Goal: Task Accomplishment & Management: Use online tool/utility

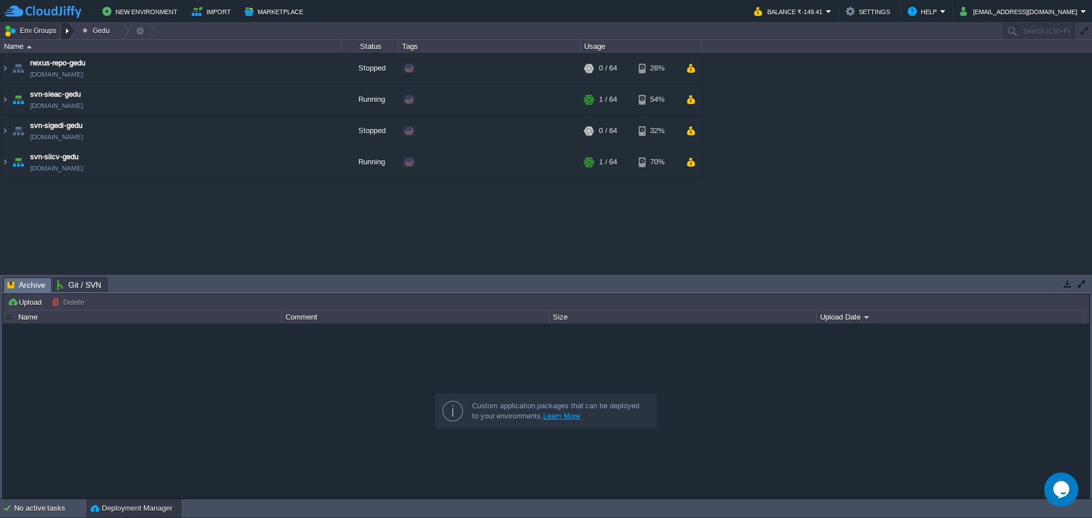
click at [68, 31] on div at bounding box center [68, 31] width 15 height 16
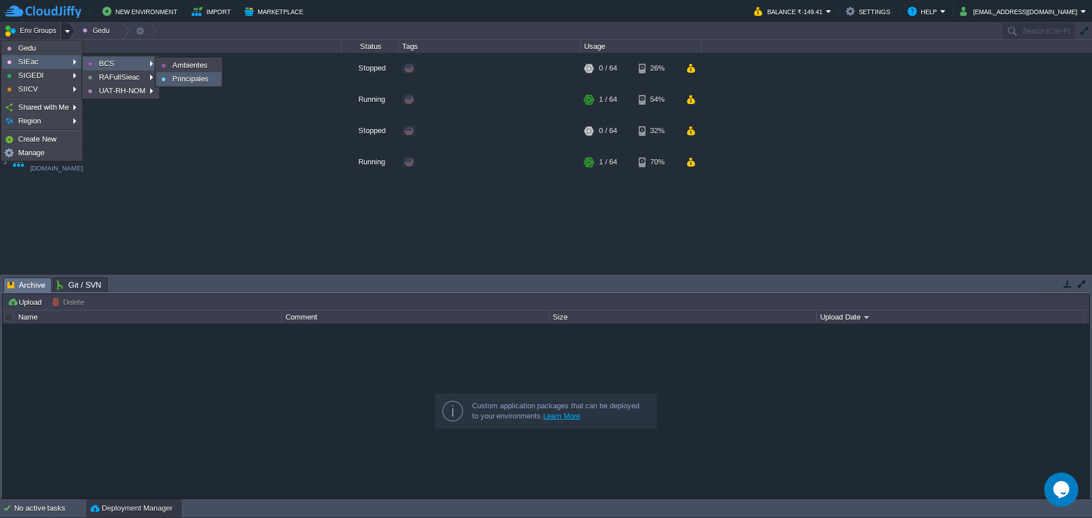
click at [199, 74] on link "Principales" at bounding box center [189, 79] width 64 height 13
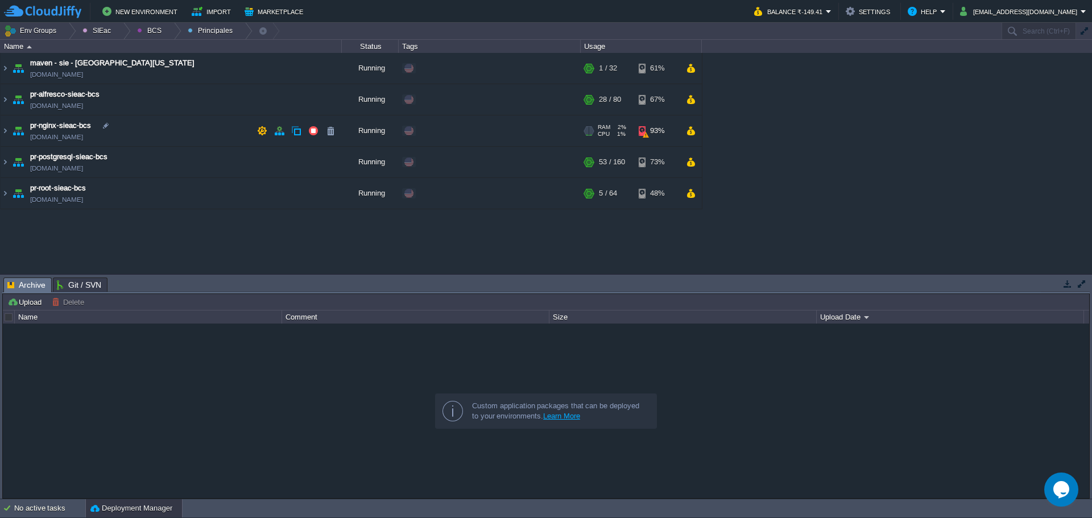
click at [185, 135] on td "pr-nginx-sieac-bcs [DOMAIN_NAME]" at bounding box center [171, 130] width 341 height 31
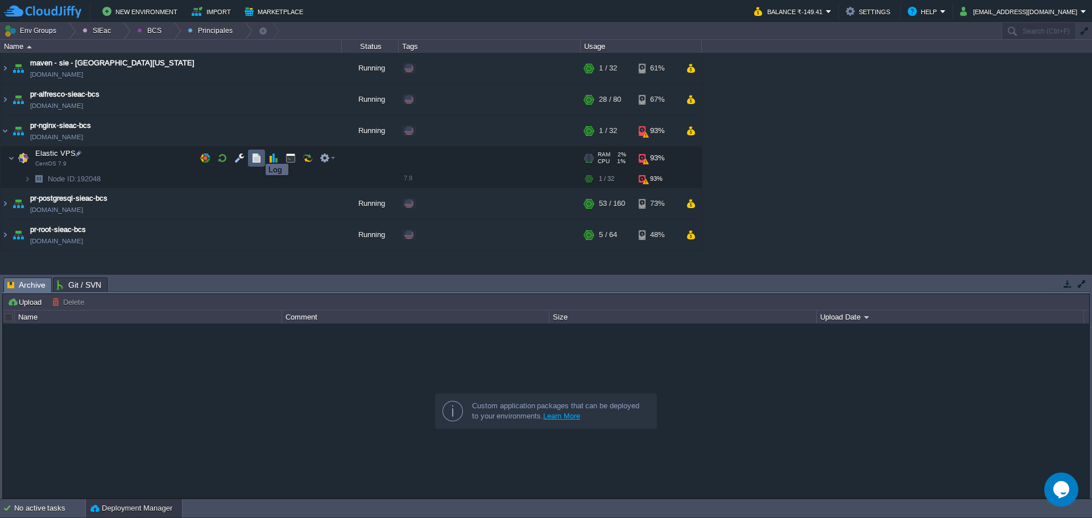
click at [257, 154] on button "button" at bounding box center [256, 158] width 10 height 10
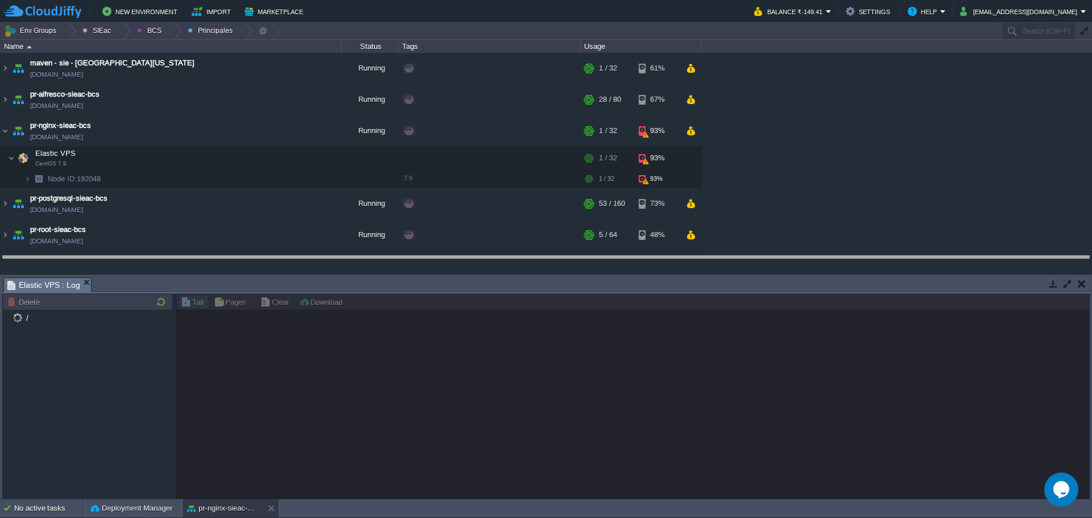
drag, startPoint x: 552, startPoint y: 276, endPoint x: 528, endPoint y: 202, distance: 77.9
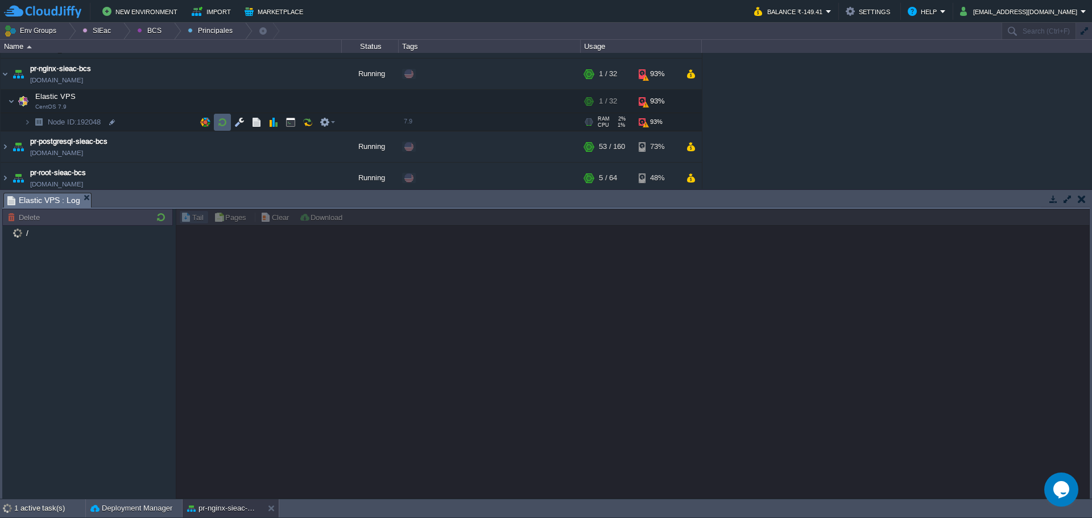
scroll to position [57, 0]
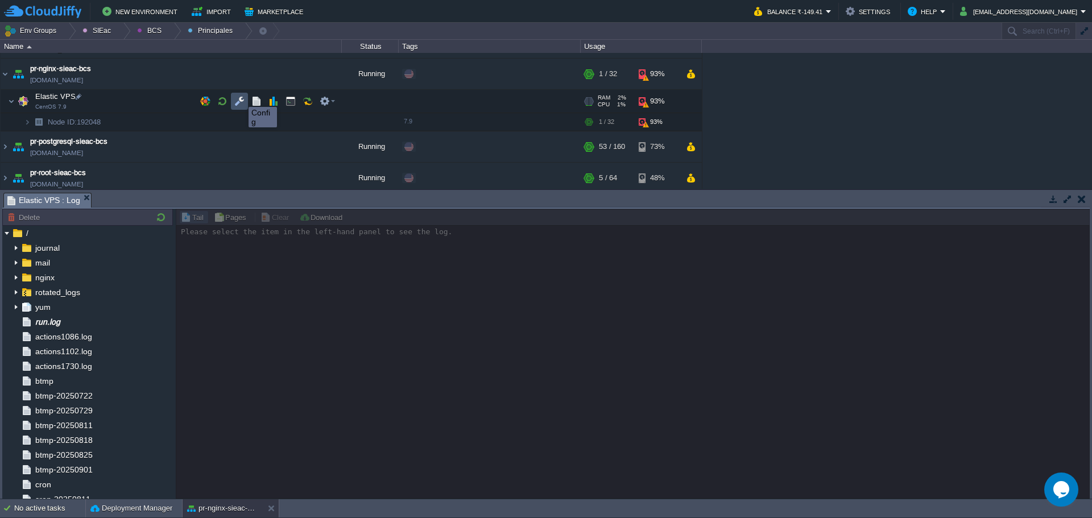
click at [241, 97] on button "button" at bounding box center [239, 101] width 10 height 10
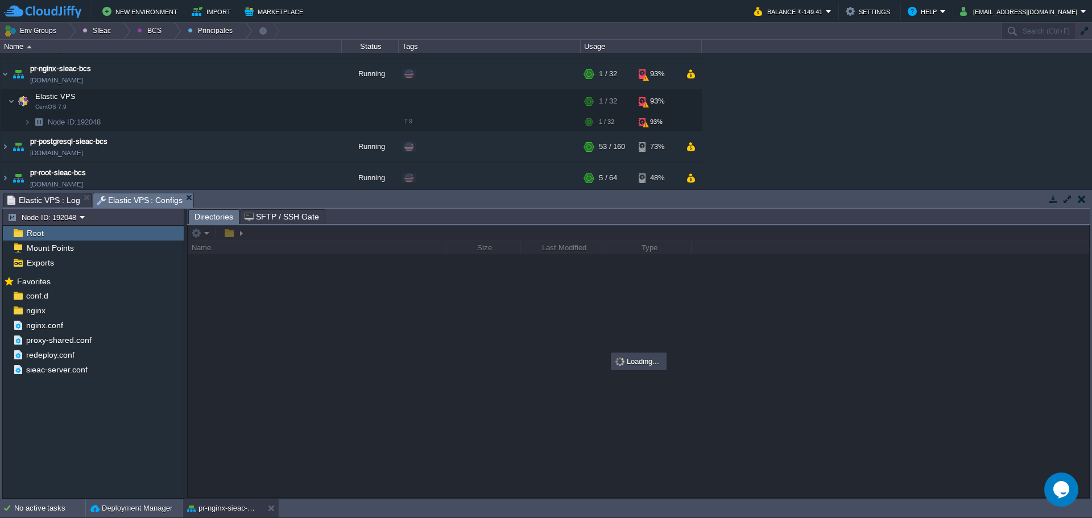
click at [40, 199] on span "Elastic VPS : Log" at bounding box center [43, 200] width 73 height 14
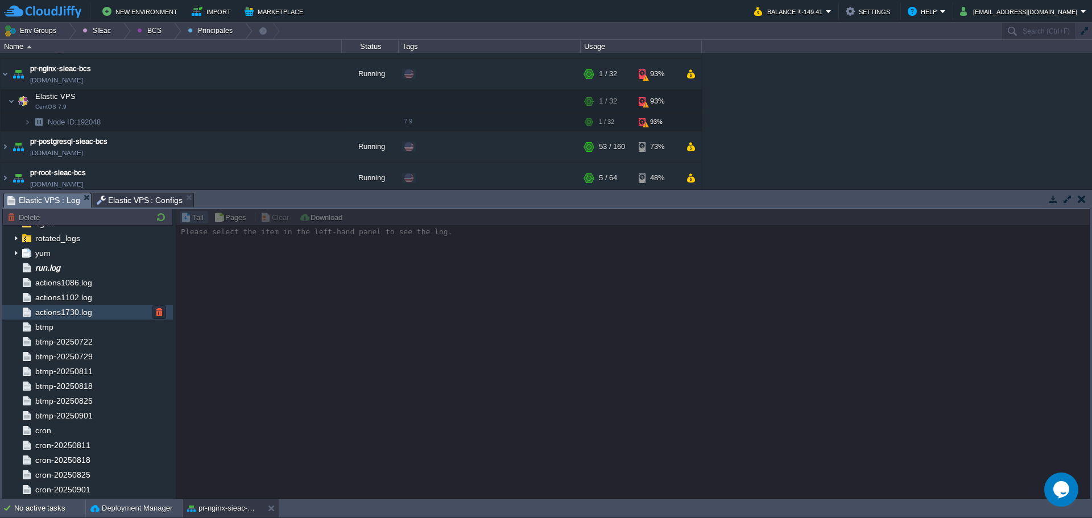
scroll to position [0, 0]
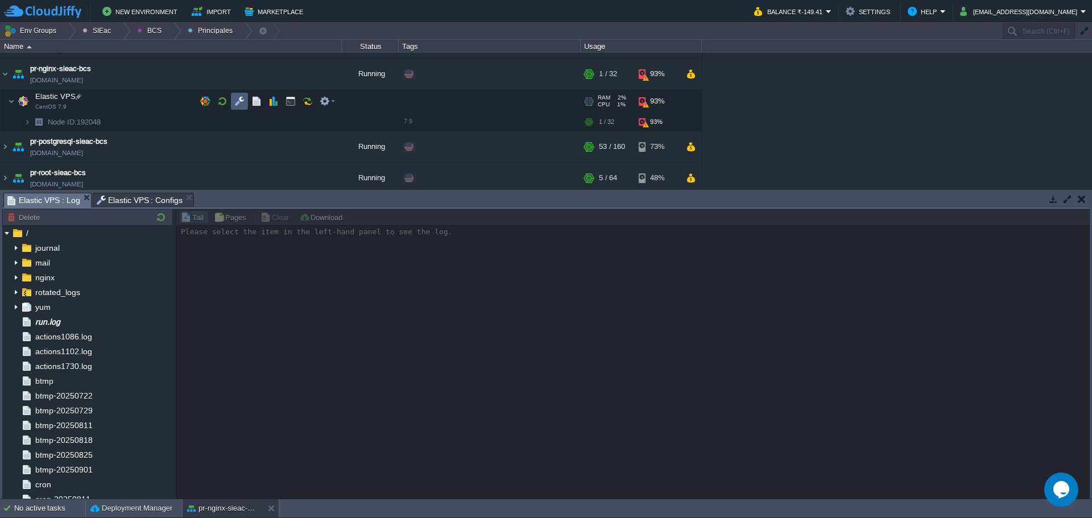
click at [240, 100] on button "button" at bounding box center [239, 101] width 10 height 10
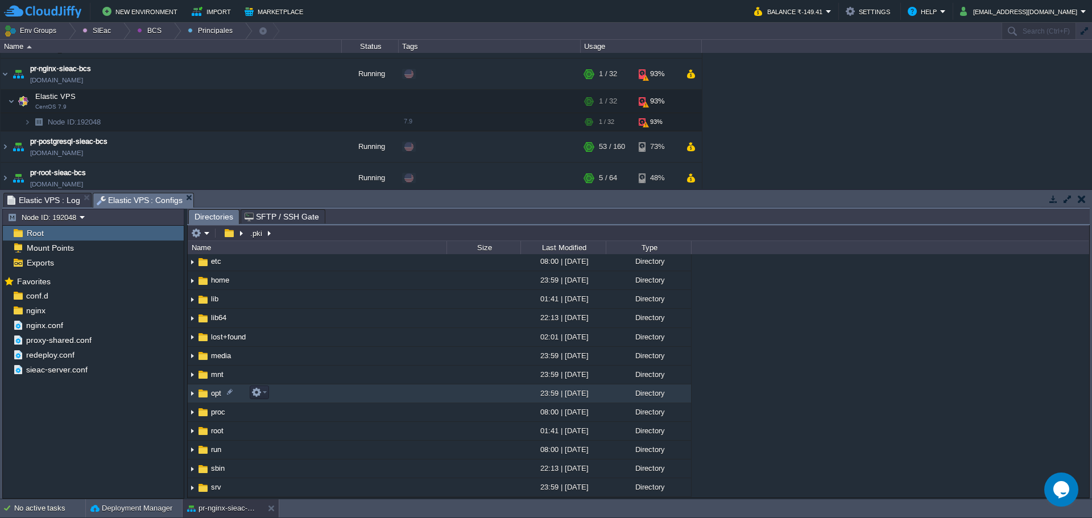
scroll to position [171, 0]
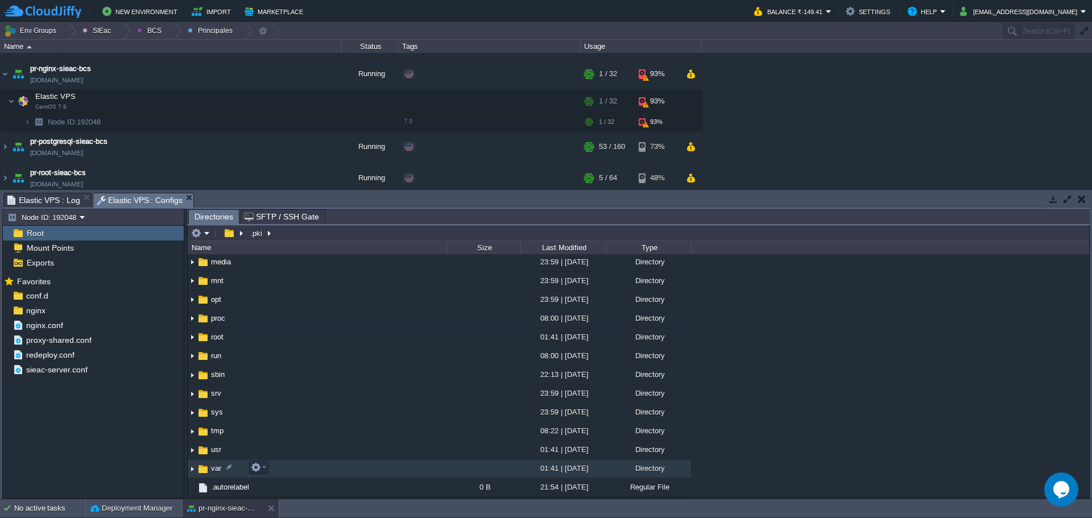
click at [209, 472] on img at bounding box center [203, 469] width 13 height 13
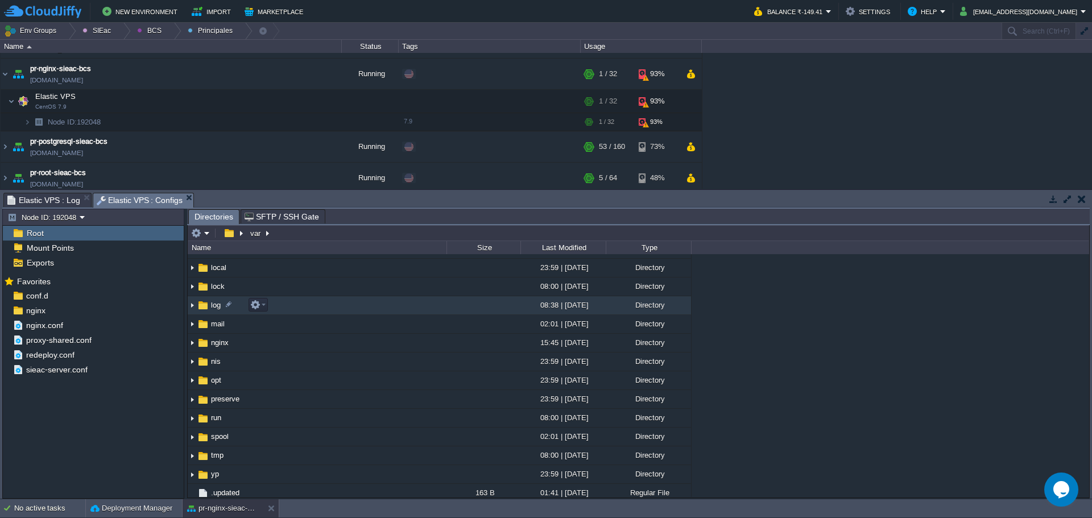
scroll to position [168, 0]
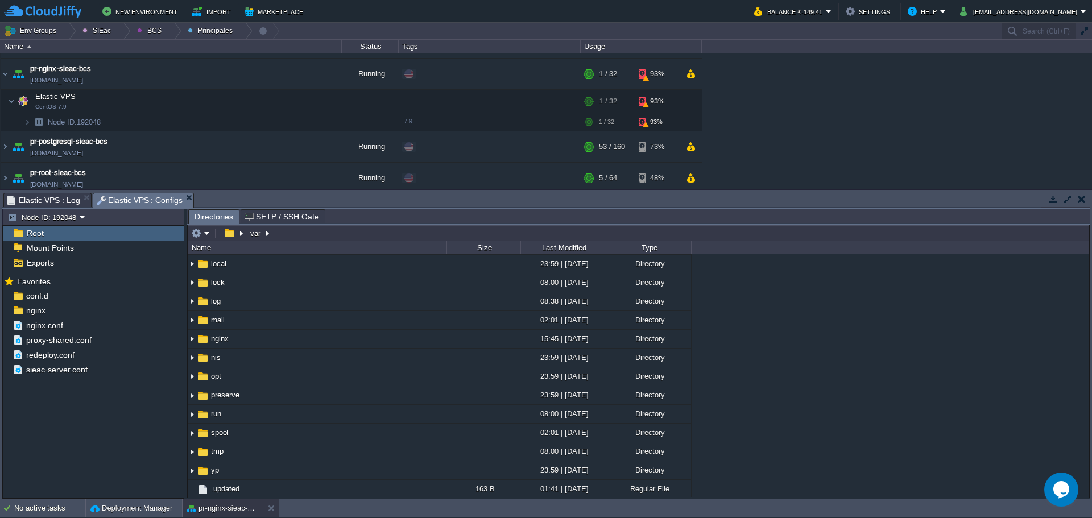
click at [736, 344] on div ".. adm 23:59 | 10 Apr 2018 Directory cache 22:04 | 28 Oct 2022 Directory db 22:…" at bounding box center [639, 375] width 902 height 243
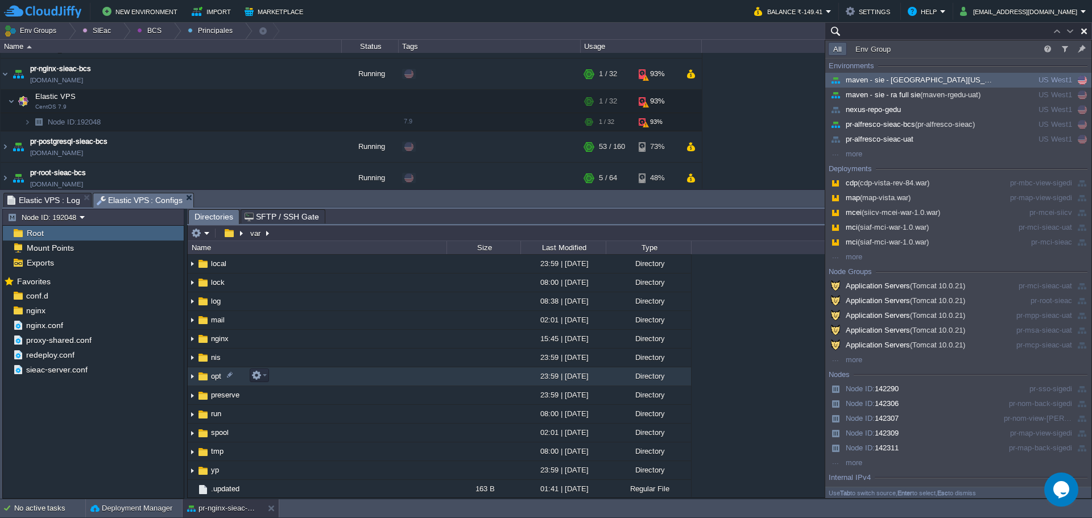
type input "Search (Ctrl+F)"
click at [215, 378] on span "opt" at bounding box center [216, 376] width 14 height 10
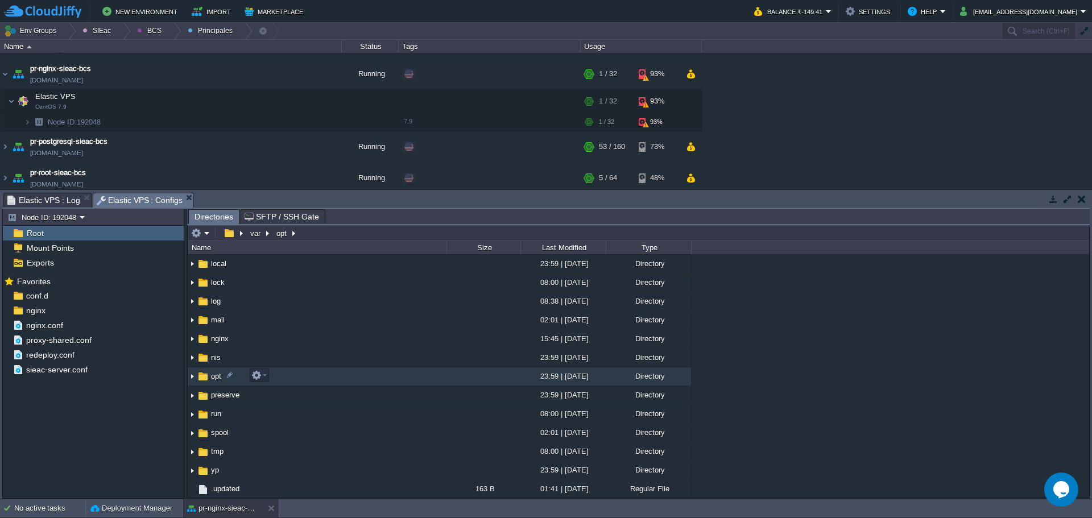
click at [215, 378] on span "opt" at bounding box center [216, 376] width 14 height 10
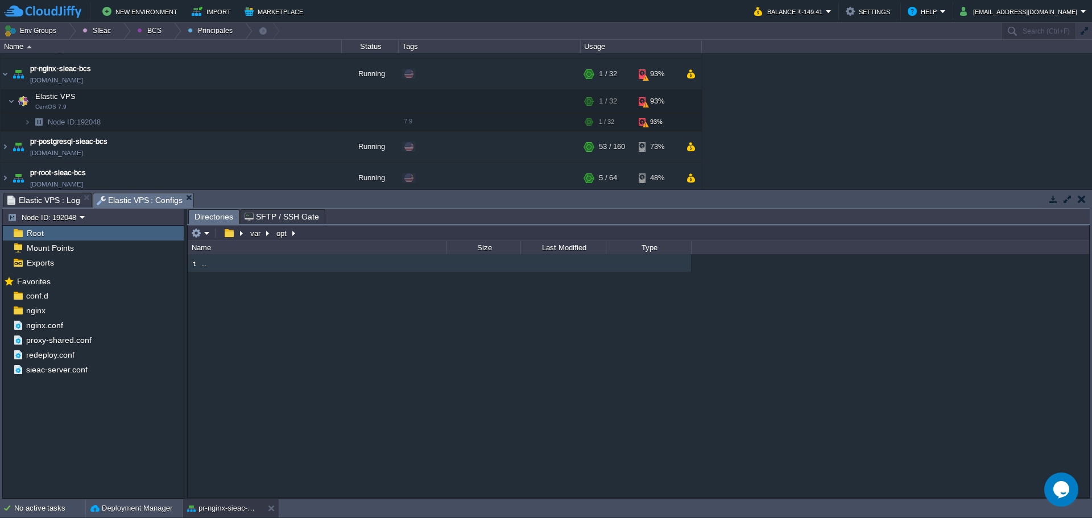
click at [41, 202] on span "Elastic VPS : Log" at bounding box center [43, 200] width 73 height 14
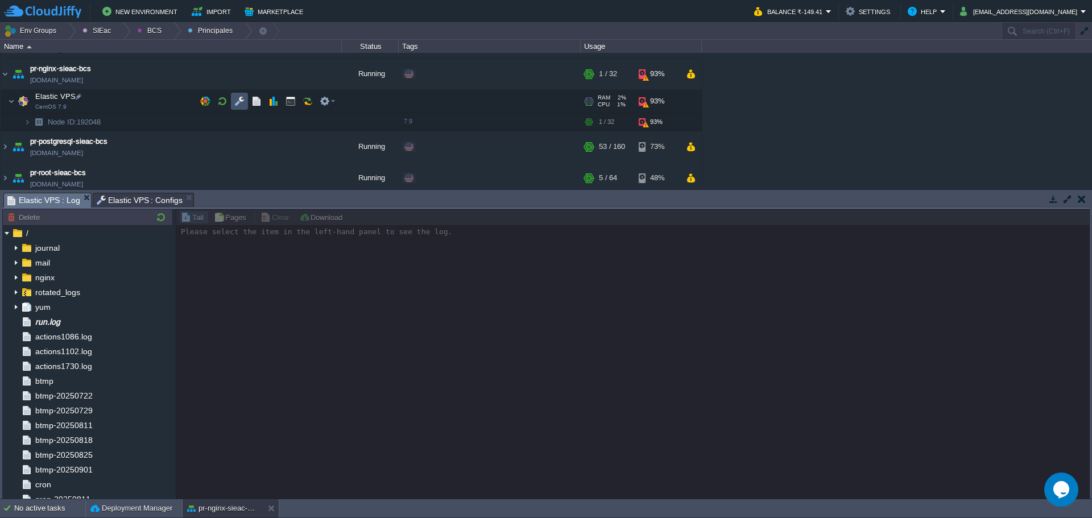
click at [238, 98] on button "button" at bounding box center [239, 101] width 10 height 10
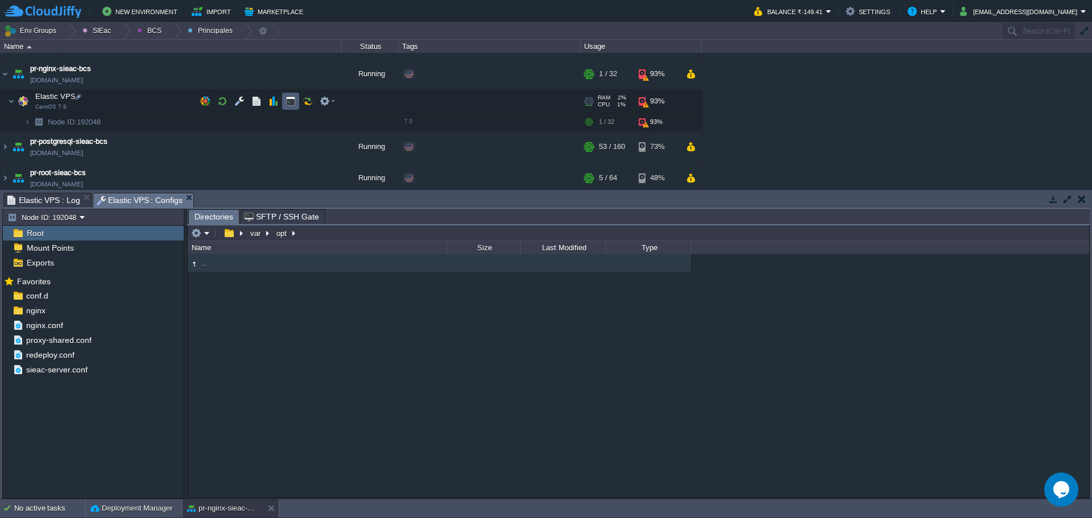
click at [295, 104] on button "button" at bounding box center [291, 101] width 10 height 10
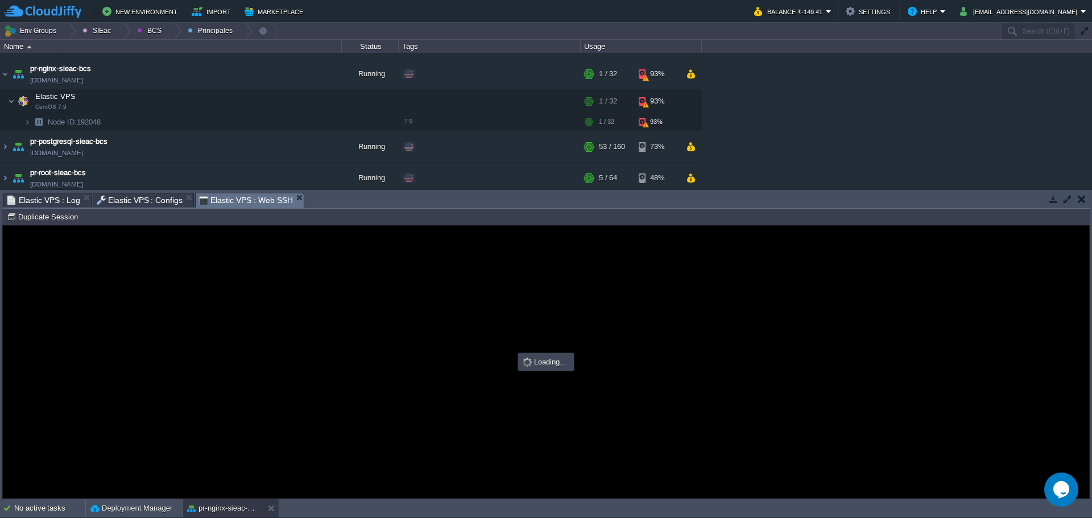
click at [47, 200] on span "Elastic VPS : Log" at bounding box center [43, 200] width 73 height 14
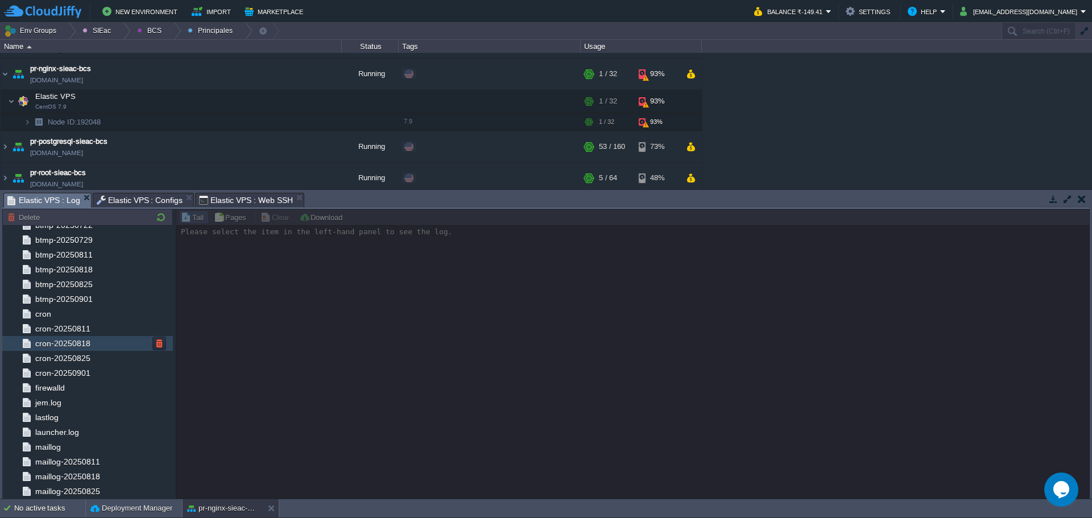
scroll to position [452, 0]
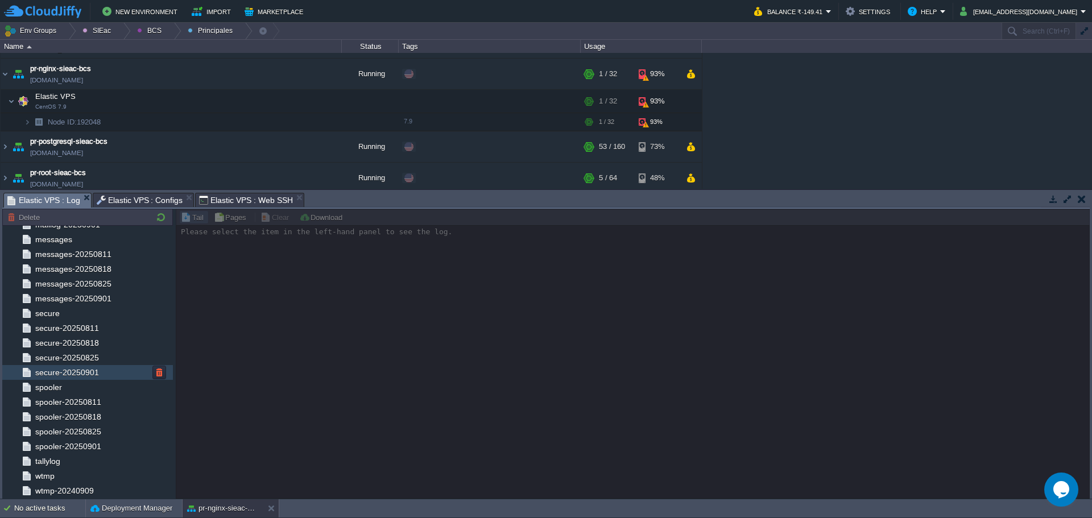
click at [50, 368] on span "secure-20250901" at bounding box center [67, 372] width 68 height 10
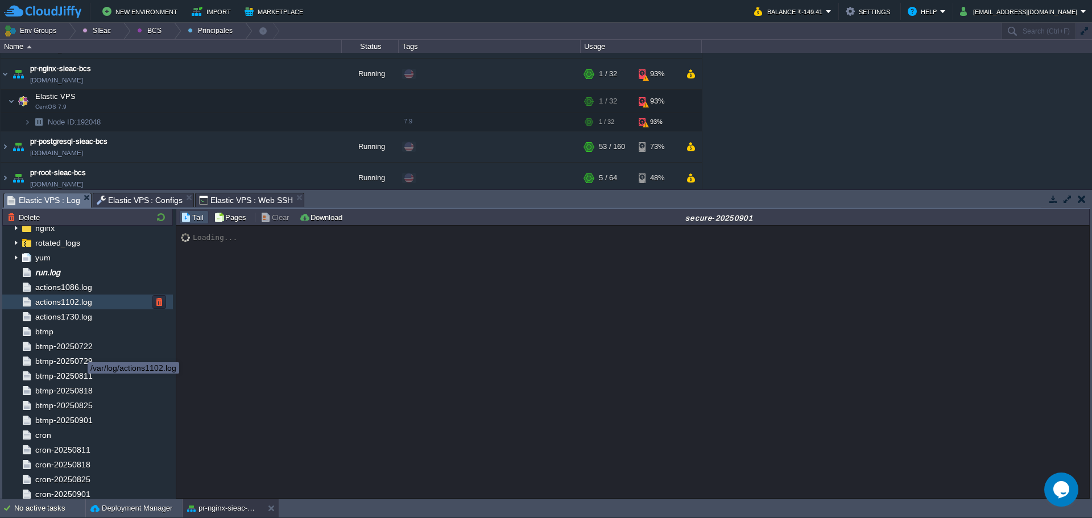
scroll to position [0, 0]
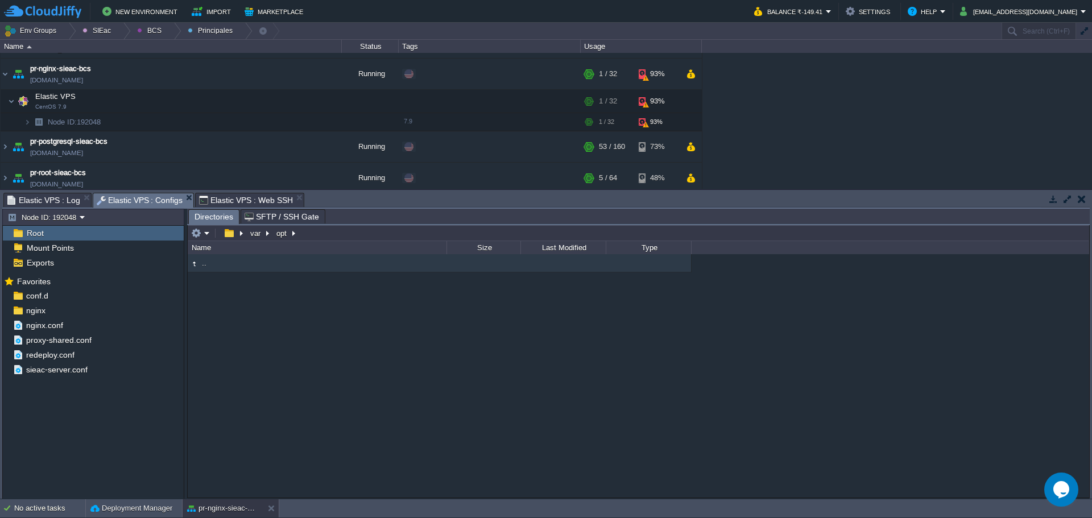
click at [120, 199] on span "Elastic VPS : Configs" at bounding box center [140, 200] width 86 height 14
click at [30, 313] on span "nginx" at bounding box center [35, 310] width 23 height 10
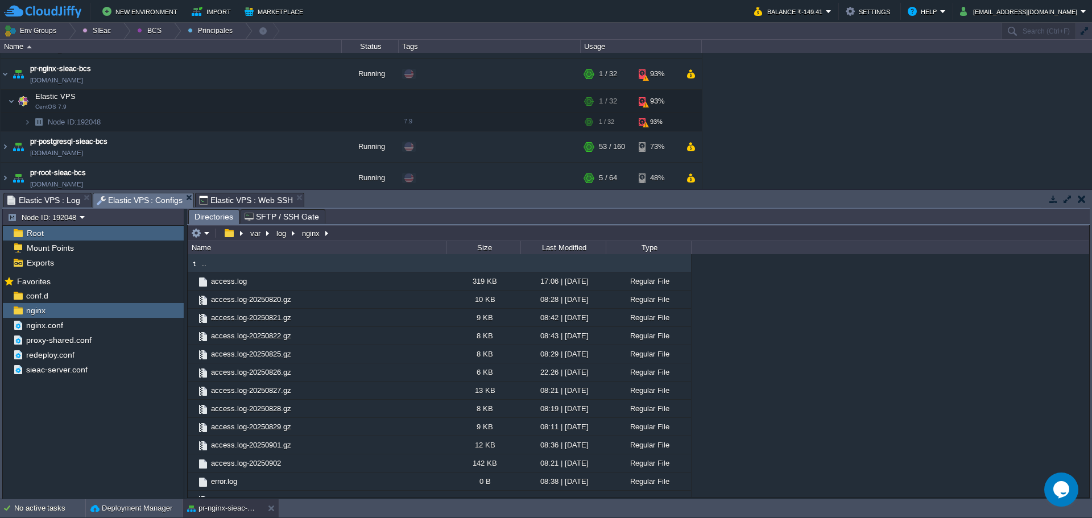
type input "/var/log/nginx"
click at [375, 233] on input "/var/log/nginx" at bounding box center [639, 233] width 902 height 16
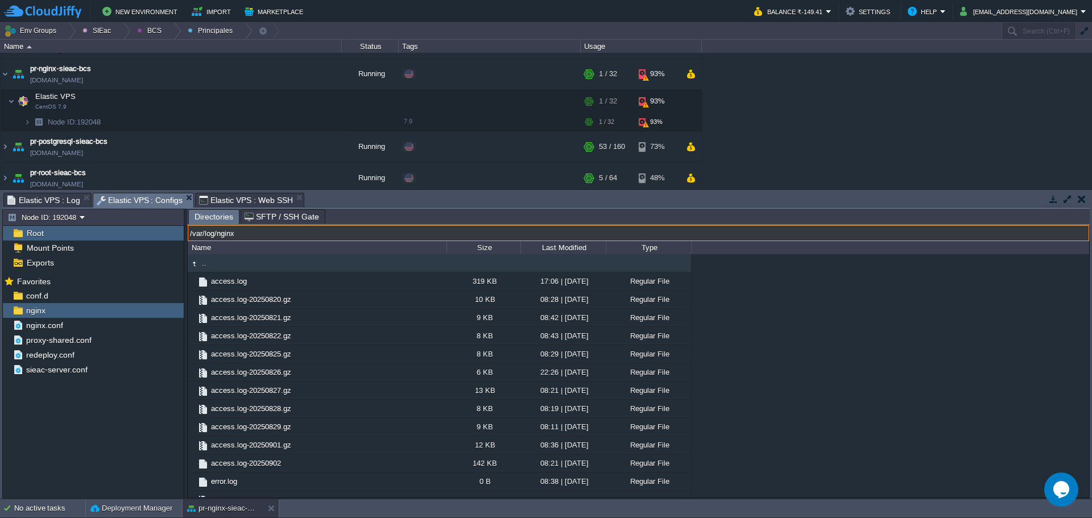
type input "#000000"
click at [230, 196] on span "Elastic VPS : Web SSH" at bounding box center [246, 200] width 94 height 14
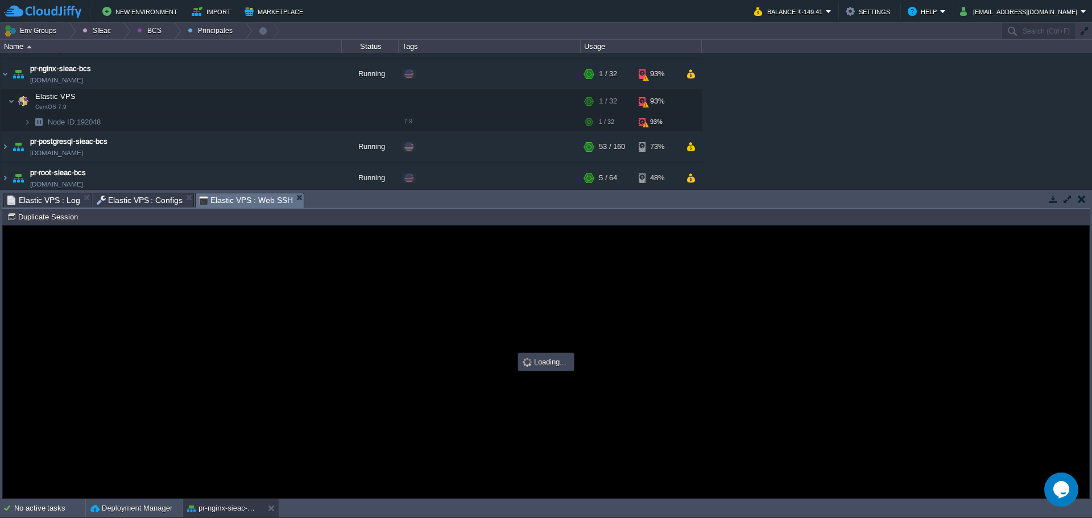
click at [354, 278] on div at bounding box center [546, 362] width 1086 height 272
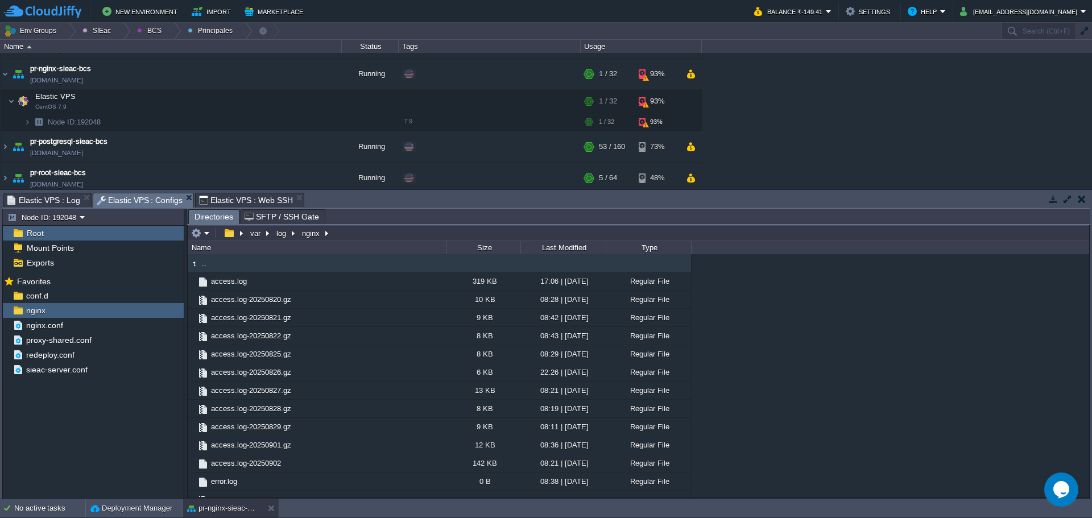
click at [150, 199] on span "Elastic VPS : Configs" at bounding box center [140, 200] width 86 height 14
click at [357, 233] on input "/var/log/nginx" at bounding box center [639, 233] width 902 height 16
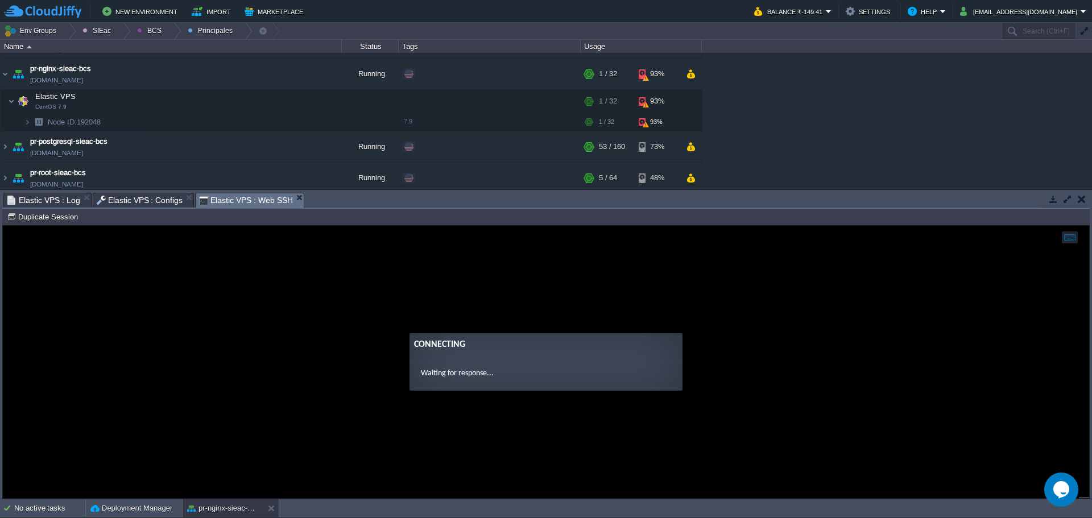
click at [236, 197] on span "Elastic VPS : Web SSH" at bounding box center [246, 200] width 94 height 14
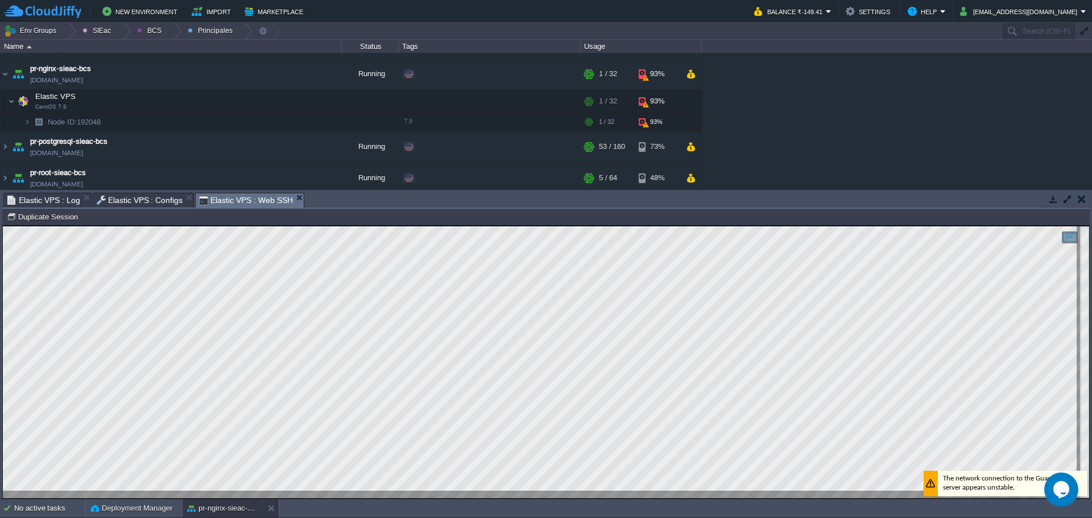
click at [133, 199] on span "Elastic VPS : Configs" at bounding box center [140, 200] width 86 height 14
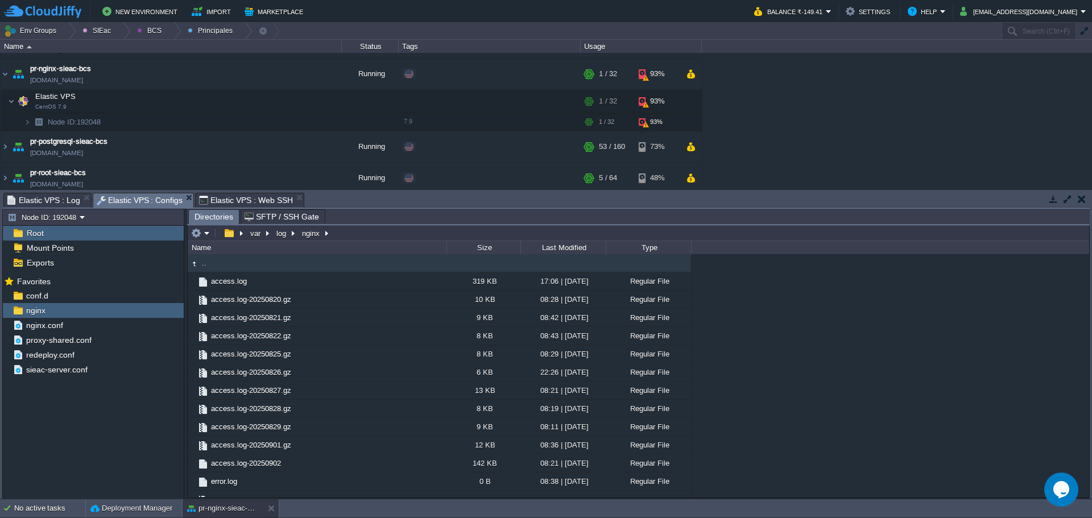
type input "/var/log/nginx"
click at [362, 241] on input "/var/log/nginx" at bounding box center [639, 233] width 902 height 16
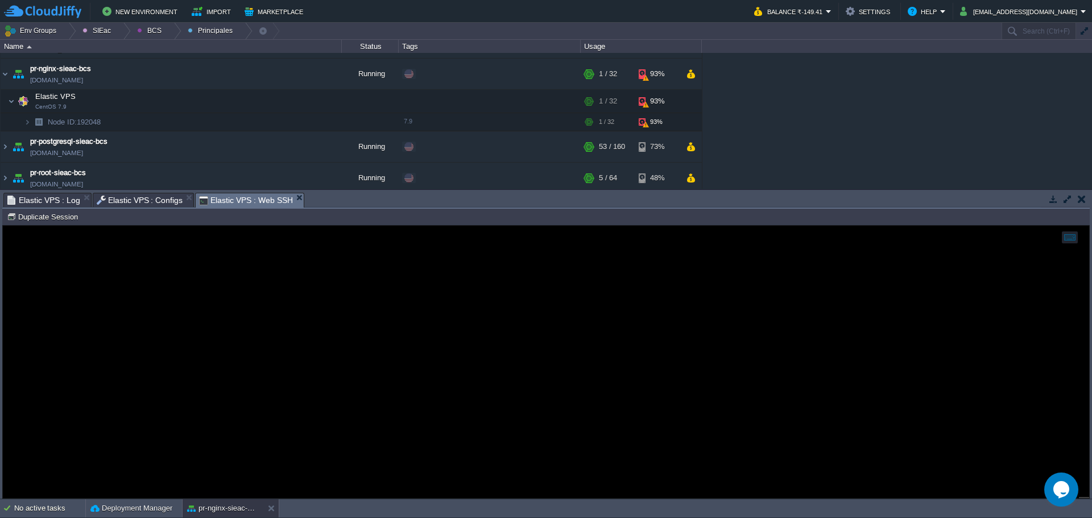
click at [241, 206] on span "Elastic VPS : Web SSH" at bounding box center [246, 200] width 94 height 14
click at [142, 195] on span "Elastic VPS : Configs" at bounding box center [140, 200] width 86 height 14
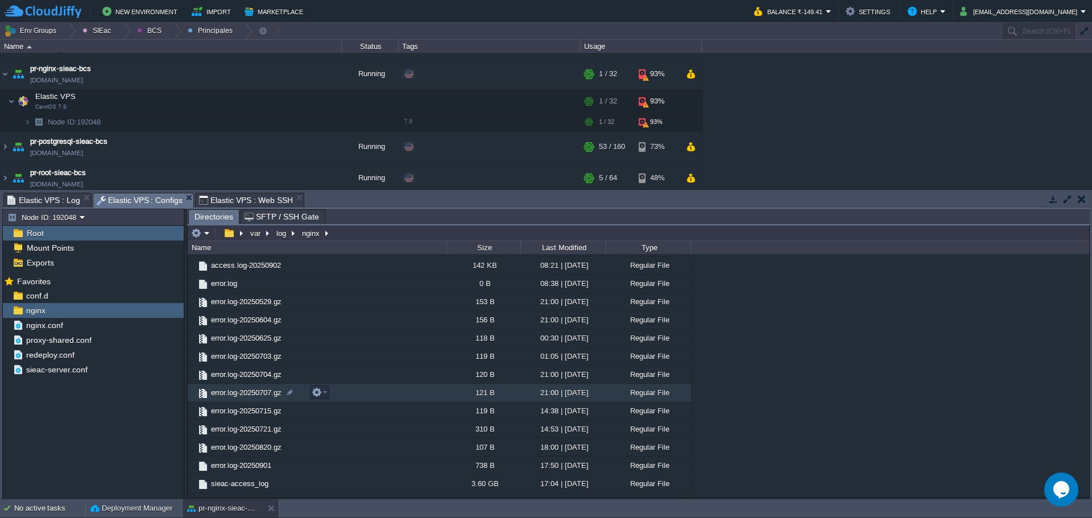
scroll to position [212, 0]
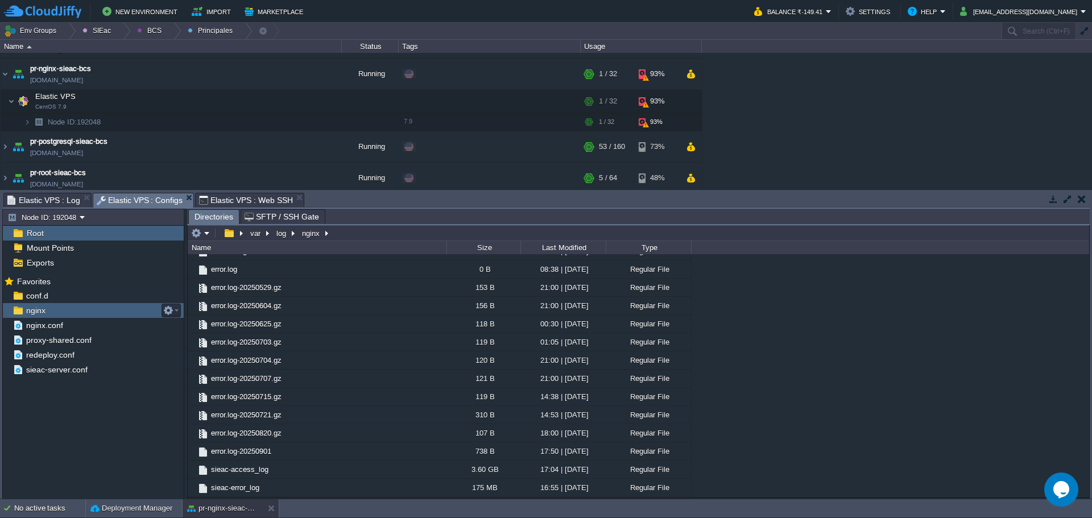
click at [67, 308] on div "nginx" at bounding box center [93, 310] width 181 height 15
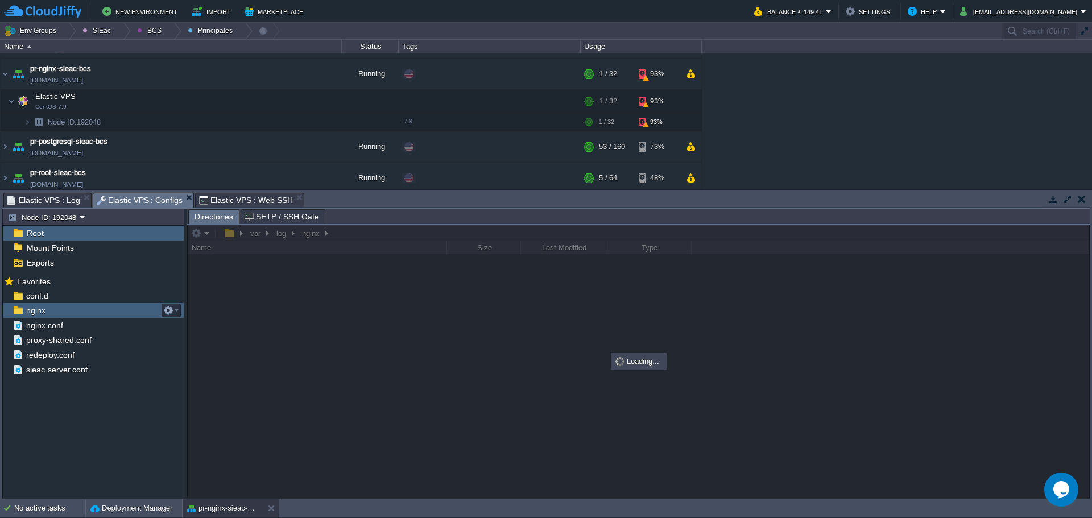
scroll to position [0, 0]
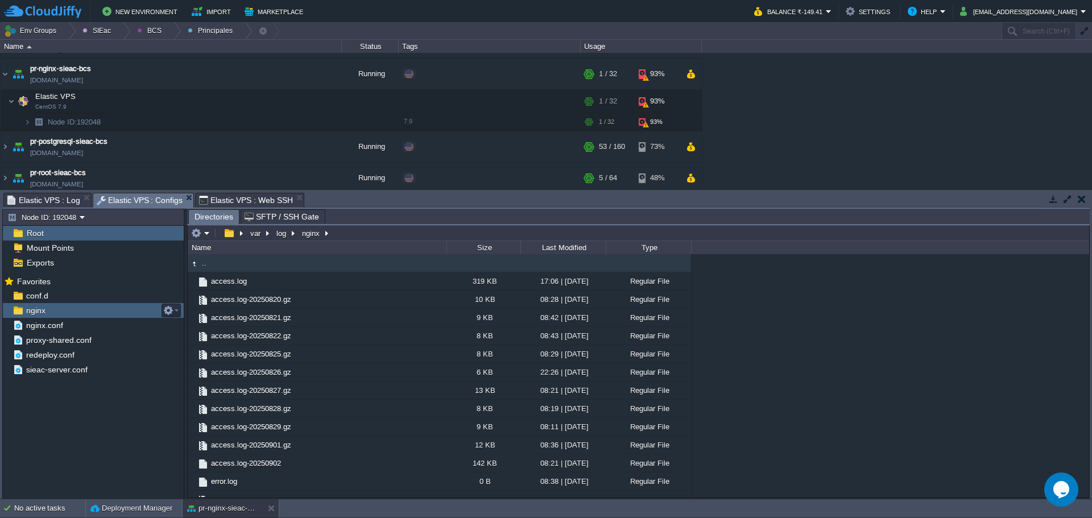
click at [40, 312] on span "nginx" at bounding box center [35, 310] width 23 height 10
click at [204, 236] on em at bounding box center [200, 233] width 19 height 10
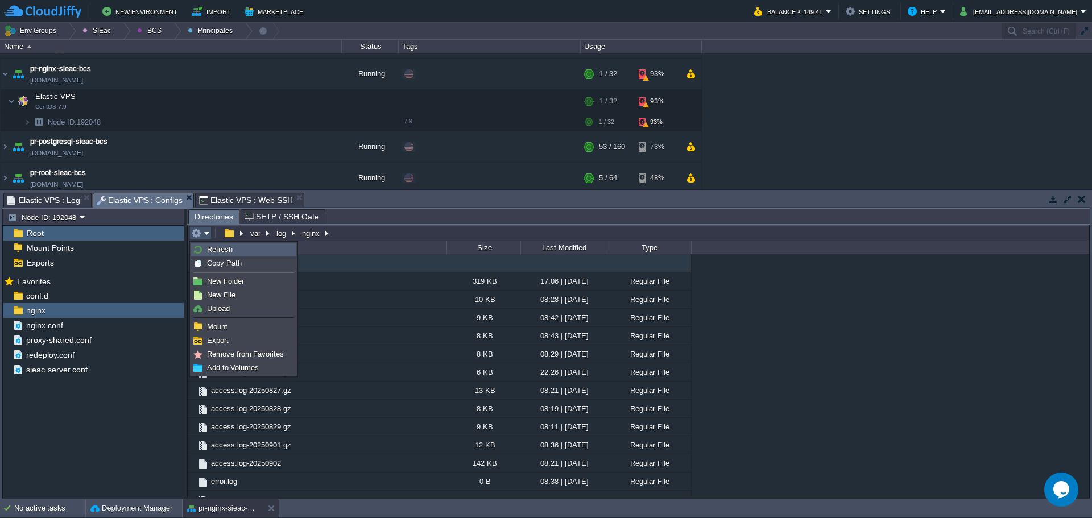
click at [239, 255] on link "Refresh" at bounding box center [244, 249] width 104 height 13
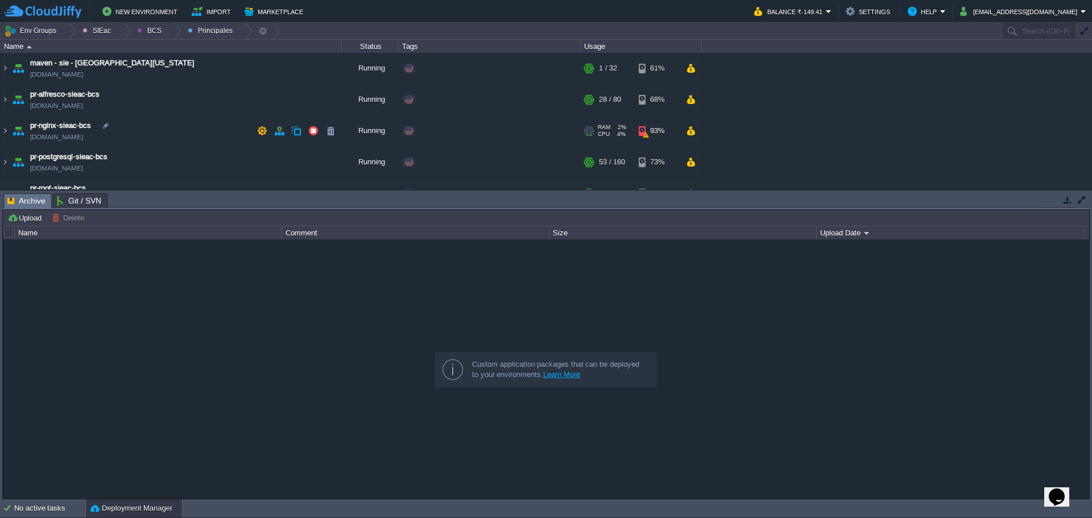
click at [197, 134] on td "pr-nginx-sieac-bcs [DOMAIN_NAME]" at bounding box center [171, 130] width 341 height 31
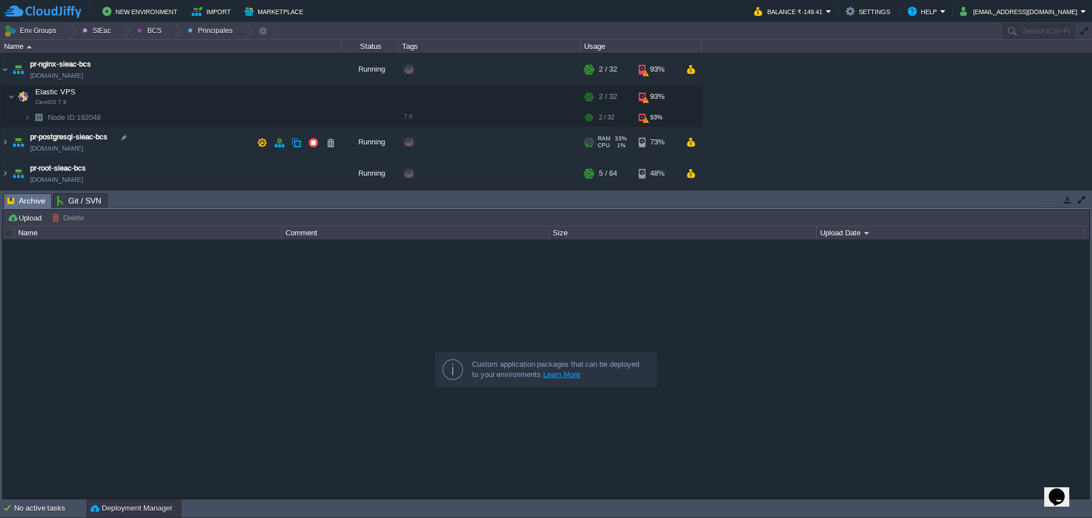
scroll to position [61, 0]
click at [289, 99] on button "button" at bounding box center [291, 97] width 10 height 10
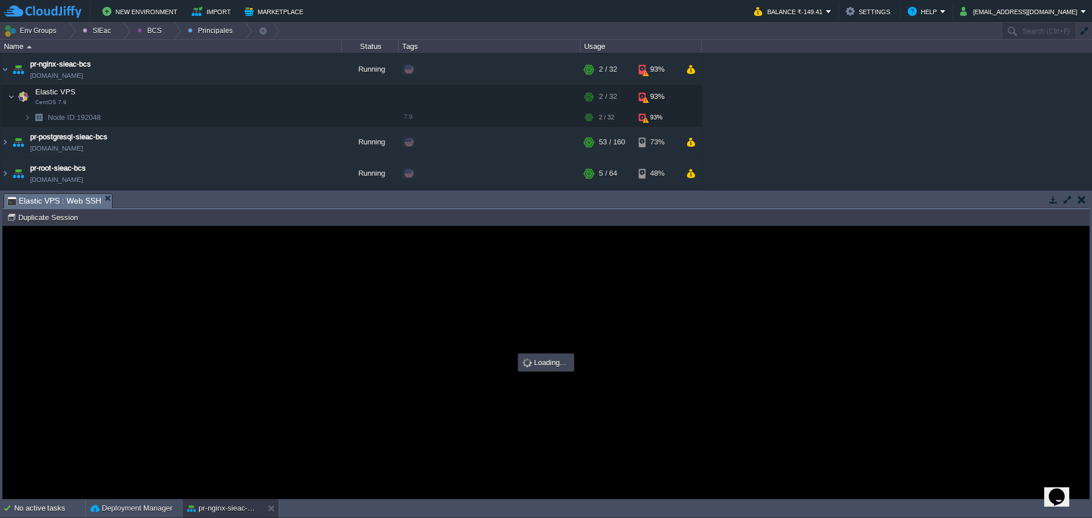
scroll to position [0, 0]
type input "#000000"
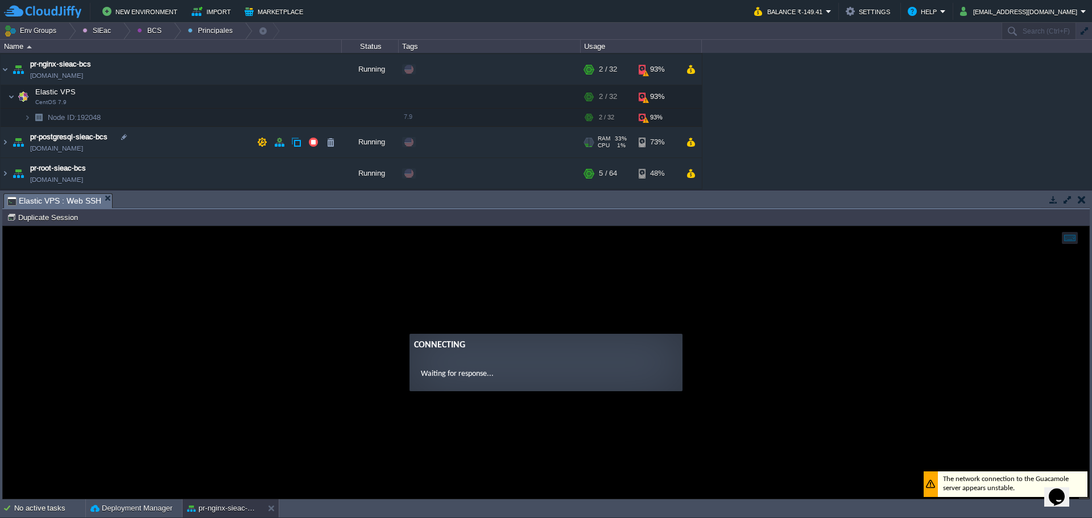
click at [165, 150] on td "pr-postgresql-sieac-bcs [DOMAIN_NAME]" at bounding box center [171, 142] width 341 height 31
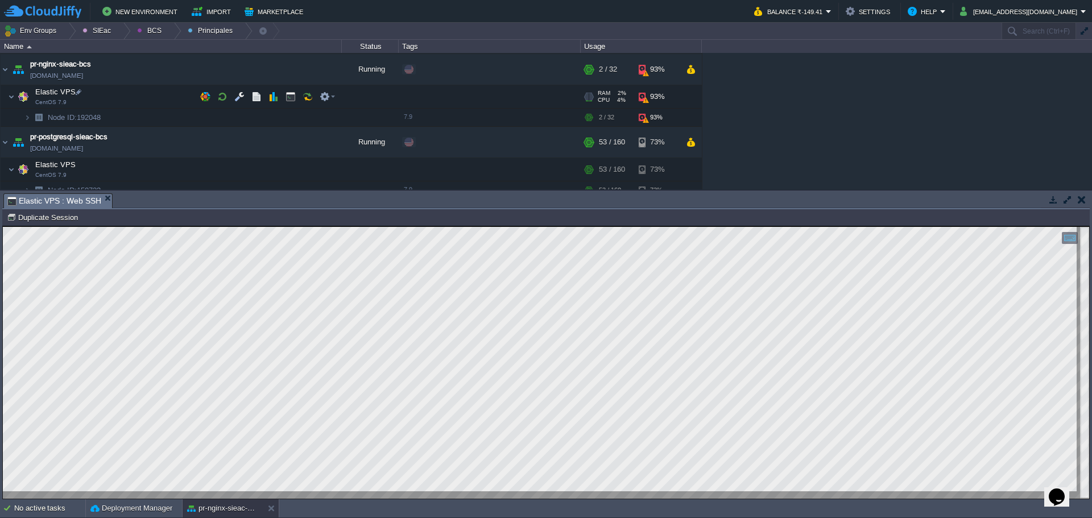
scroll to position [103, 0]
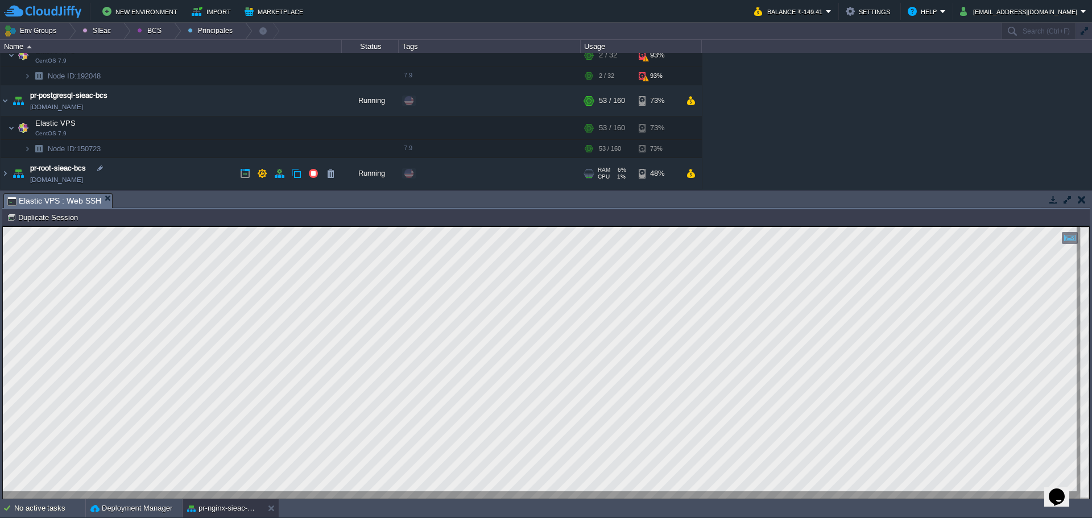
click at [163, 170] on td "pr-root-sieac-bcs [DOMAIN_NAME]" at bounding box center [171, 173] width 341 height 31
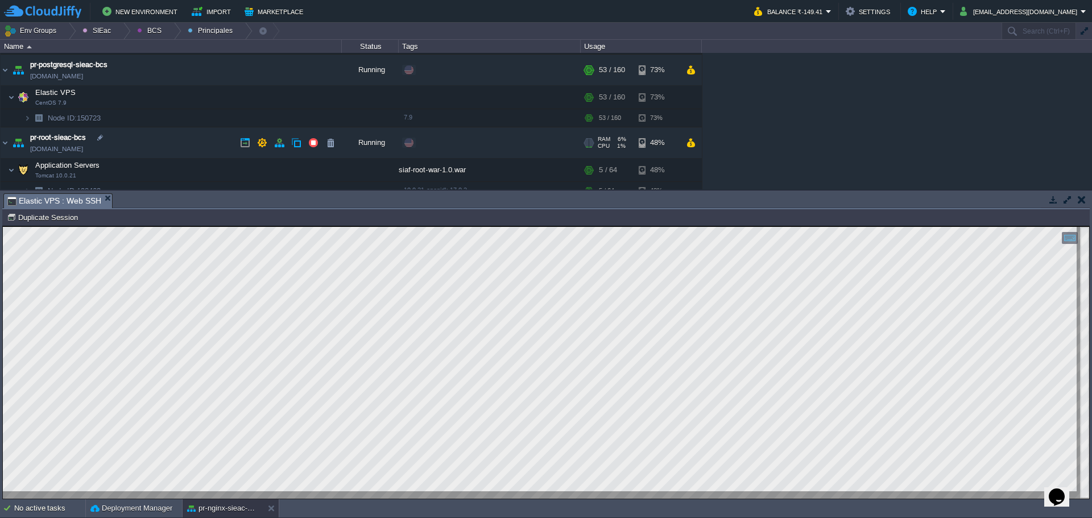
scroll to position [163, 0]
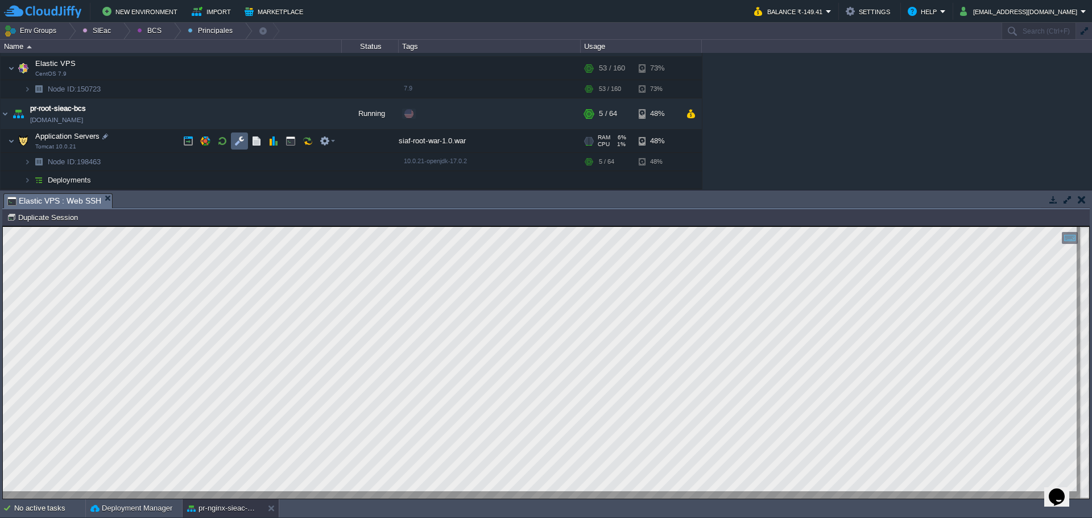
click at [243, 145] on button "button" at bounding box center [239, 141] width 10 height 10
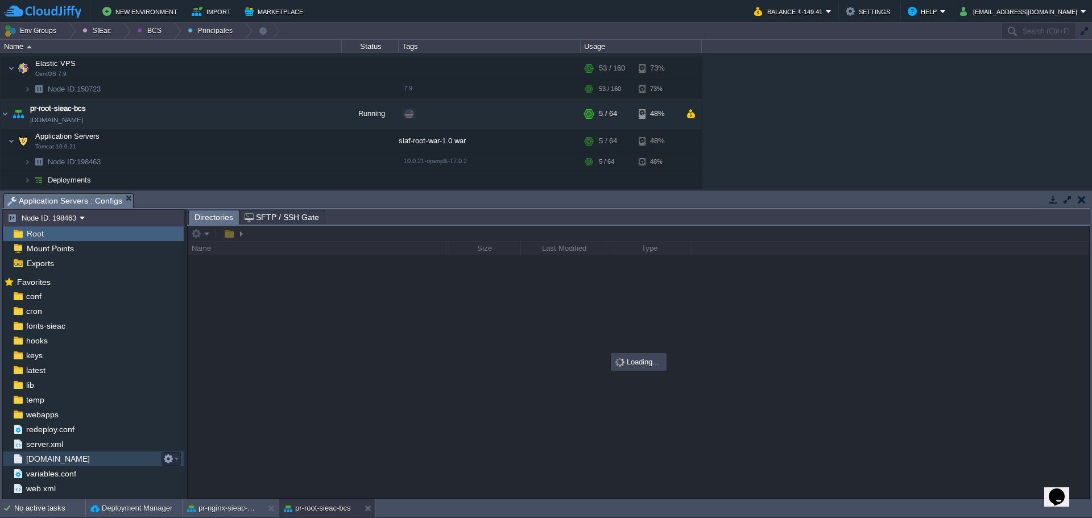
click at [49, 460] on span "[DOMAIN_NAME]" at bounding box center [58, 459] width 68 height 10
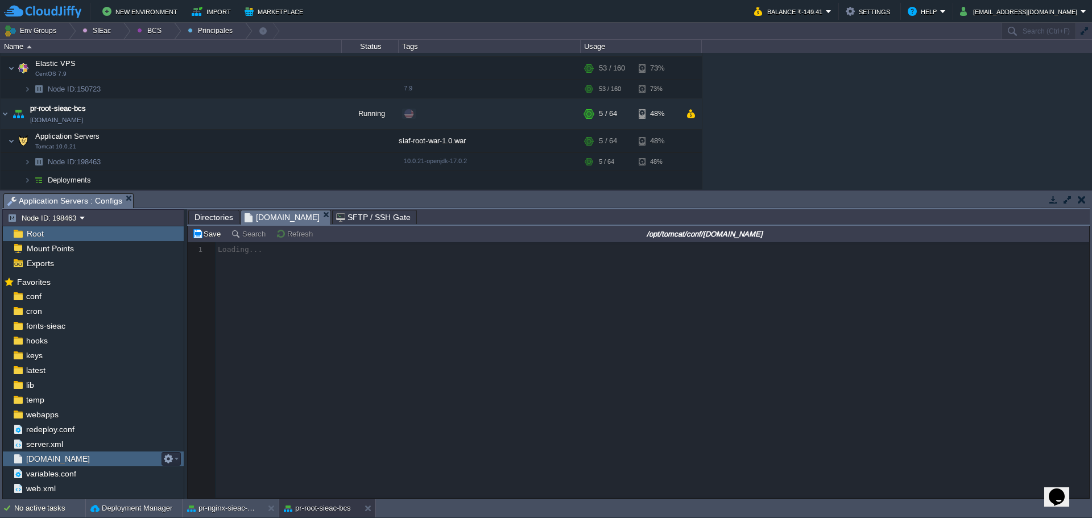
click at [49, 460] on span "[DOMAIN_NAME]" at bounding box center [58, 459] width 68 height 10
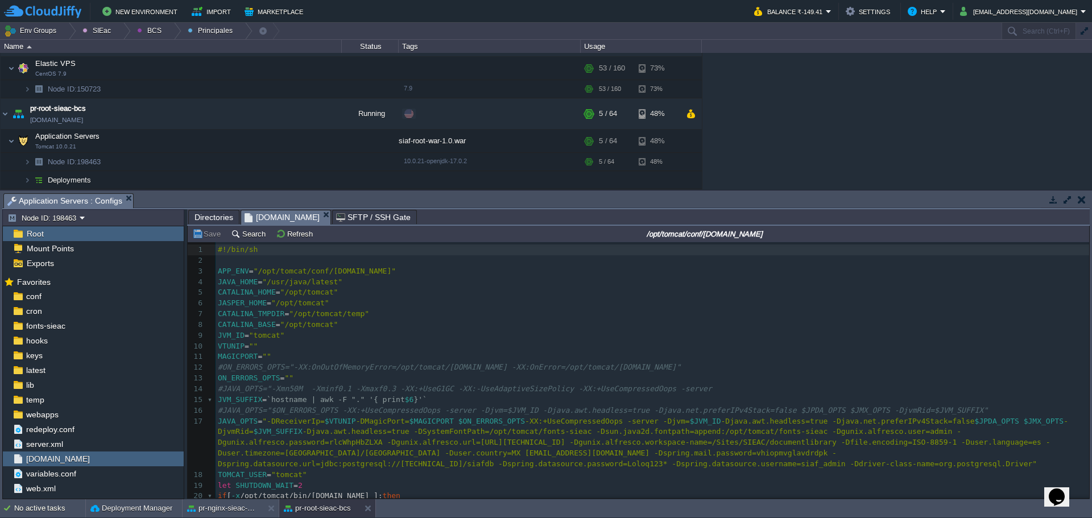
scroll to position [48, 0]
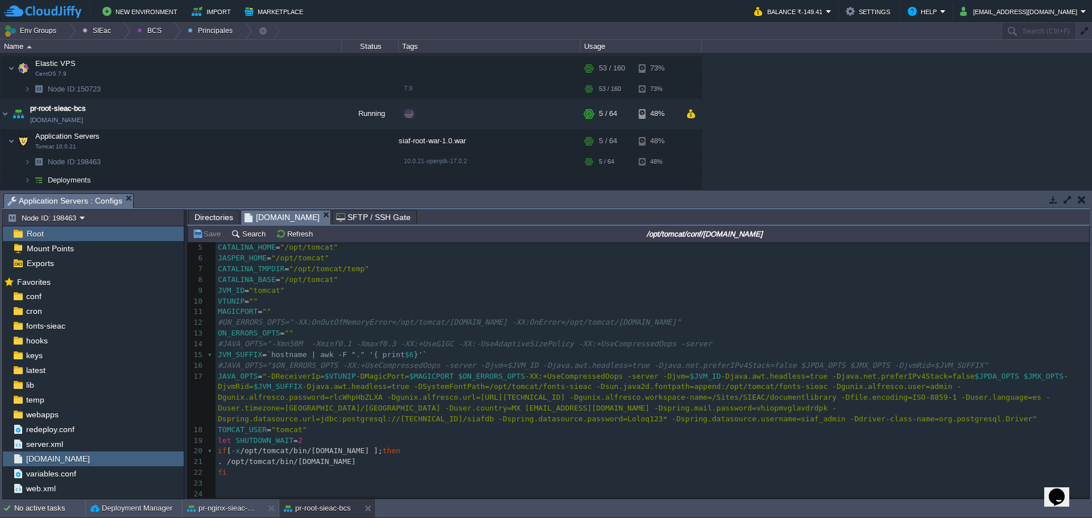
click at [1029, 408] on span "-Djava.awt.headless=true -DSystemFontPath=/opt/tomcat/fonts-sieac -Dsun.java2d.…" at bounding box center [634, 402] width 833 height 41
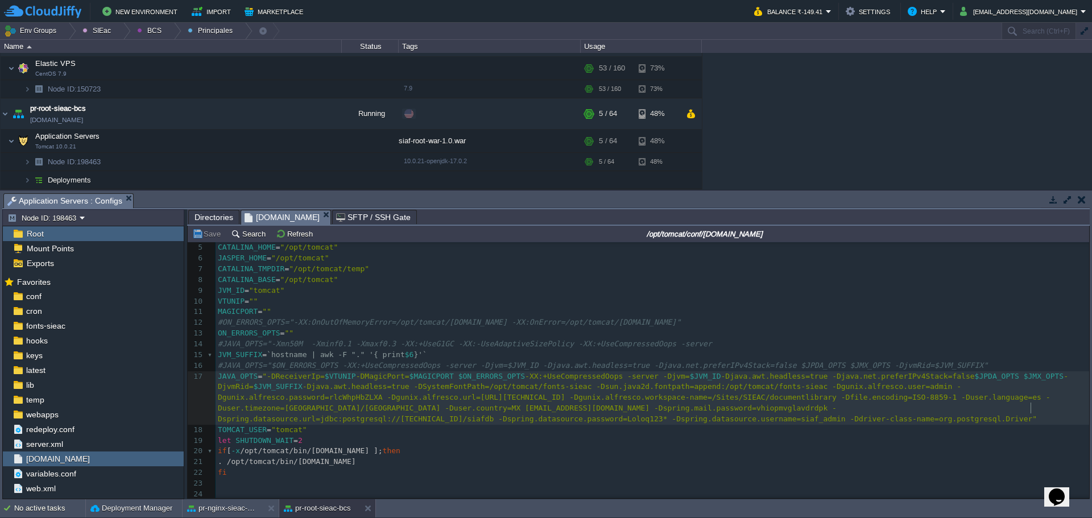
type textarea "siafdb"
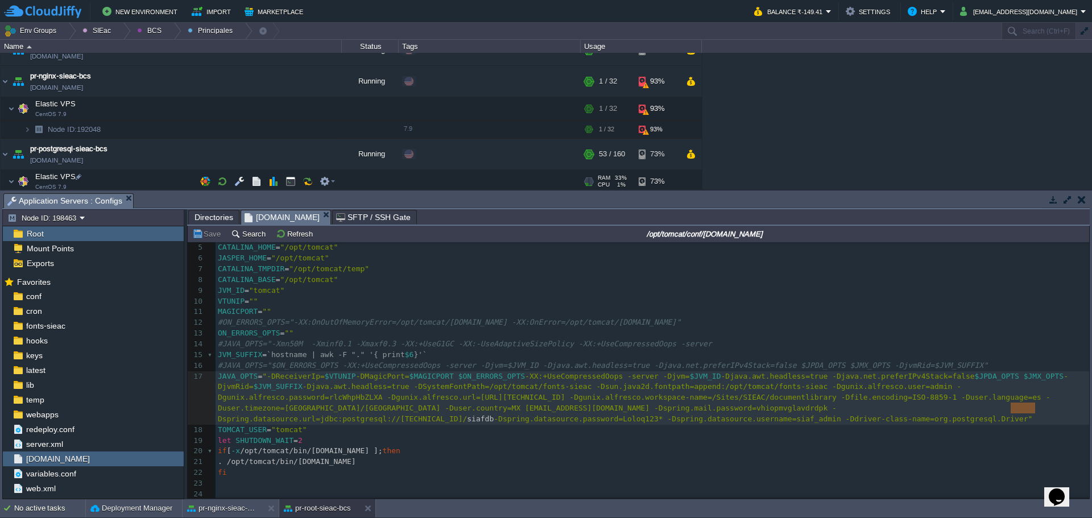
scroll to position [49, 0]
click at [295, 114] on button "button" at bounding box center [291, 109] width 10 height 10
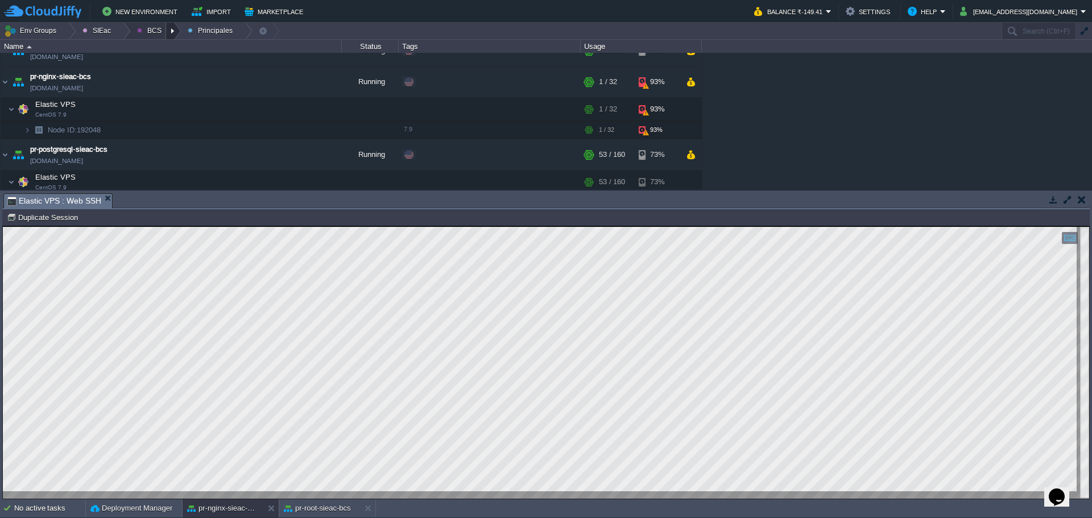
click at [166, 34] on div at bounding box center [173, 31] width 15 height 16
click at [162, 62] on span "Principales" at bounding box center [163, 61] width 36 height 9
drag, startPoint x: 169, startPoint y: 32, endPoint x: 175, endPoint y: 39, distance: 8.5
click at [170, 32] on div at bounding box center [173, 31] width 15 height 16
click at [180, 44] on link "Ambientes" at bounding box center [162, 48] width 64 height 13
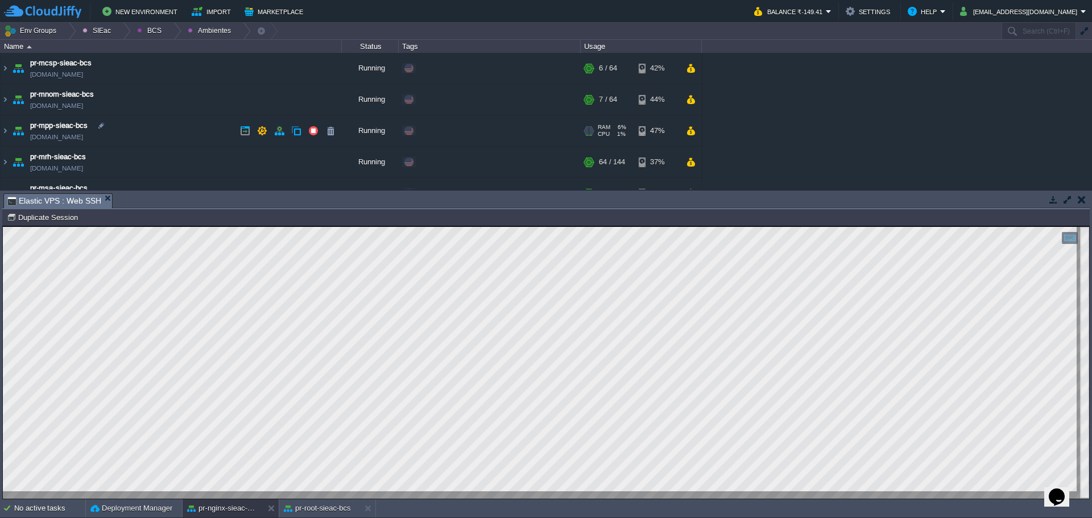
scroll to position [20, 0]
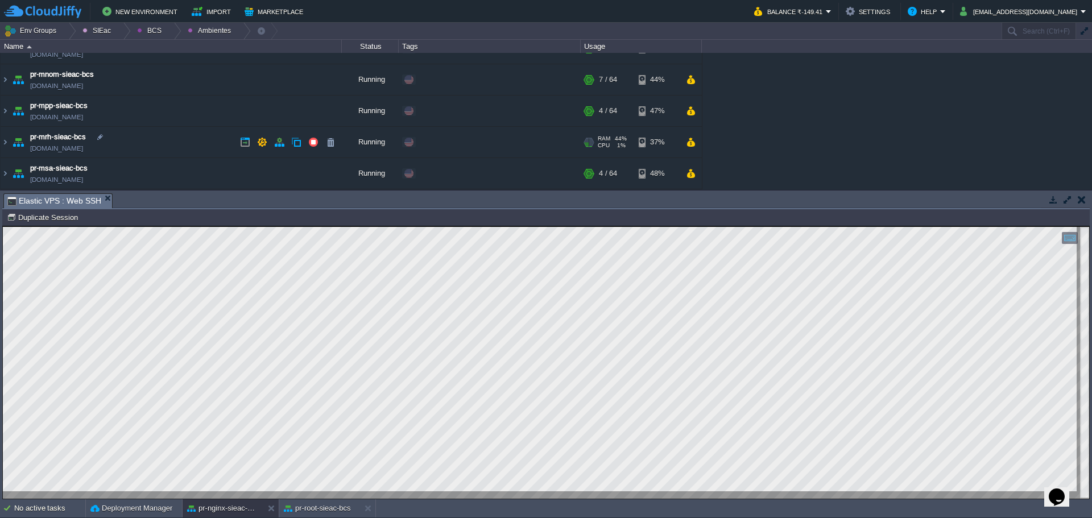
click at [197, 130] on td "pr-mrh-sieac-bcs [DOMAIN_NAME]" at bounding box center [171, 142] width 341 height 31
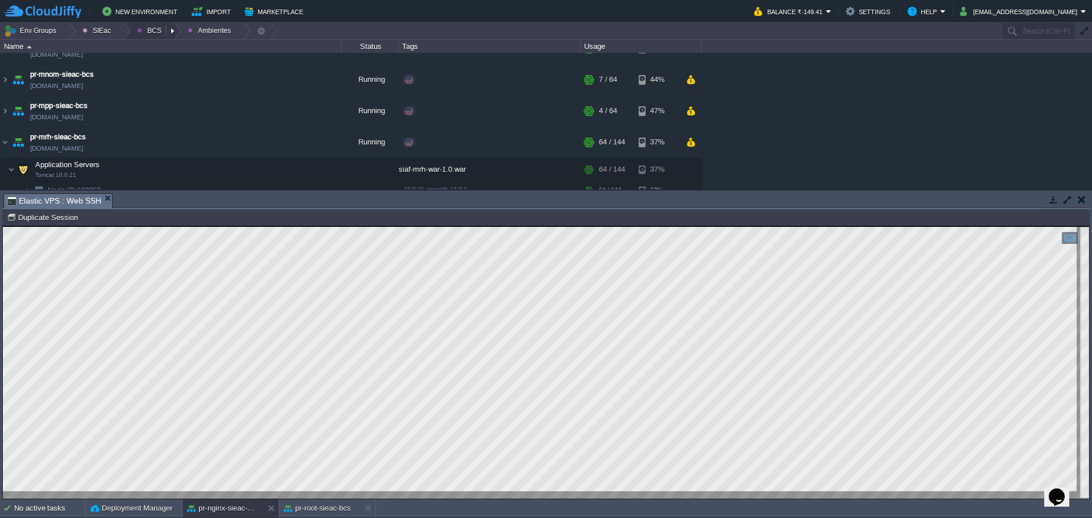
click at [147, 32] on button "BCS" at bounding box center [151, 31] width 28 height 16
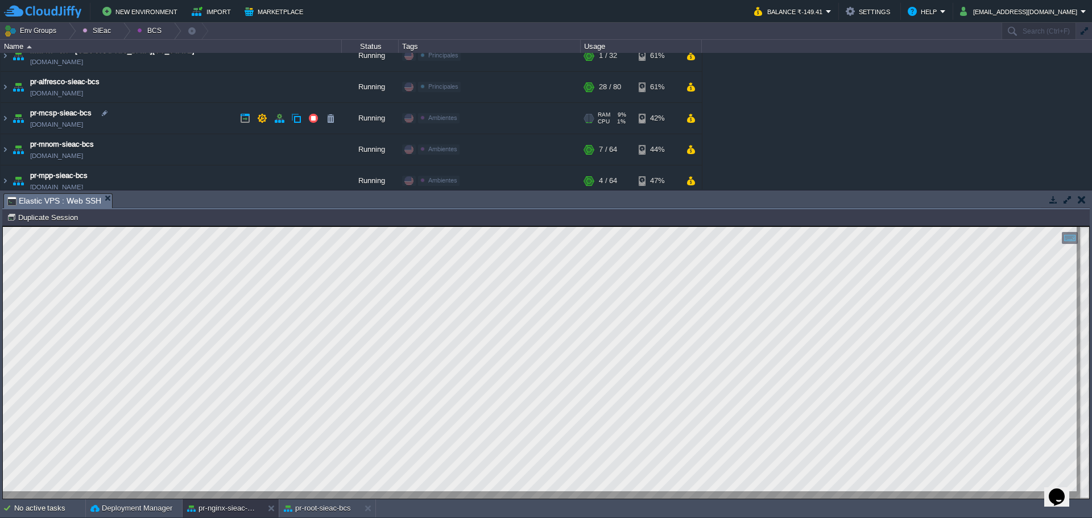
scroll to position [0, 0]
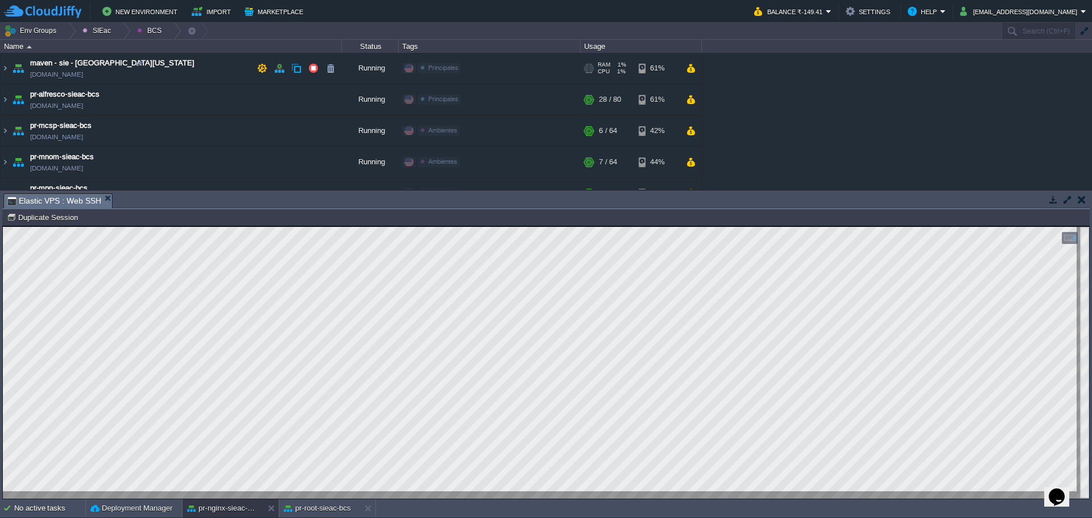
click at [186, 73] on td "maven - sie - [GEOGRAPHIC_DATA][US_STATE] [DOMAIN_NAME]" at bounding box center [171, 68] width 341 height 31
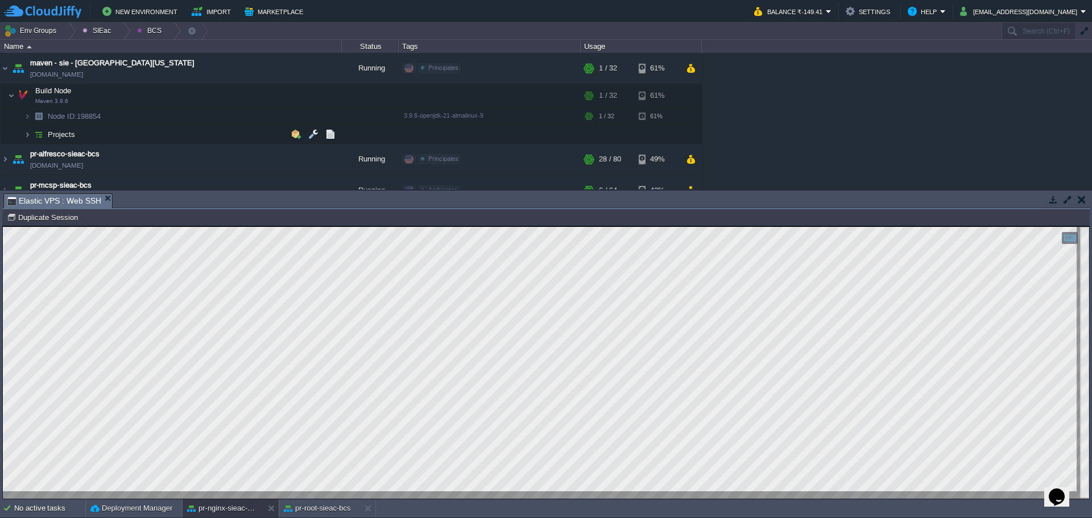
click at [157, 139] on td "Projects" at bounding box center [171, 135] width 341 height 18
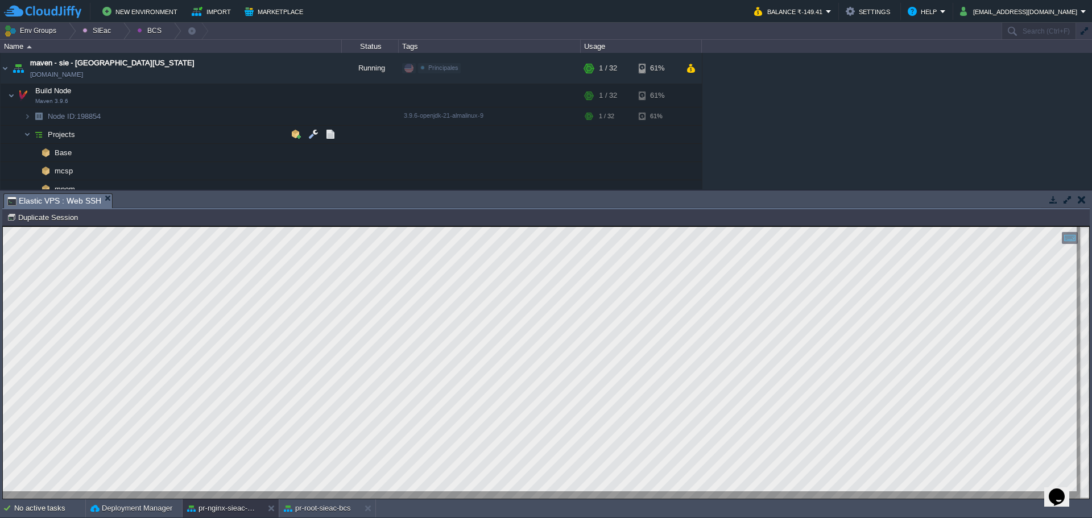
scroll to position [114, 0]
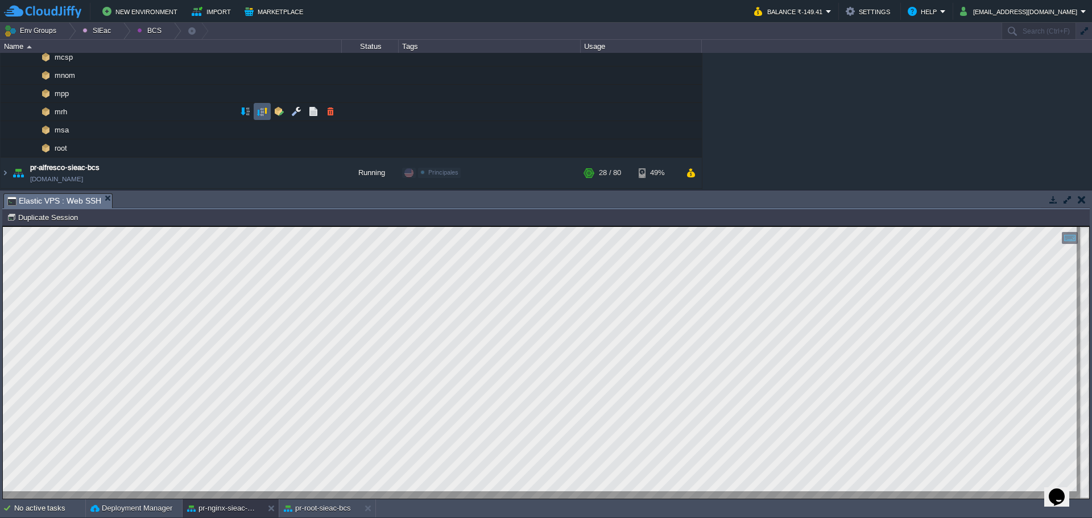
click at [264, 112] on button "button" at bounding box center [262, 111] width 10 height 10
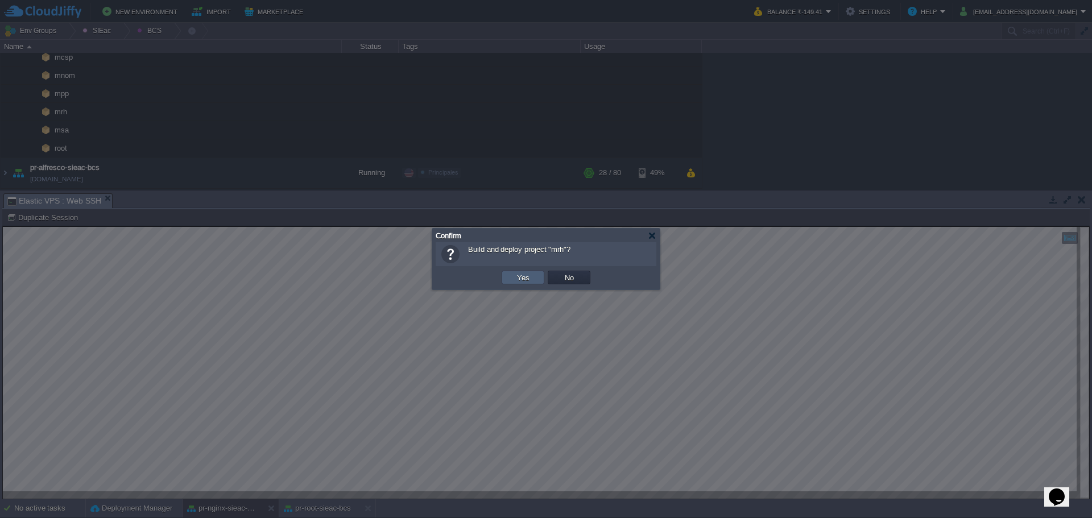
click at [530, 271] on td "Yes" at bounding box center [523, 278] width 43 height 14
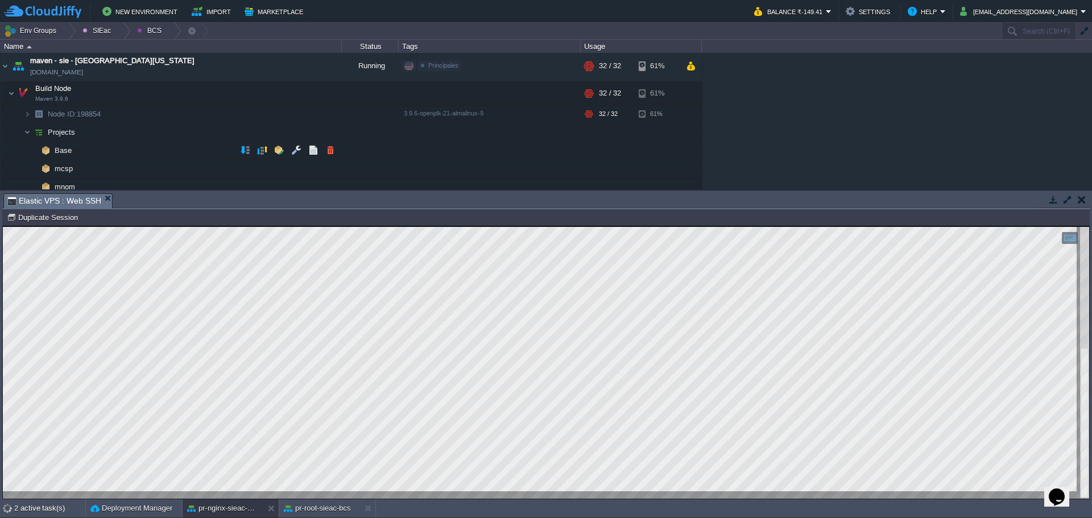
scroll to position [0, 0]
click at [119, 32] on div at bounding box center [122, 31] width 15 height 16
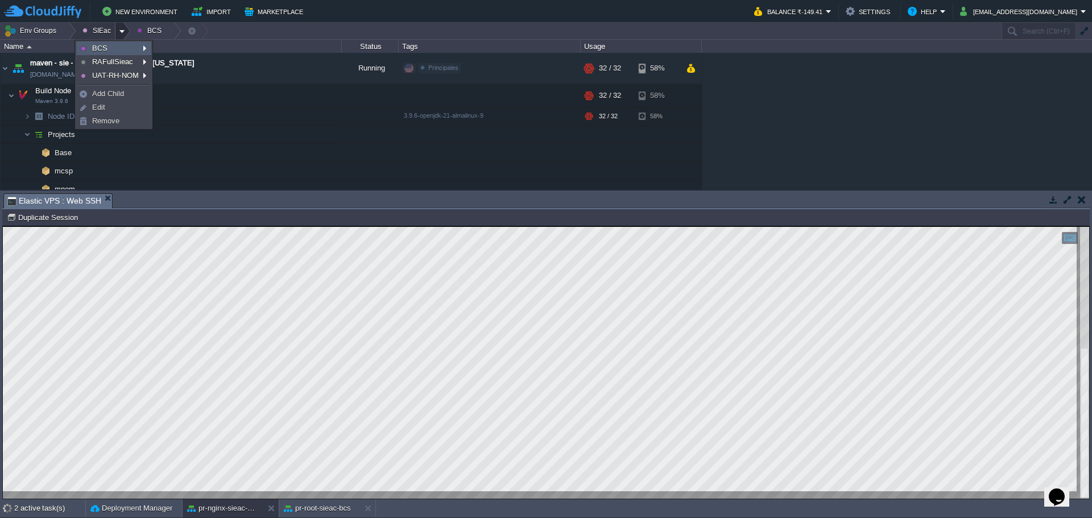
click at [131, 49] on link "BCS" at bounding box center [114, 48] width 74 height 13
click at [115, 32] on div at bounding box center [122, 31] width 15 height 16
click at [136, 46] on link "BCS" at bounding box center [114, 48] width 74 height 13
click at [123, 32] on div at bounding box center [122, 31] width 15 height 16
click at [192, 61] on span "Principales" at bounding box center [184, 63] width 36 height 9
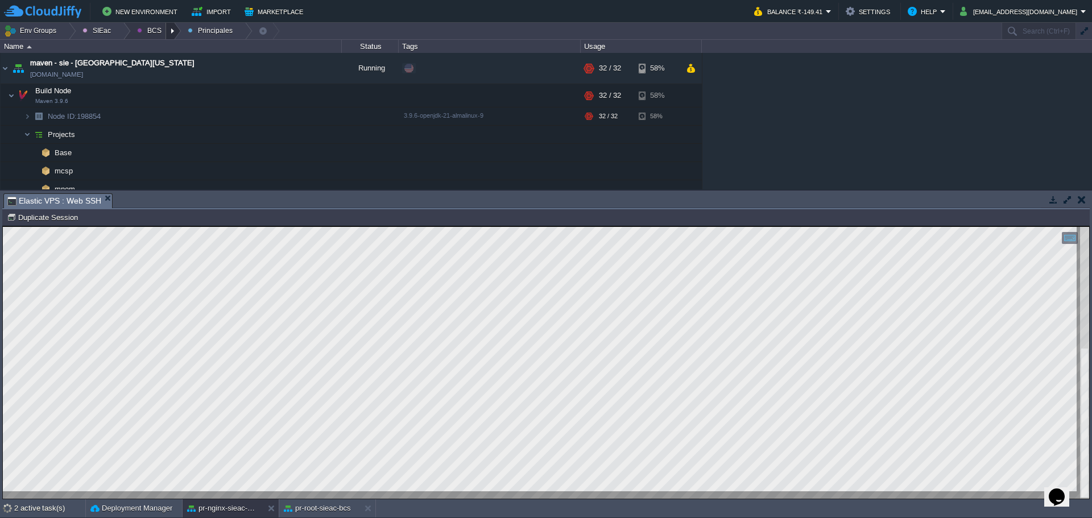
click at [168, 27] on div at bounding box center [173, 31] width 15 height 16
drag, startPoint x: 177, startPoint y: 51, endPoint x: 187, endPoint y: 67, distance: 18.8
click at [177, 51] on span "Ambientes" at bounding box center [162, 48] width 35 height 9
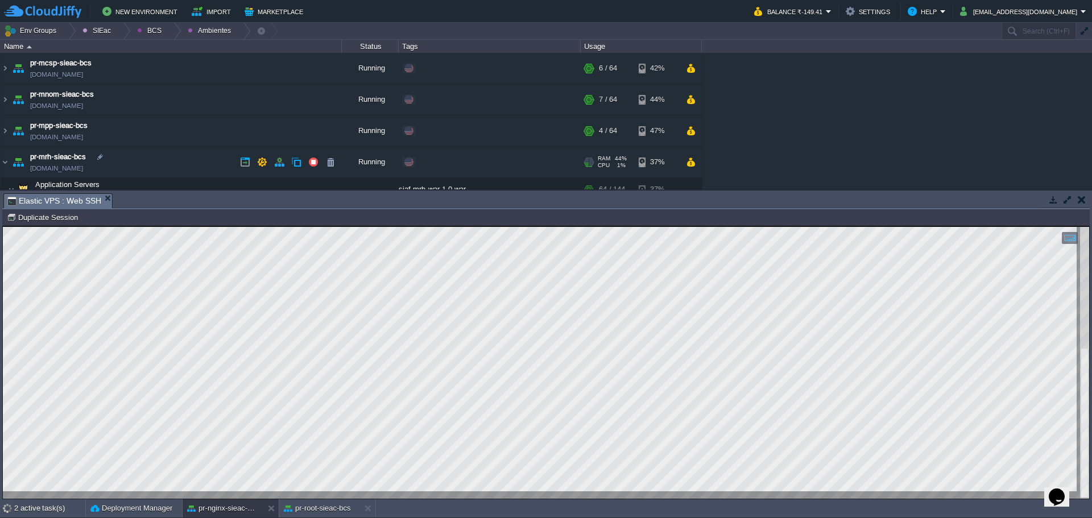
scroll to position [80, 0]
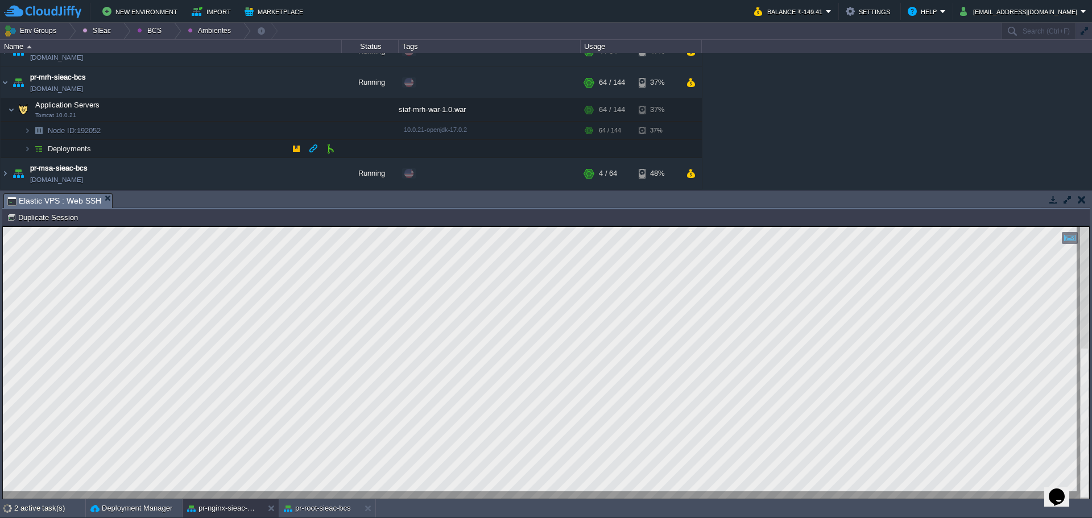
click at [157, 145] on td "Deployments" at bounding box center [171, 149] width 341 height 18
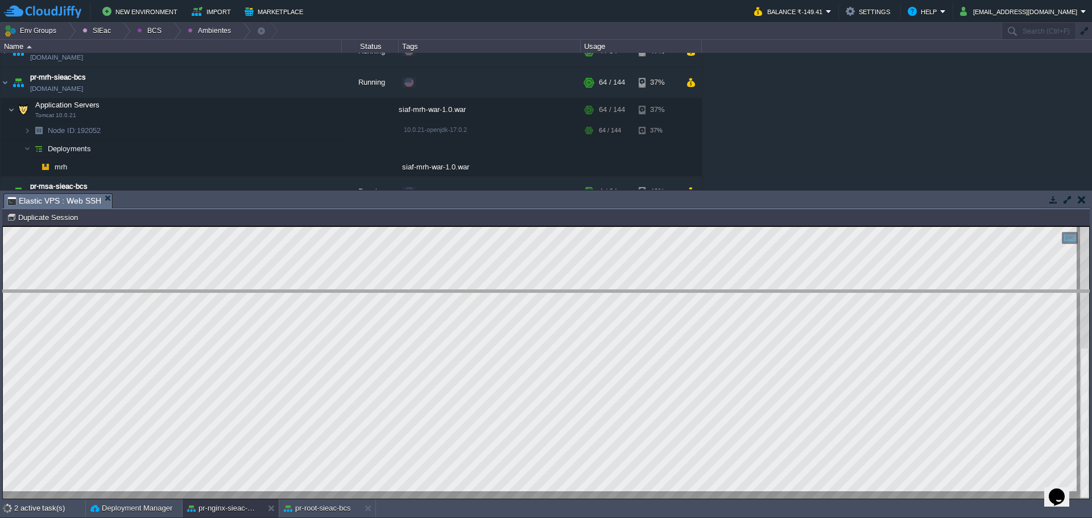
drag, startPoint x: 231, startPoint y: 206, endPoint x: 239, endPoint y: 305, distance: 98.7
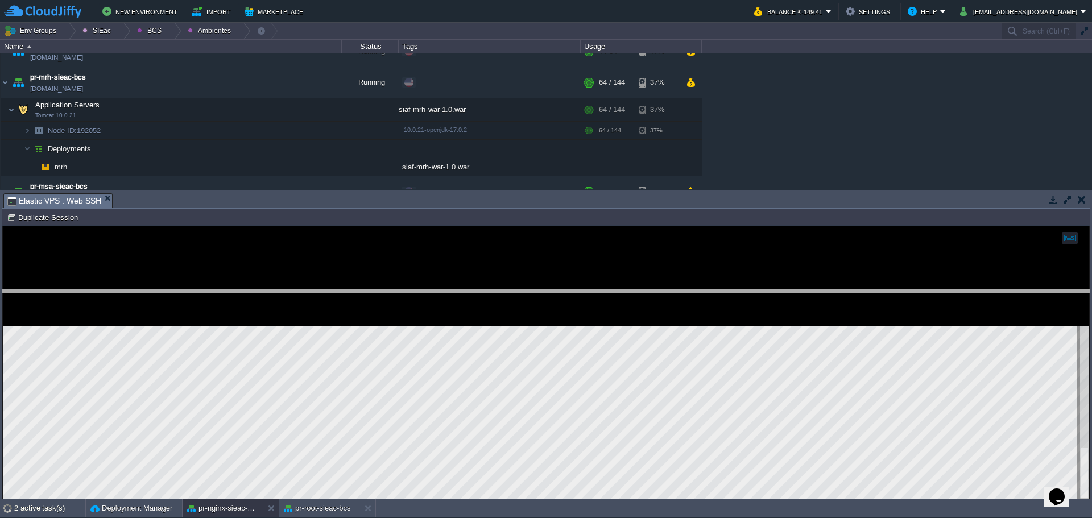
scroll to position [0, 0]
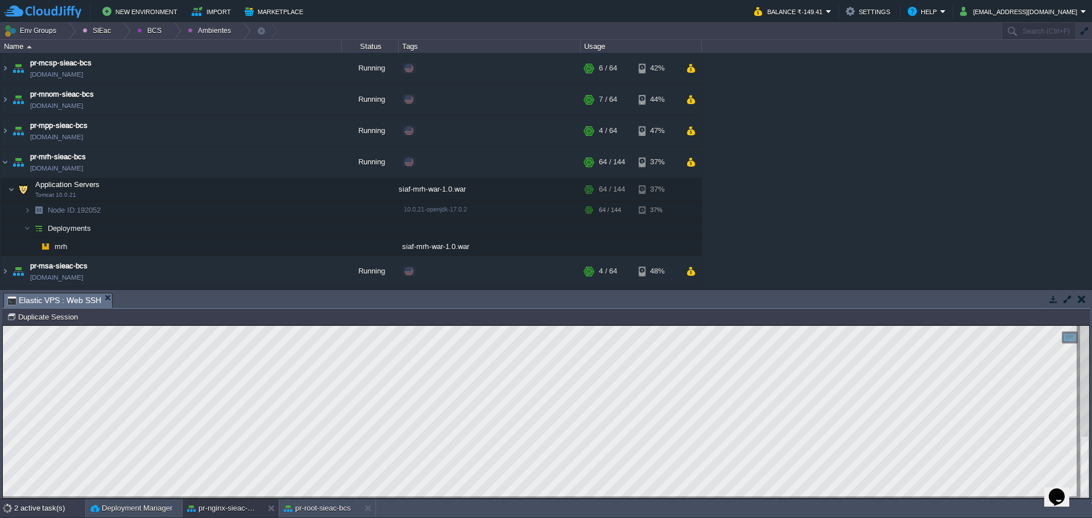
click at [46, 511] on div "2 active task(s)" at bounding box center [49, 508] width 71 height 18
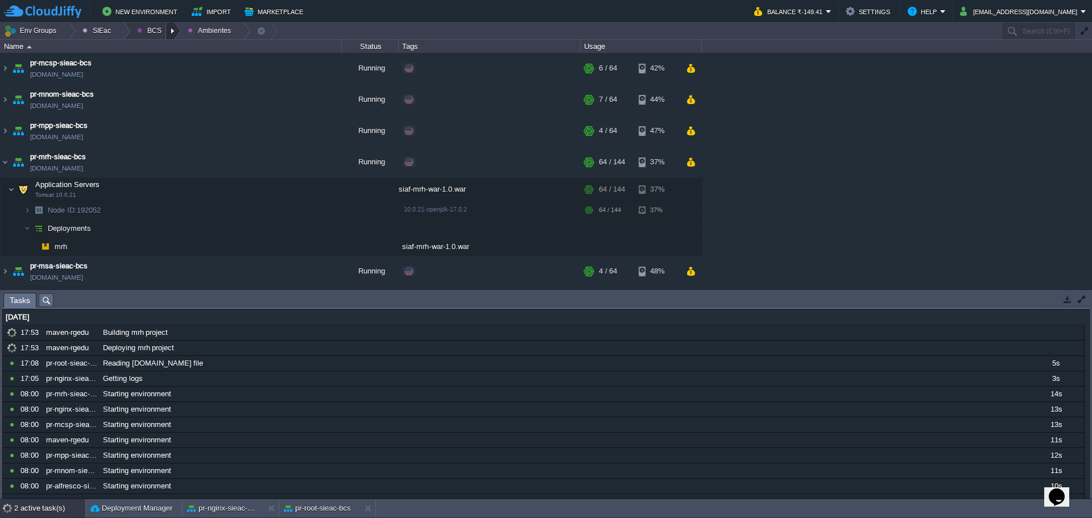
click at [166, 32] on div at bounding box center [173, 31] width 15 height 16
click at [166, 48] on span "Ambientes" at bounding box center [162, 48] width 35 height 9
click at [168, 25] on div at bounding box center [173, 31] width 15 height 16
click at [159, 66] on span "Principales" at bounding box center [163, 61] width 36 height 9
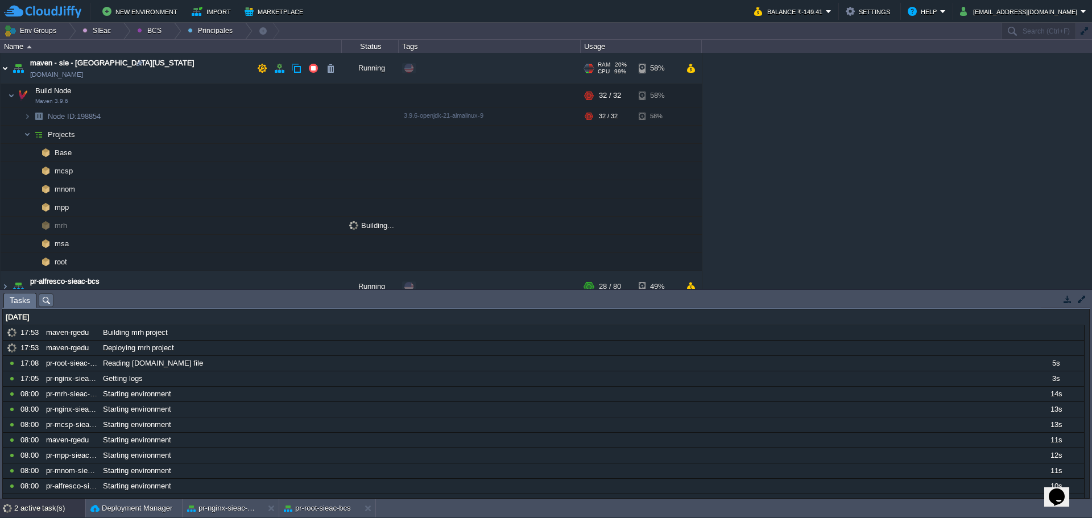
click at [6, 68] on img at bounding box center [5, 68] width 9 height 31
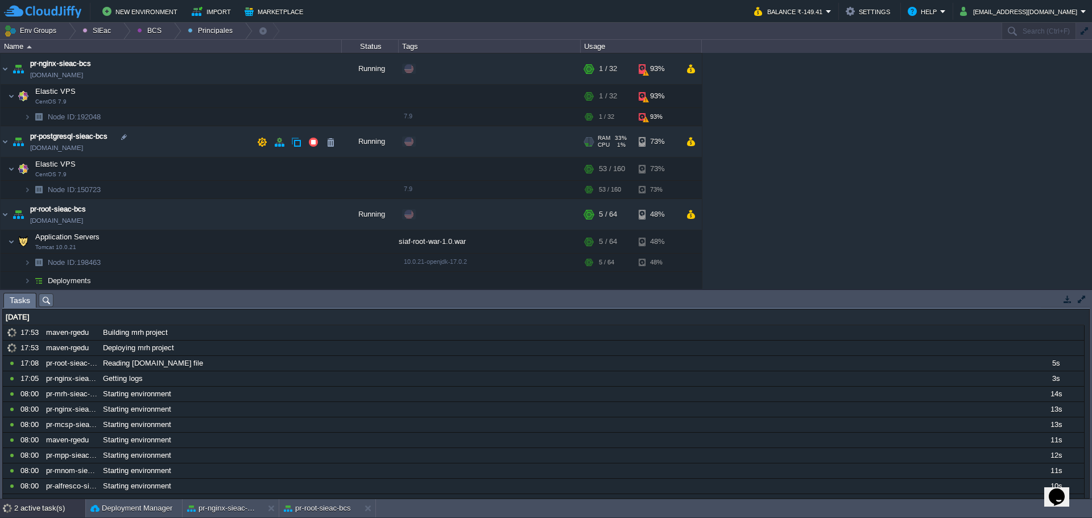
scroll to position [63, 0]
click at [237, 93] on button "button" at bounding box center [239, 95] width 10 height 10
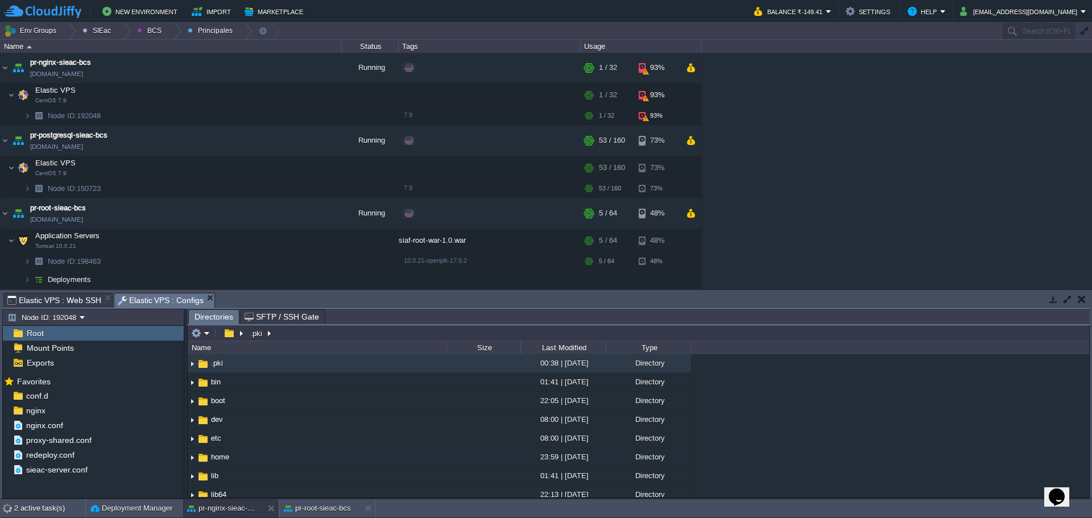
click at [68, 296] on span "Elastic VPS : Web SSH" at bounding box center [54, 300] width 94 height 14
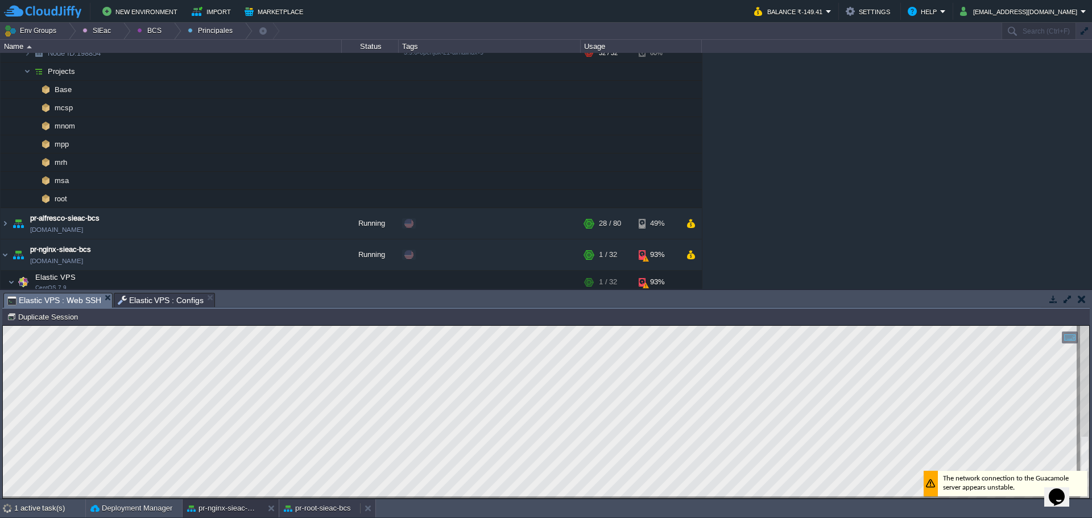
click at [337, 516] on div "pr-root-sieac-bcs" at bounding box center [319, 508] width 81 height 18
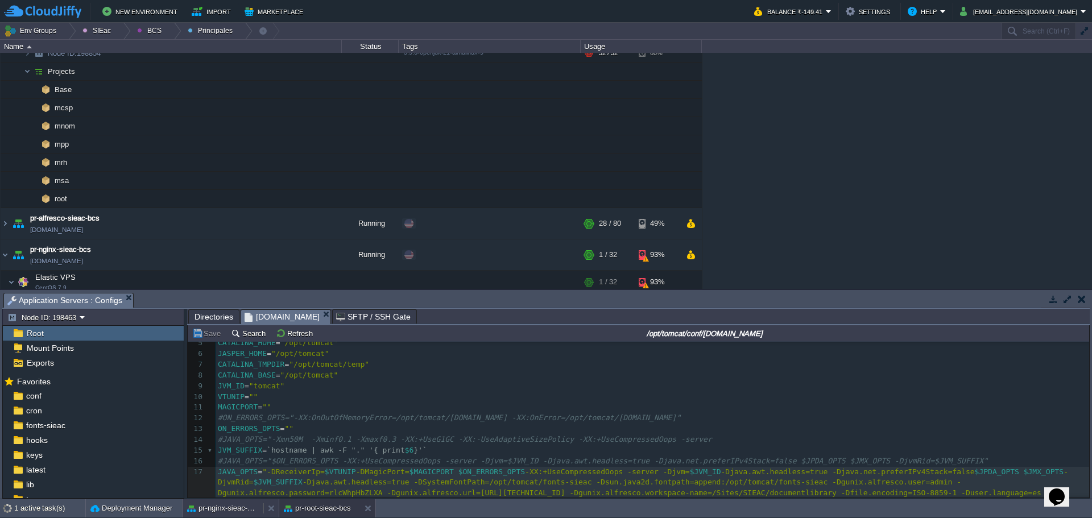
click at [231, 507] on button "pr-nginx-sieac-bcs" at bounding box center [223, 508] width 72 height 11
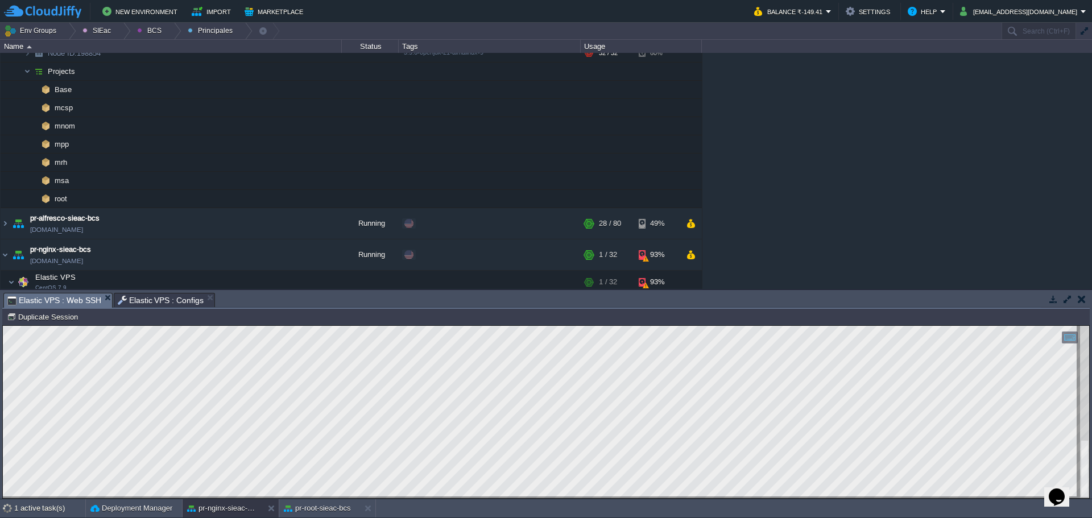
scroll to position [0, 0]
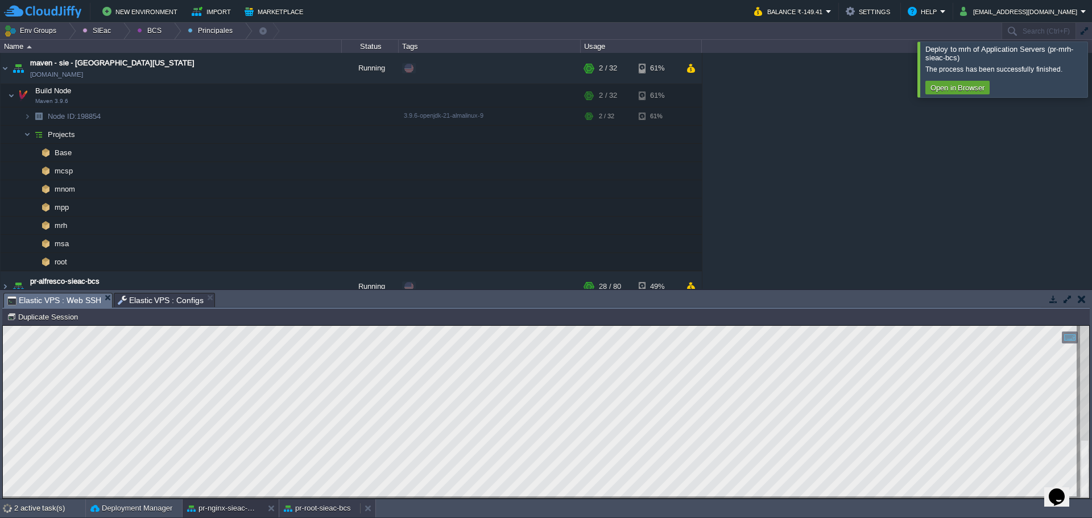
drag, startPoint x: 331, startPoint y: 505, endPoint x: 331, endPoint y: 172, distance: 332.7
click at [331, 505] on button "pr-root-sieac-bcs" at bounding box center [317, 508] width 67 height 11
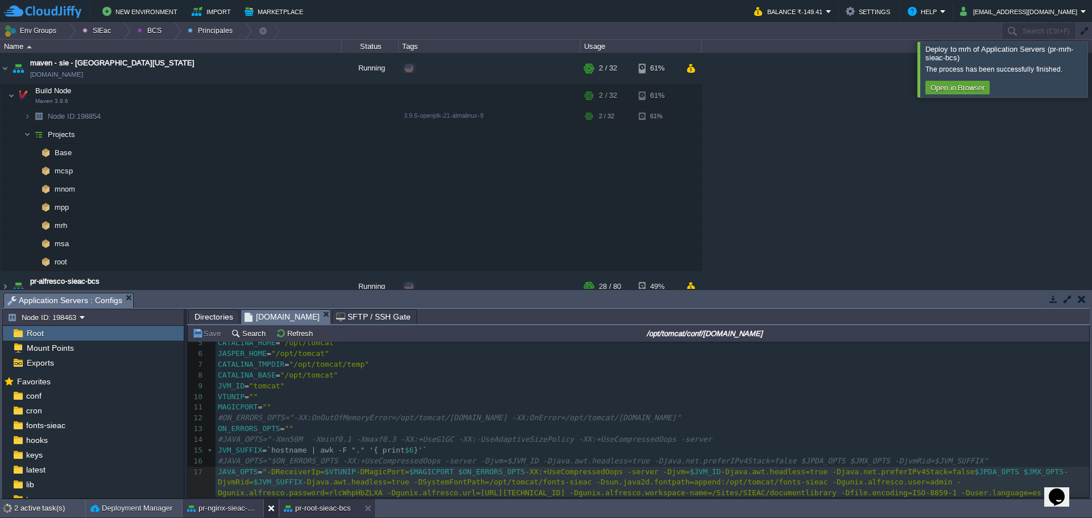
click at [263, 510] on div "pr-nginx-sieac-bcs" at bounding box center [223, 508] width 81 height 18
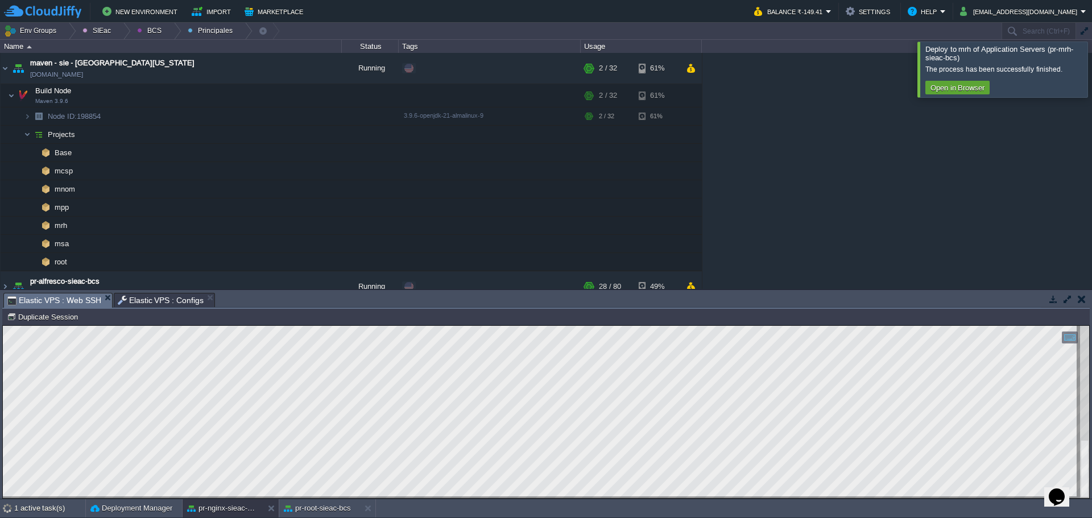
click at [102, 293] on em "Elastic VPS : Web SSH" at bounding box center [59, 300] width 105 height 14
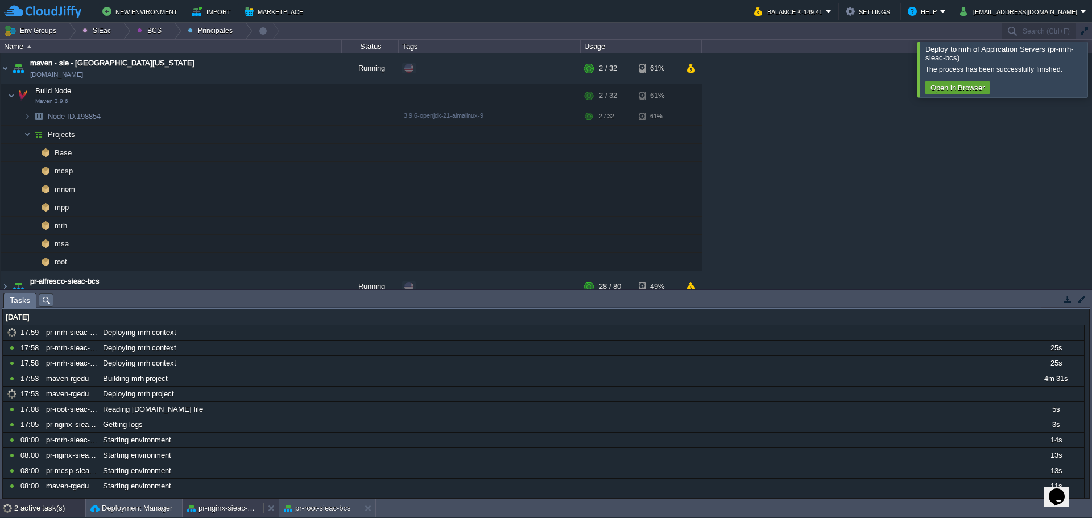
click at [202, 505] on button "pr-nginx-sieac-bcs" at bounding box center [223, 508] width 72 height 11
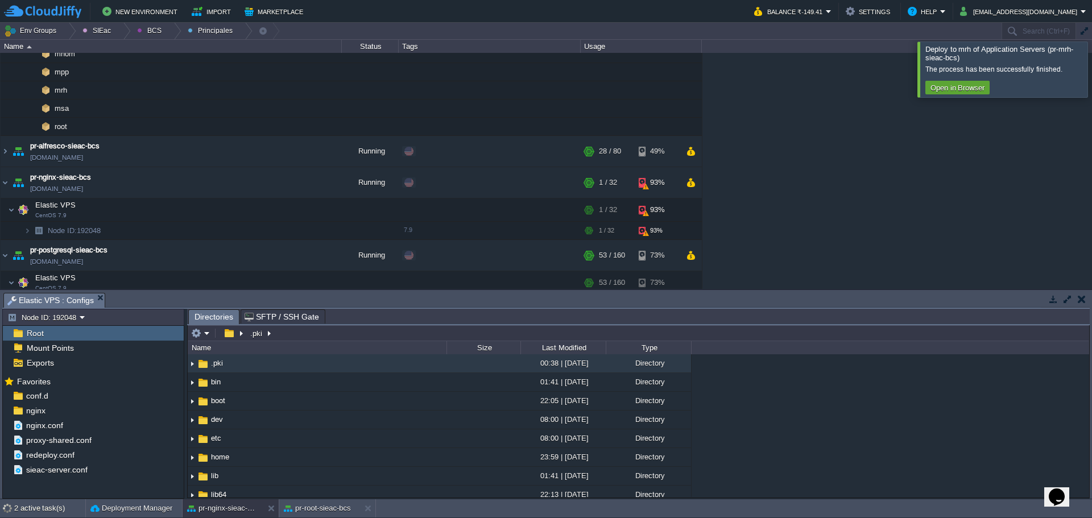
scroll to position [250, 0]
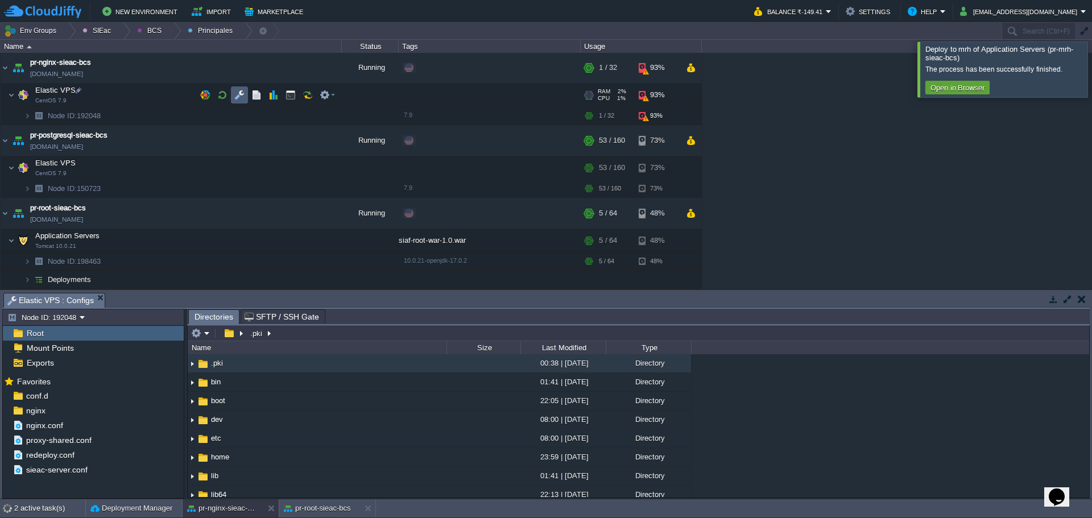
click at [242, 93] on button "button" at bounding box center [239, 95] width 10 height 10
click at [283, 95] on td at bounding box center [290, 94] width 17 height 17
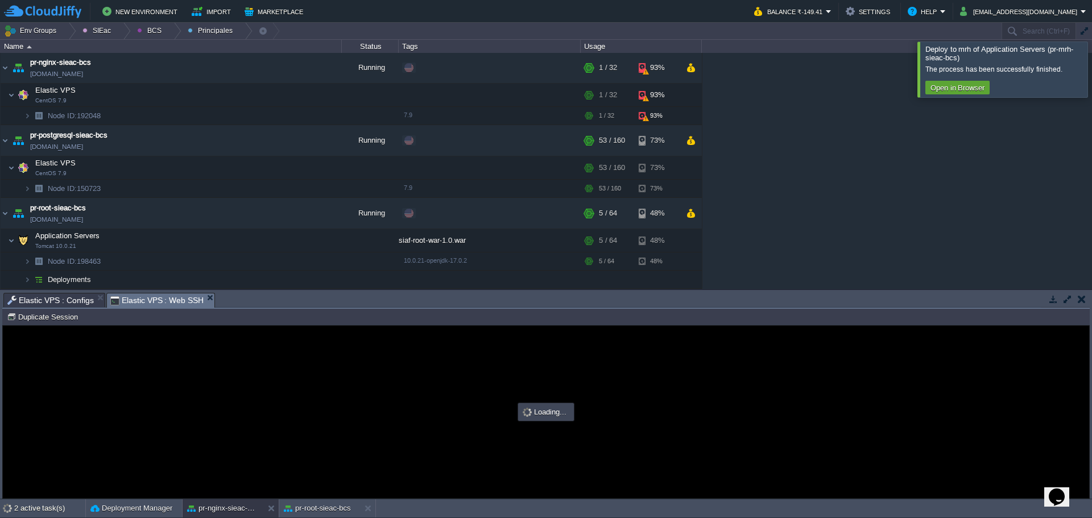
scroll to position [0, 0]
type input "#000000"
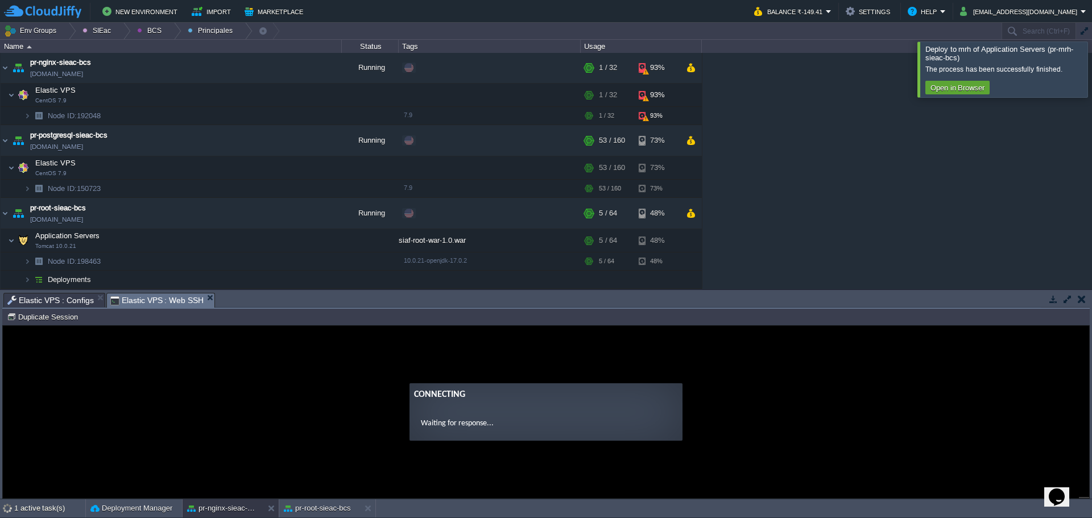
scroll to position [90, 0]
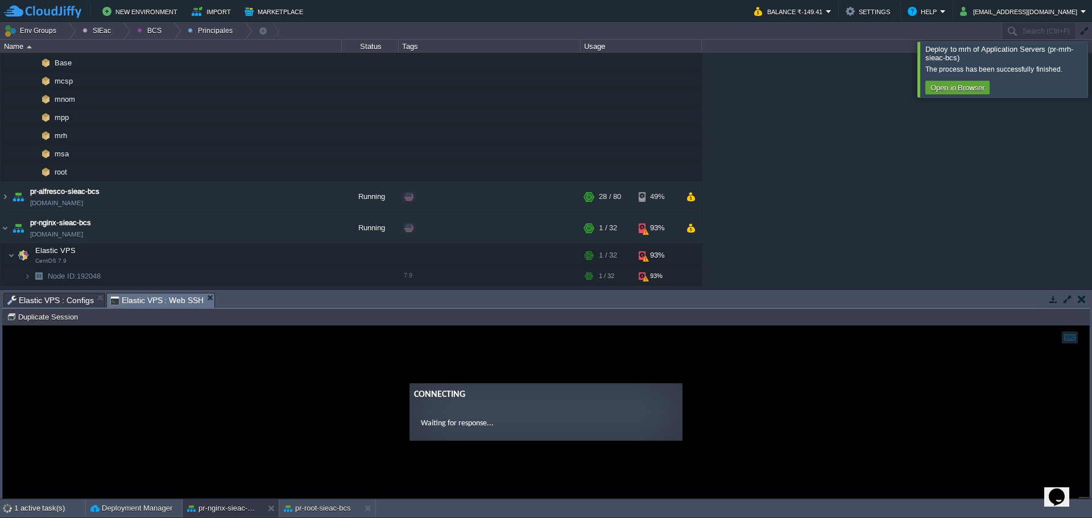
click at [1088, 75] on div "Deploy to mrh of Application Servers (pr-mrh-sieac-bcs) The process has been su…" at bounding box center [1002, 70] width 171 height 56
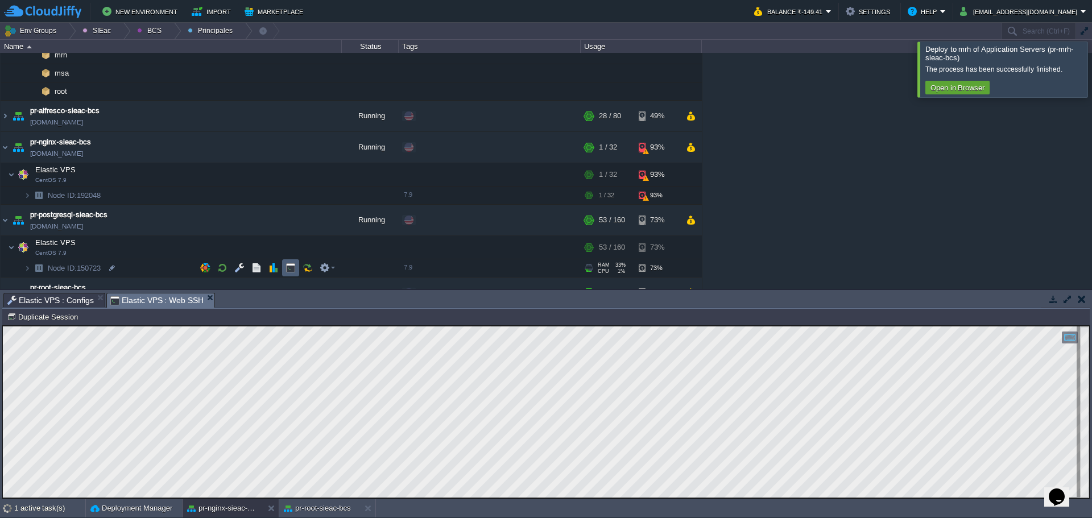
scroll to position [250, 0]
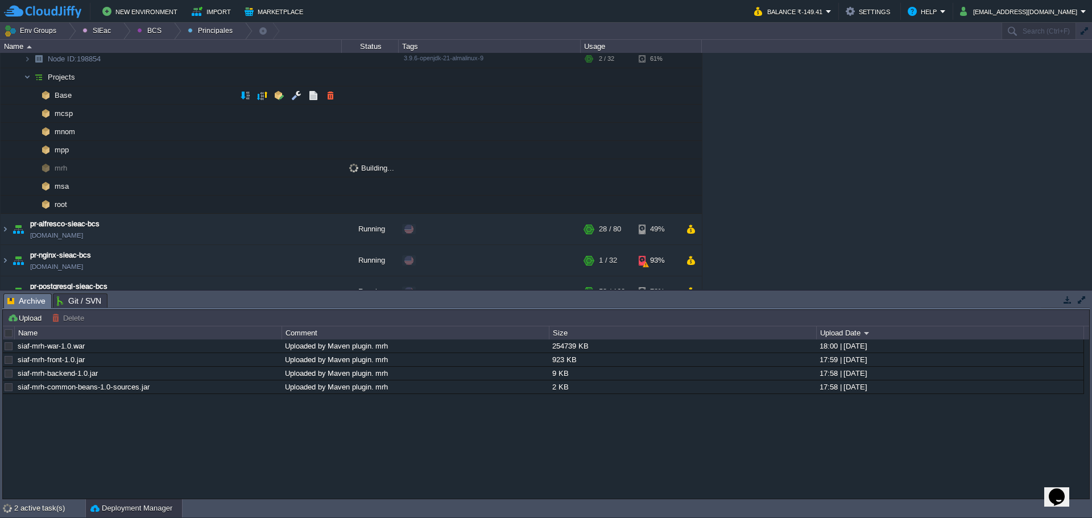
scroll to position [107, 0]
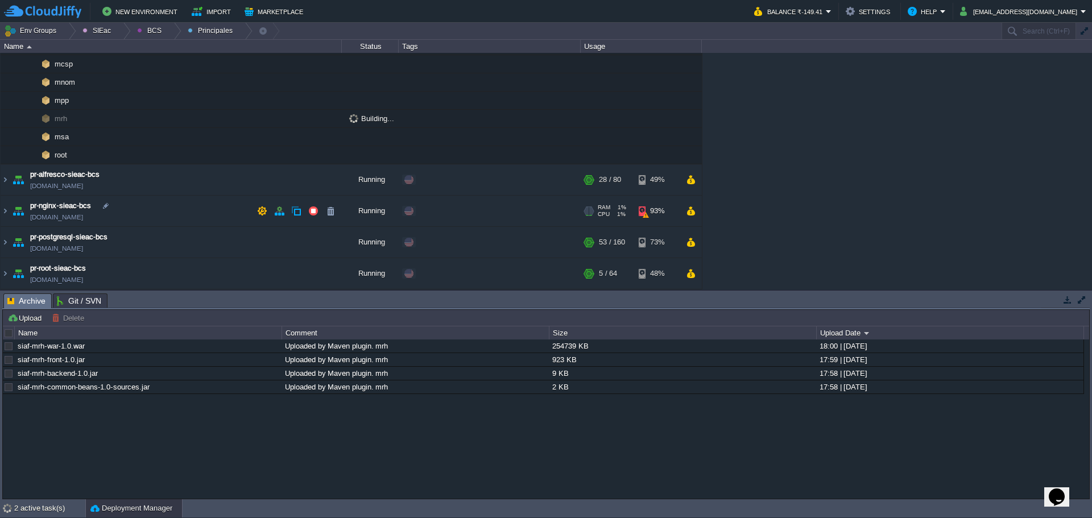
click at [164, 212] on td "pr-nginx-sieac-bcs [DOMAIN_NAME]" at bounding box center [171, 211] width 341 height 31
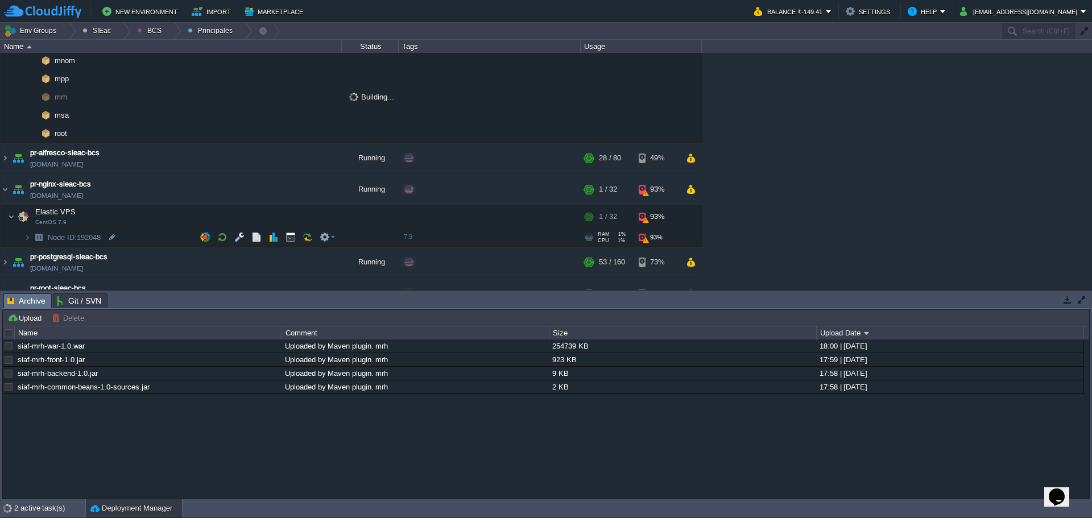
scroll to position [148, 0]
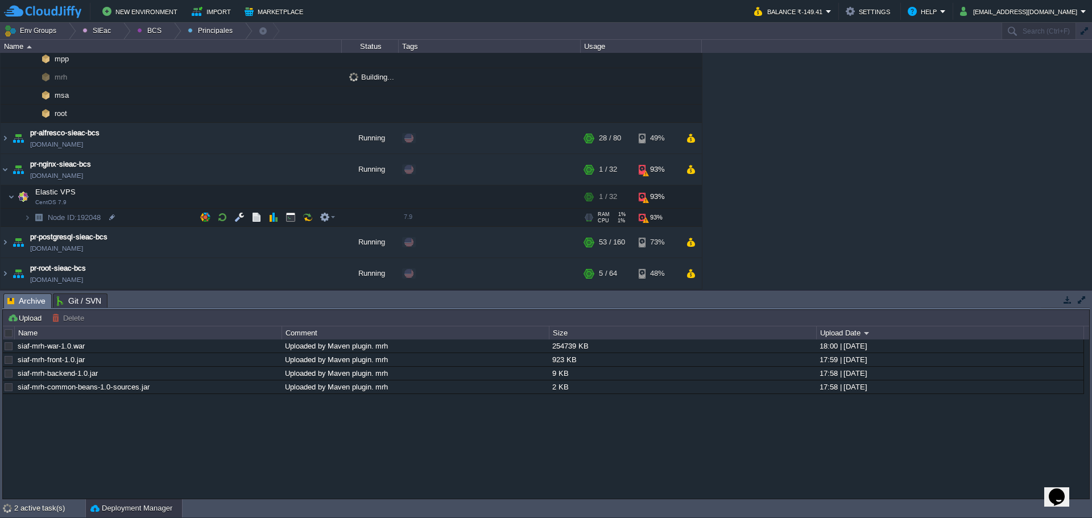
click at [173, 216] on td "Node ID: 192048" at bounding box center [171, 218] width 341 height 18
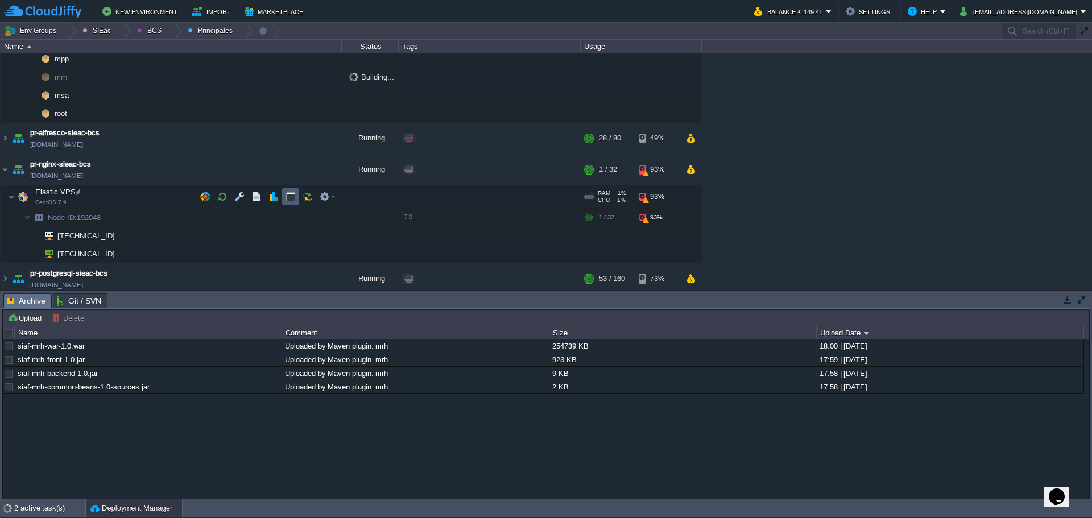
click at [297, 195] on td at bounding box center [290, 196] width 17 height 17
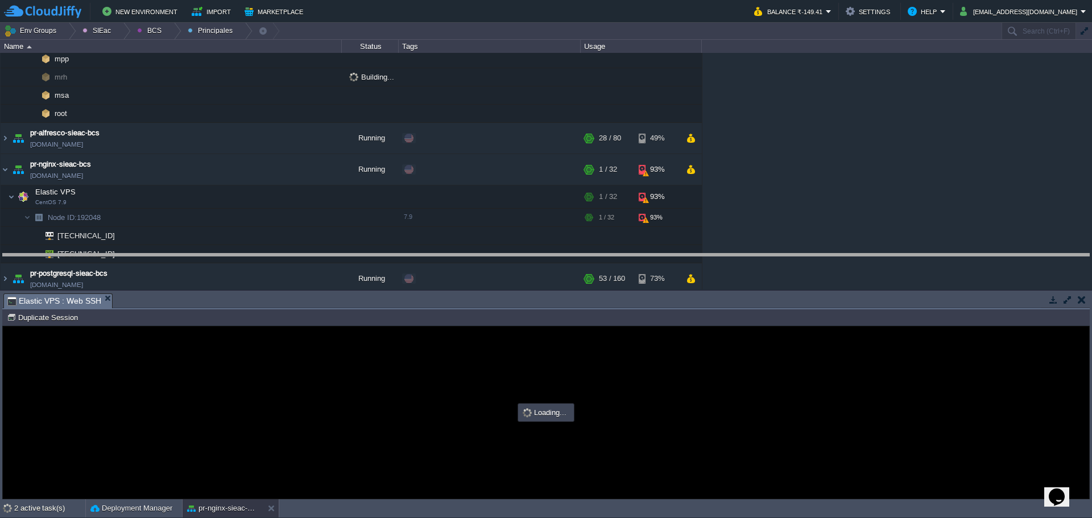
drag, startPoint x: 329, startPoint y: 302, endPoint x: 323, endPoint y: 230, distance: 71.9
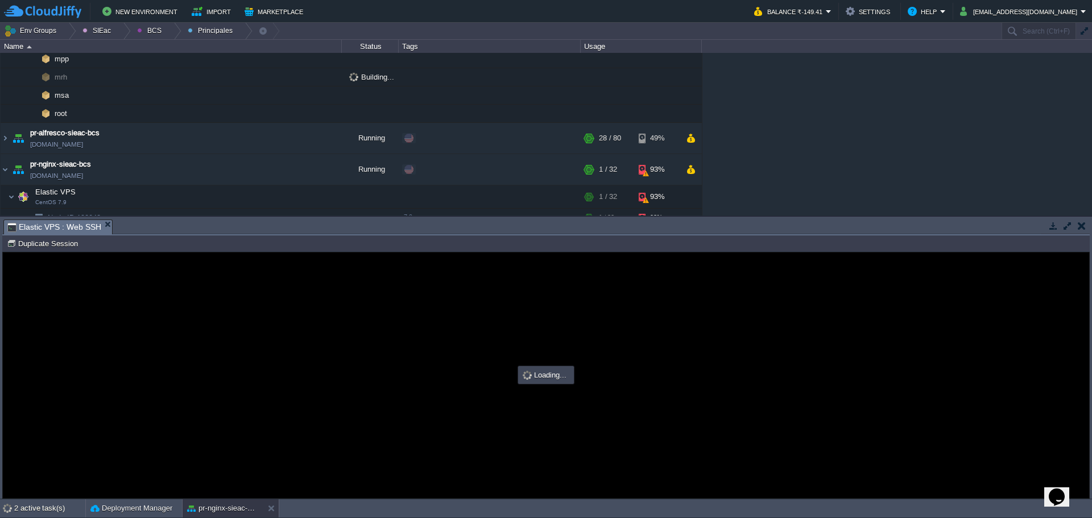
scroll to position [0, 0]
type input "#000000"
click at [238, 191] on td at bounding box center [239, 196] width 17 height 17
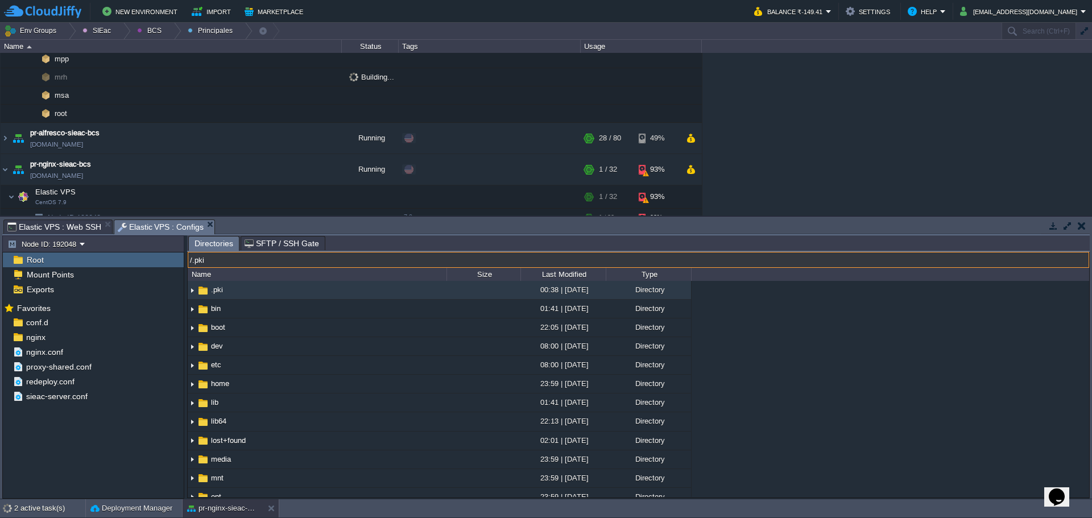
click at [323, 263] on input "/.pki" at bounding box center [639, 260] width 902 height 16
paste input "var/spool/cron/"
type input "/var/spool/cron/"
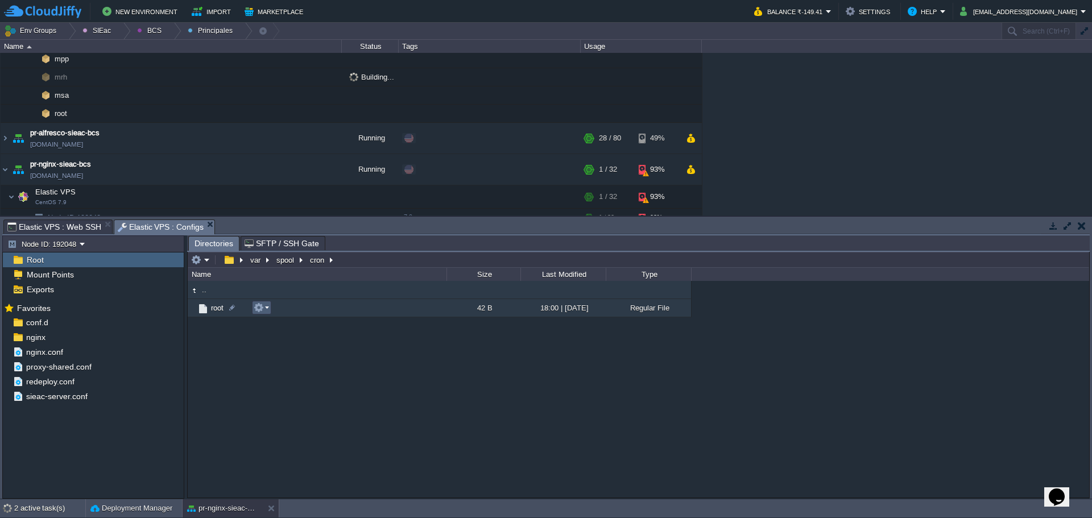
click at [270, 311] on td at bounding box center [261, 308] width 19 height 14
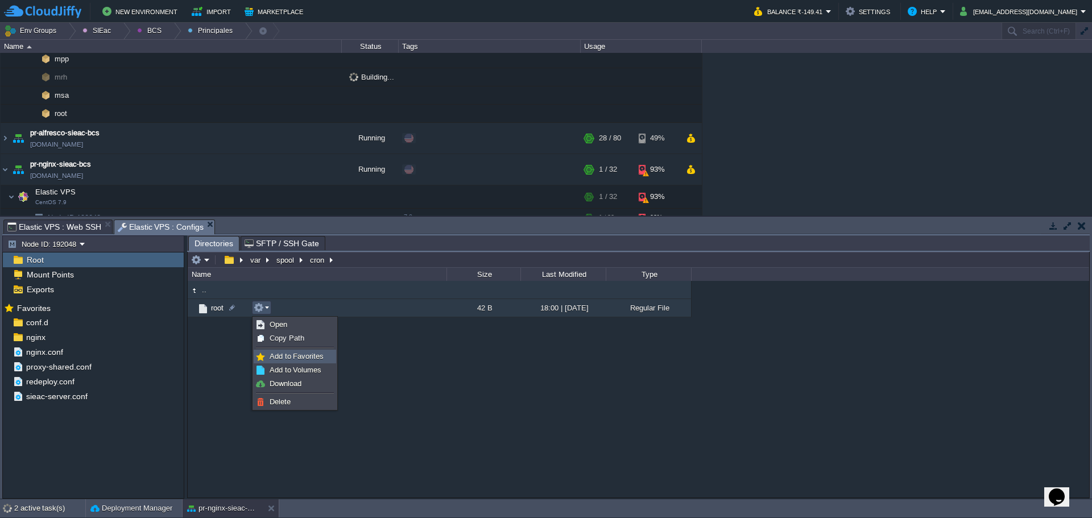
click at [306, 360] on span "Add to Favorites" at bounding box center [297, 356] width 54 height 9
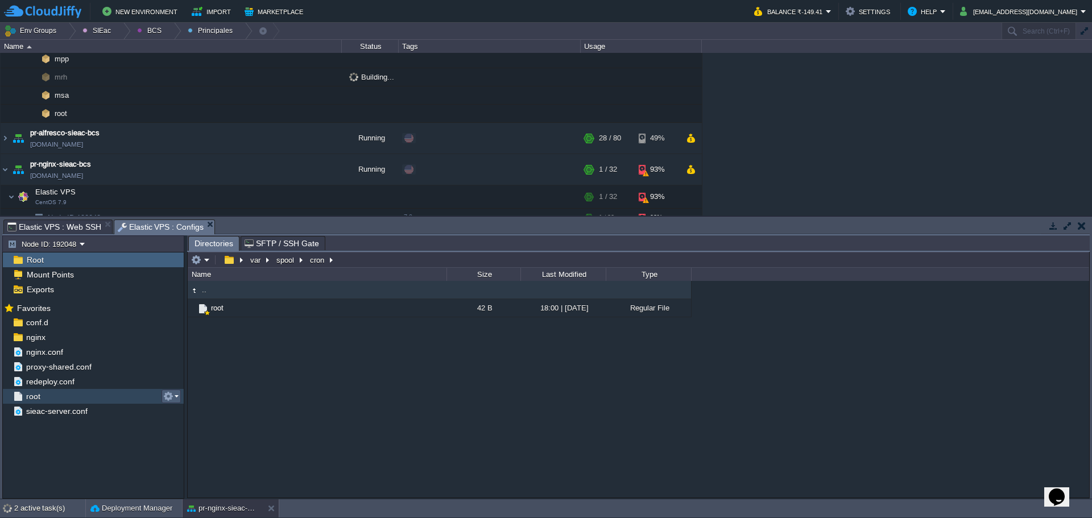
click at [176, 394] on em at bounding box center [170, 396] width 15 height 10
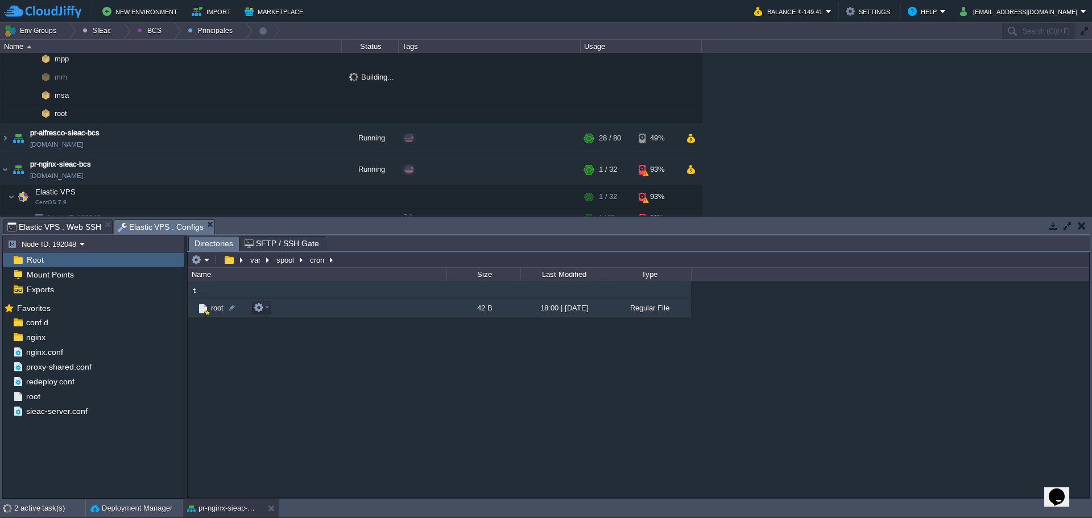
click at [245, 311] on td "root" at bounding box center [317, 308] width 259 height 18
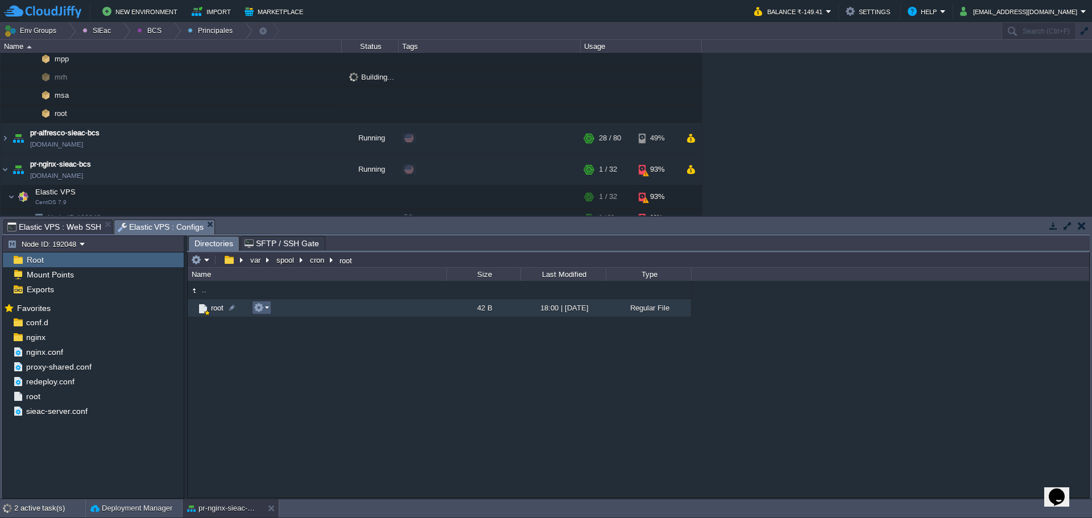
click at [268, 311] on em at bounding box center [261, 308] width 15 height 10
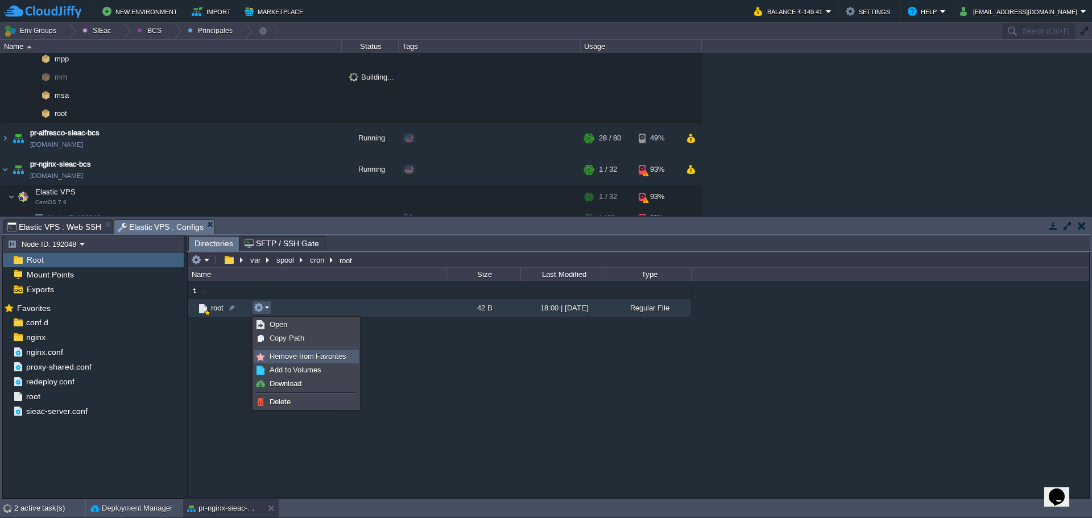
click at [318, 355] on span "Remove from Favorites" at bounding box center [308, 356] width 77 height 9
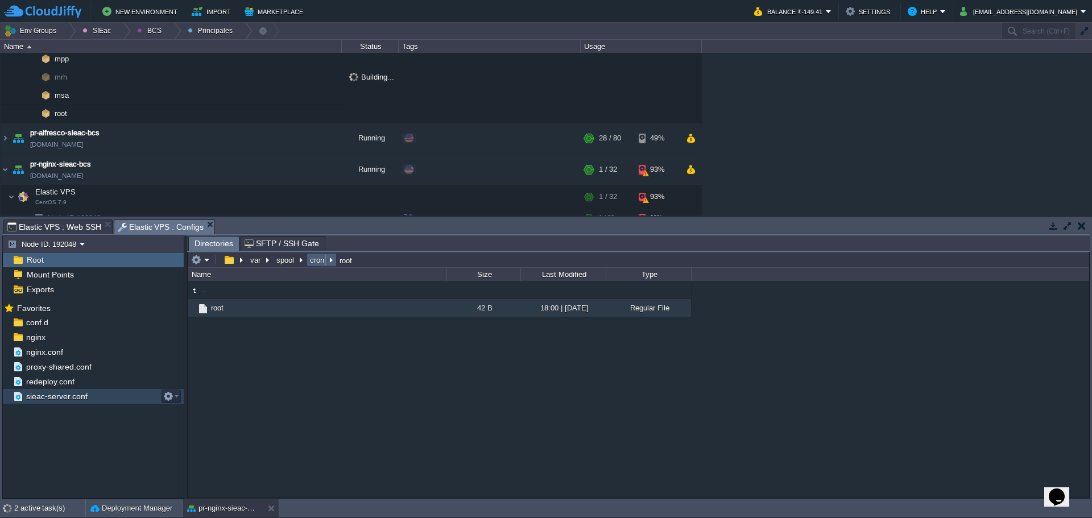
click at [327, 261] on em "cron" at bounding box center [321, 260] width 27 height 10
drag, startPoint x: 239, startPoint y: 377, endPoint x: 248, endPoint y: 302, distance: 75.6
click at [239, 377] on div ".. root 42 B 18:00 | 02 Sep 2025 Regular File" at bounding box center [639, 389] width 902 height 216
click at [311, 259] on button "cron" at bounding box center [317, 260] width 19 height 10
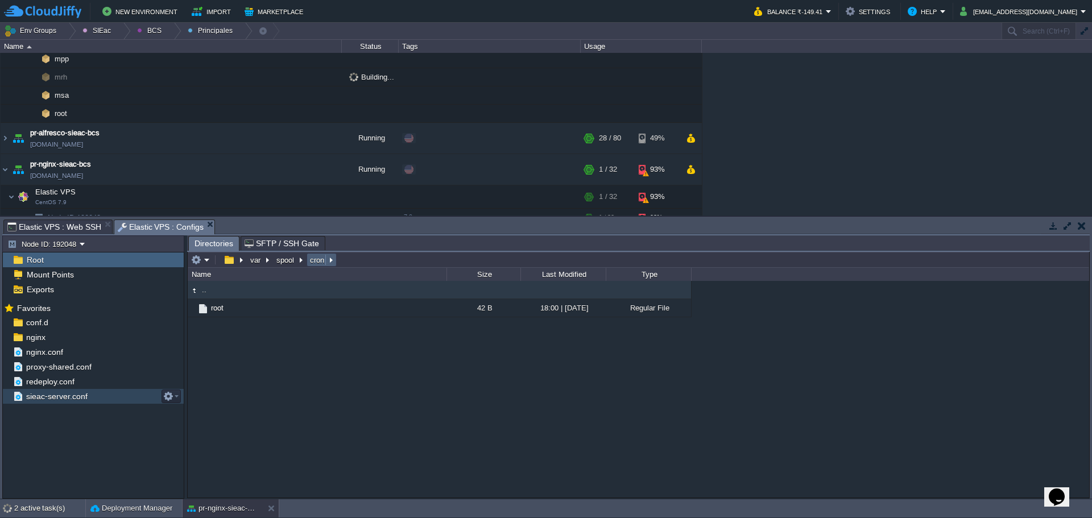
click at [329, 263] on em "cron" at bounding box center [321, 260] width 27 height 10
click at [210, 259] on td at bounding box center [200, 260] width 22 height 14
click at [207, 260] on em at bounding box center [200, 260] width 19 height 10
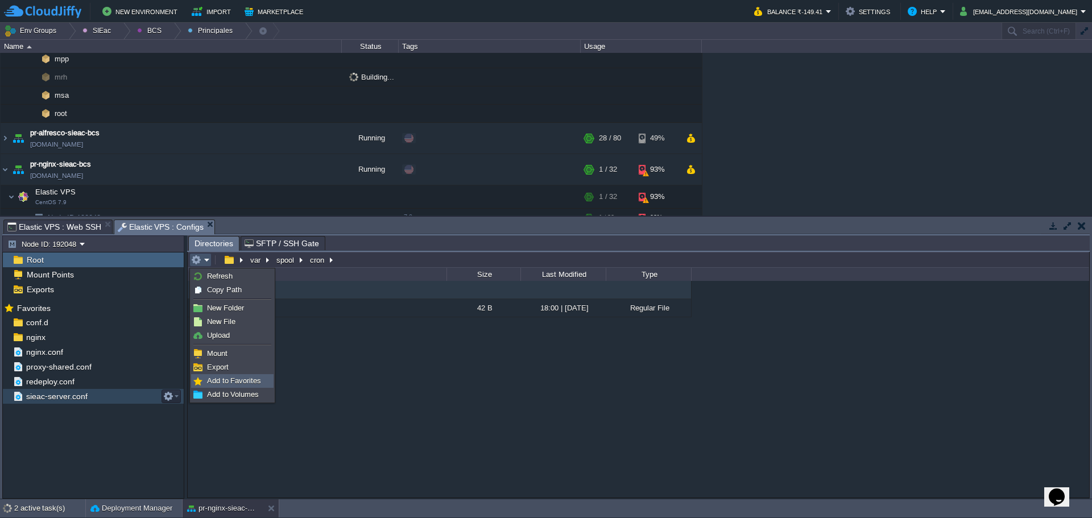
click at [210, 377] on span "Add to Favorites" at bounding box center [234, 381] width 54 height 9
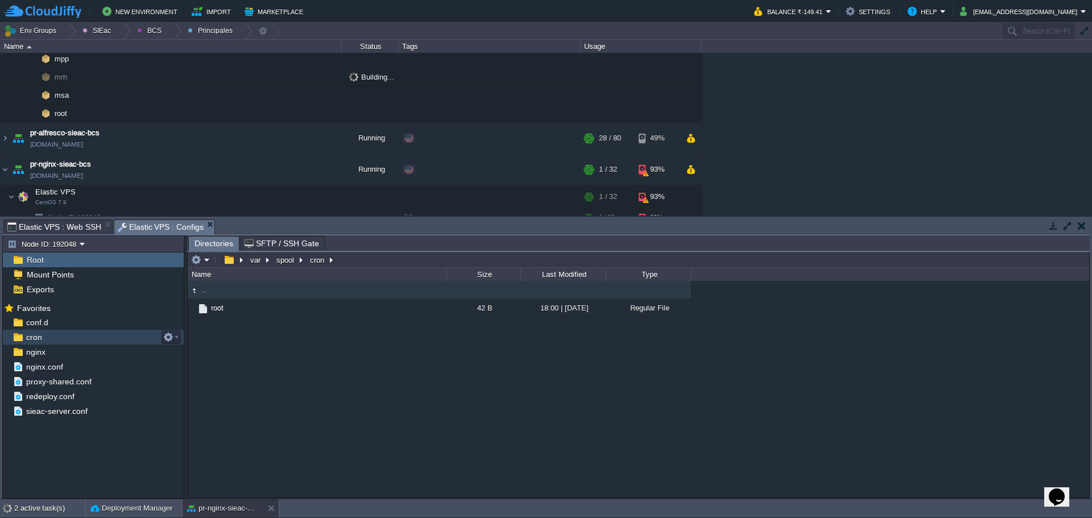
click at [40, 335] on span "cron" at bounding box center [34, 337] width 20 height 10
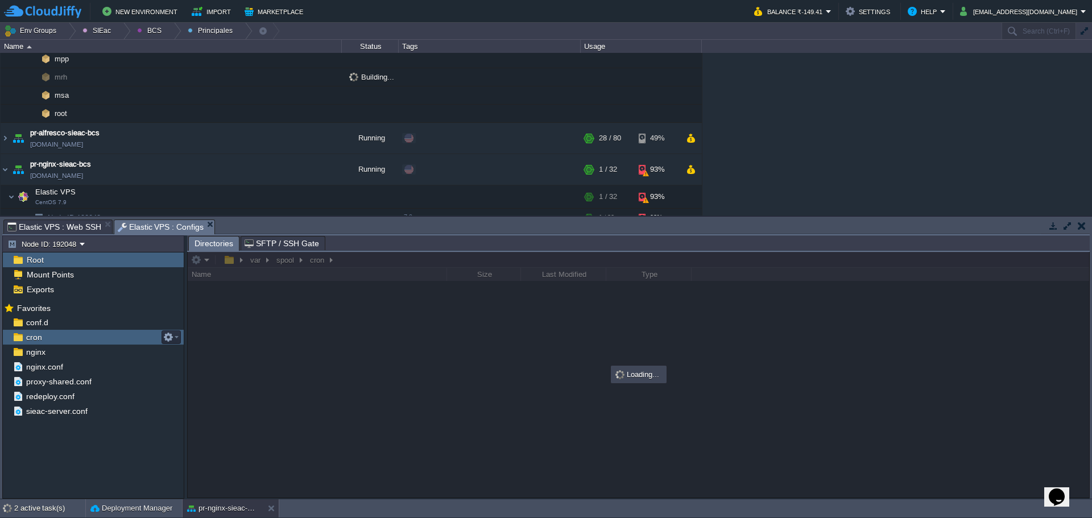
click at [40, 335] on span "cron" at bounding box center [34, 337] width 20 height 10
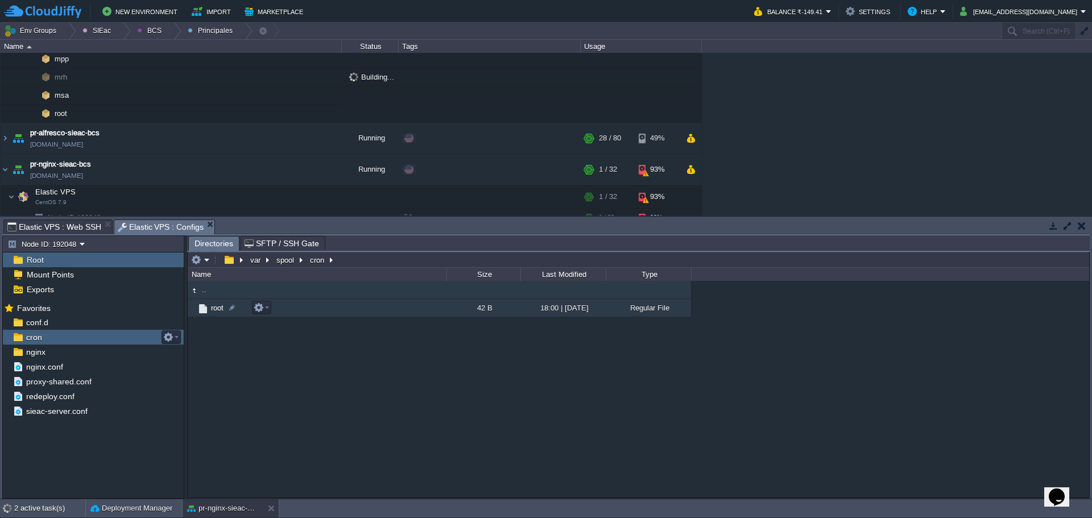
click at [214, 312] on span "root" at bounding box center [217, 308] width 16 height 10
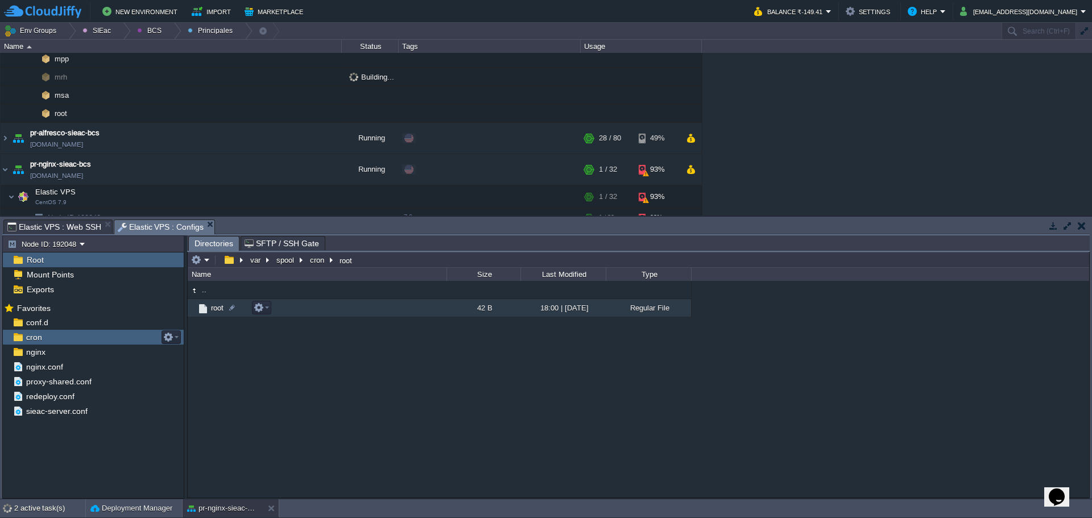
click at [214, 312] on span "root" at bounding box center [217, 308] width 16 height 10
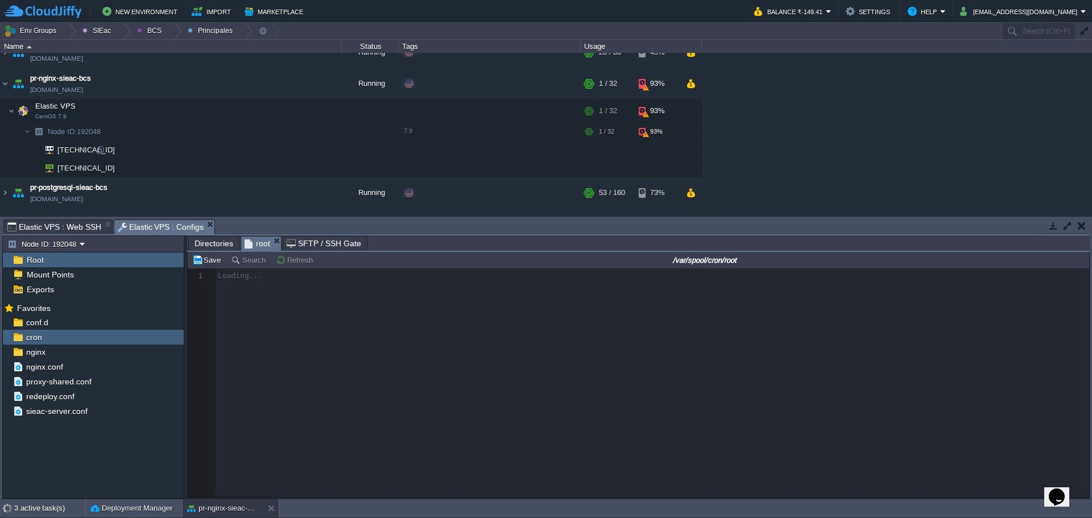
scroll to position [259, 0]
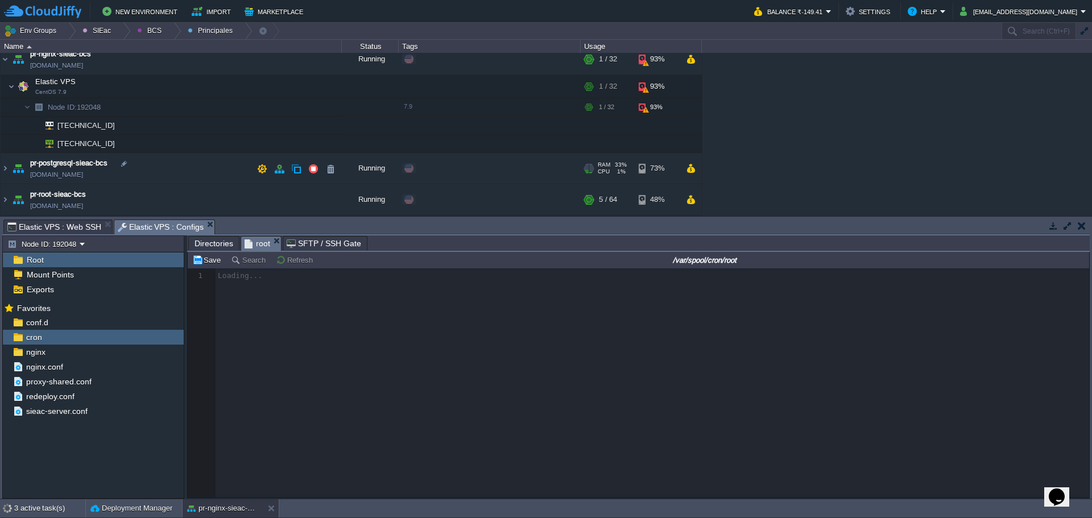
click at [208, 167] on td "pr-postgresql-sieac-bcs [DOMAIN_NAME]" at bounding box center [171, 168] width 341 height 31
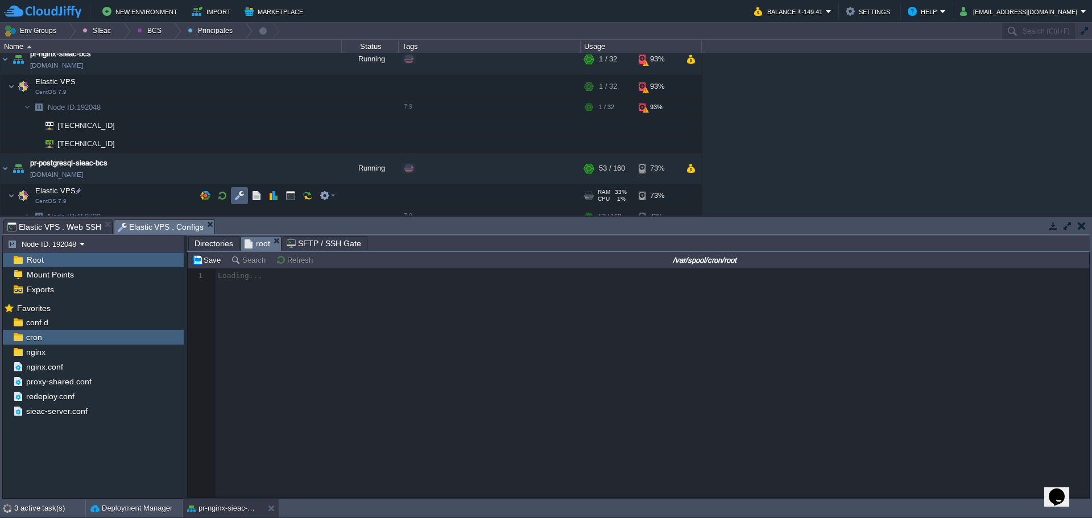
click at [233, 200] on td at bounding box center [239, 195] width 17 height 17
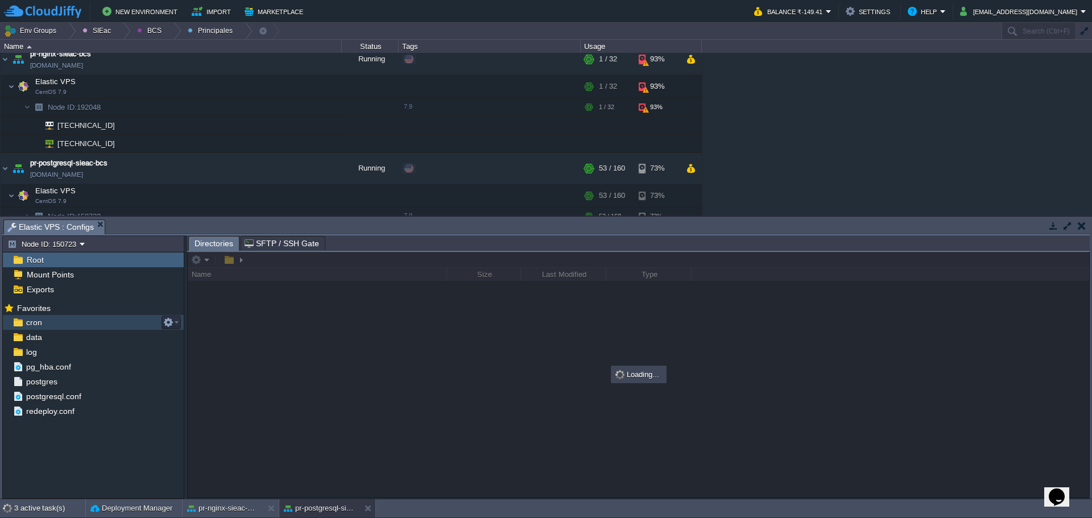
click at [36, 324] on span "cron" at bounding box center [34, 322] width 20 height 10
click at [231, 516] on div "pr-nginx-sieac-bcs" at bounding box center [223, 508] width 81 height 18
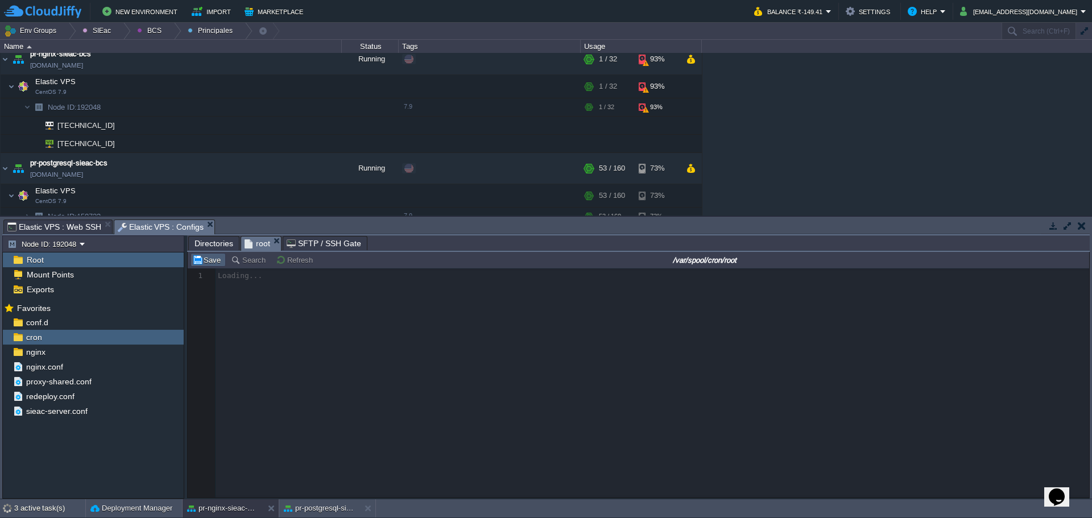
scroll to position [4, 0]
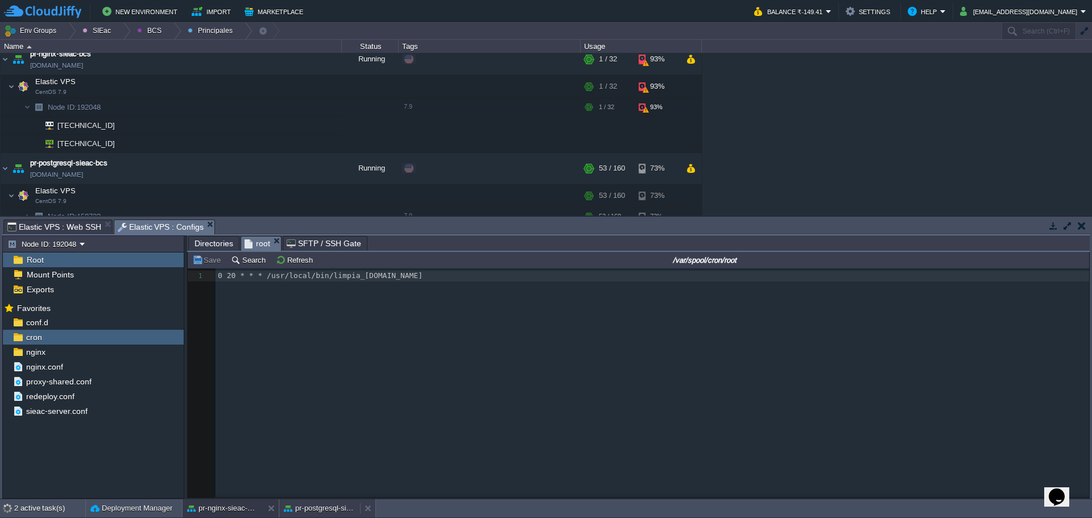
click at [313, 503] on button "pr-postgresql-sieac-bcs" at bounding box center [320, 508] width 72 height 11
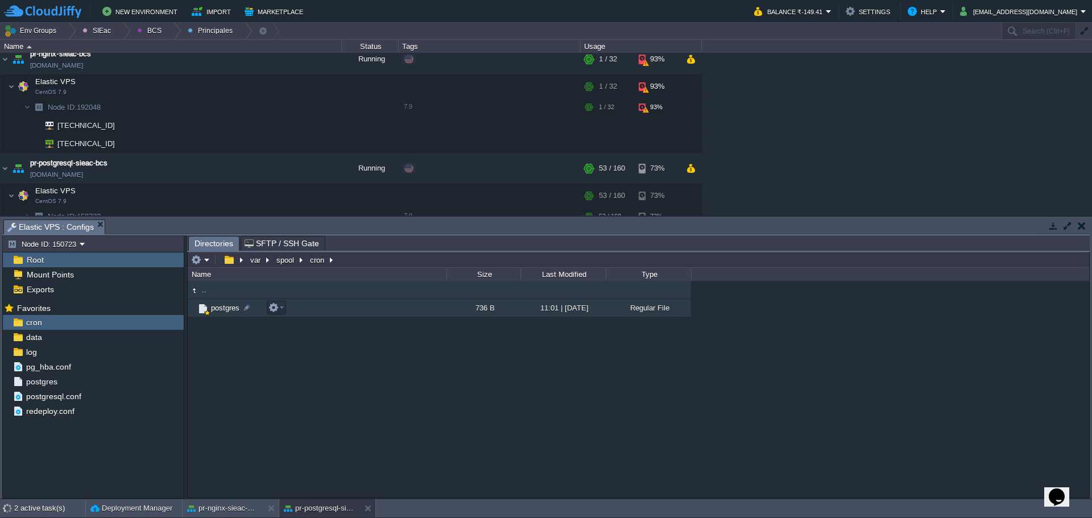
click at [208, 309] on img at bounding box center [203, 309] width 13 height 13
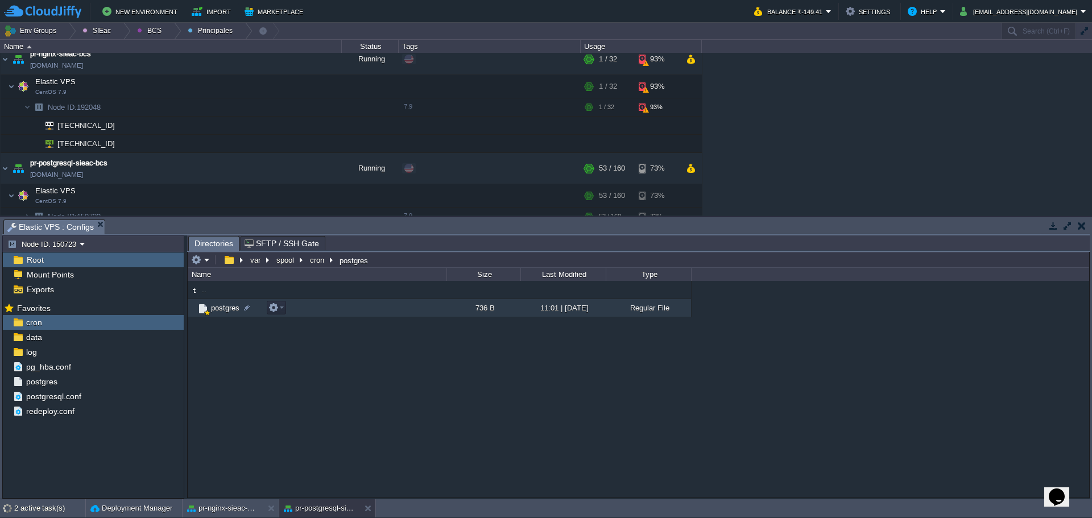
click at [208, 308] on img at bounding box center [203, 309] width 13 height 13
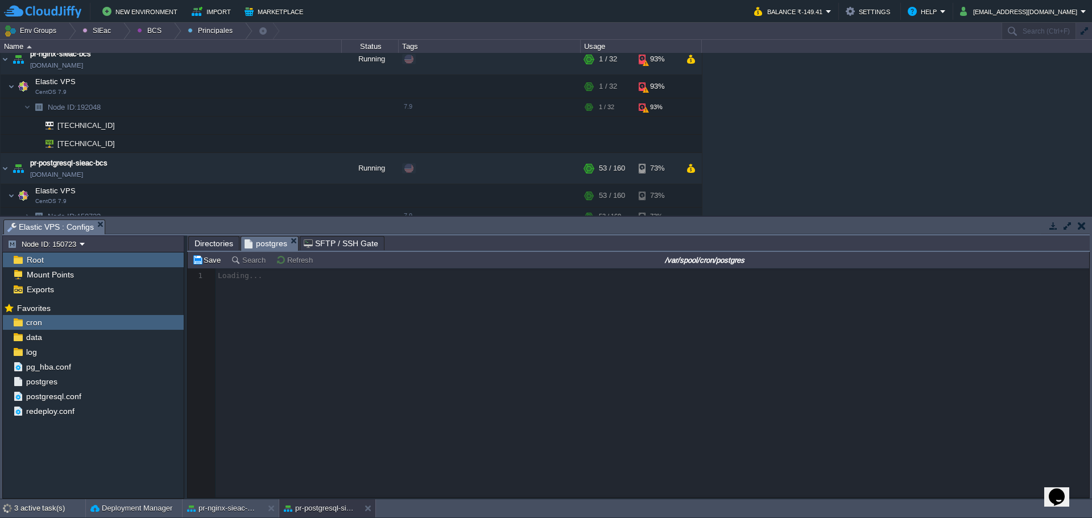
click at [294, 371] on div at bounding box center [639, 382] width 902 height 229
click at [238, 505] on button "pr-nginx-sieac-bcs" at bounding box center [223, 508] width 72 height 11
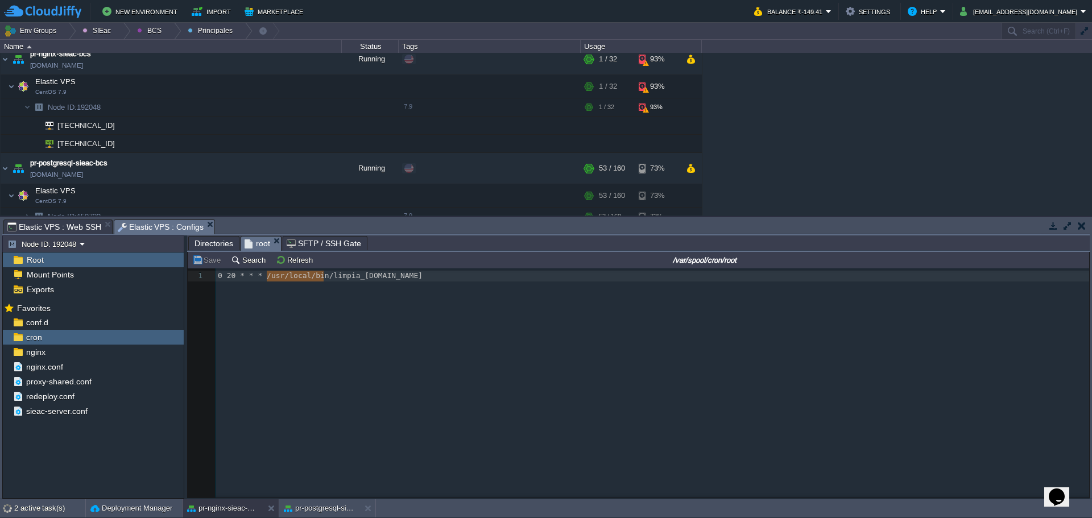
type textarea "/usr/local/bin/"
drag, startPoint x: 323, startPoint y: 279, endPoint x: 264, endPoint y: 278, distance: 58.6
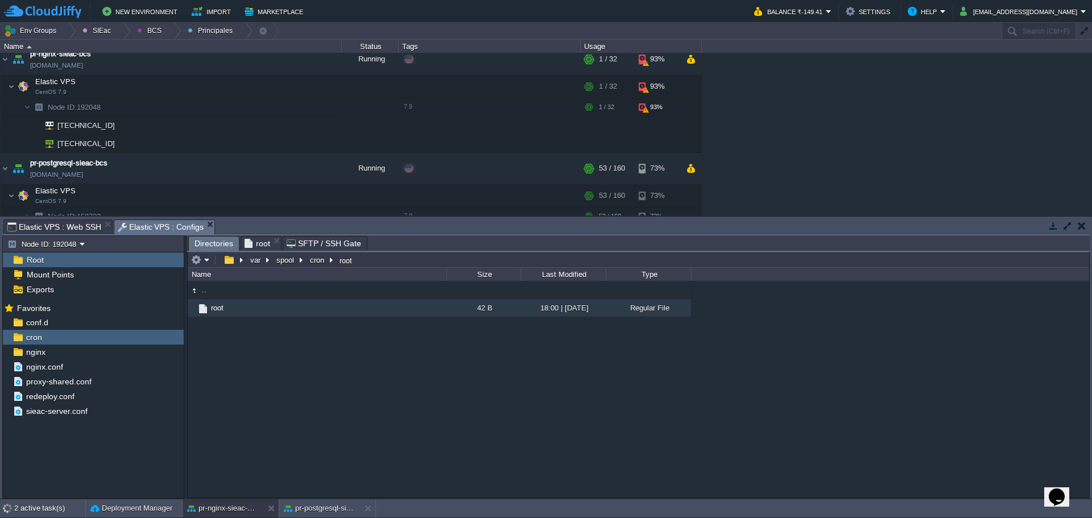
click at [201, 245] on span "Directories" at bounding box center [214, 244] width 39 height 14
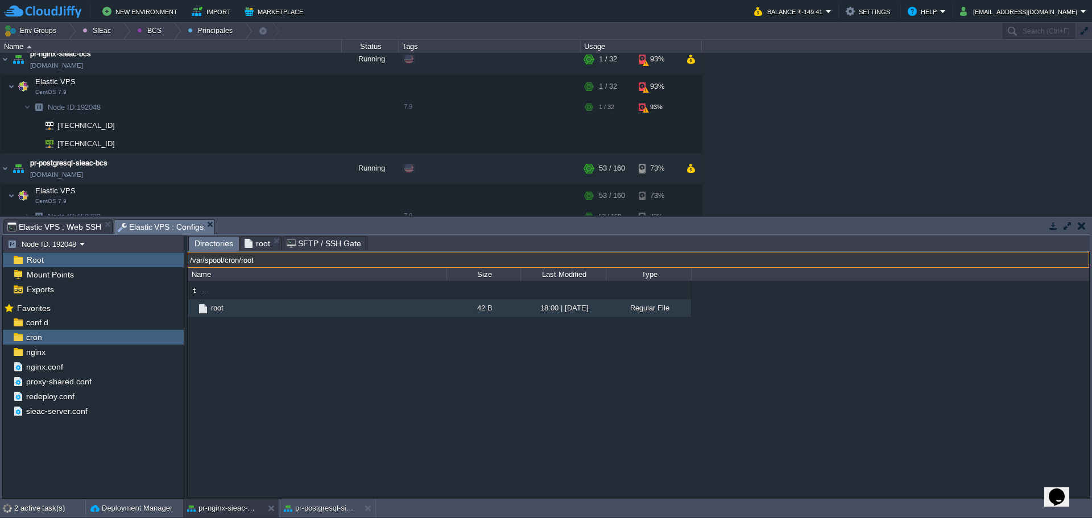
click at [410, 259] on input "/var/spool/cron/root" at bounding box center [639, 260] width 902 height 16
paste input "usr/local/bin/"
type input "/usr/local/bin/"
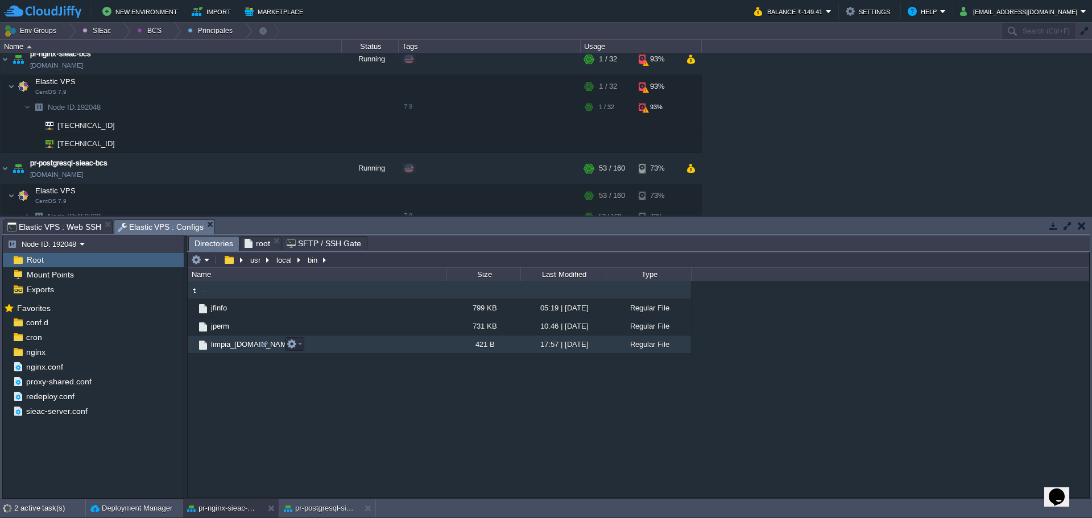
click at [230, 347] on span "limpia_logs.sh" at bounding box center [252, 345] width 86 height 10
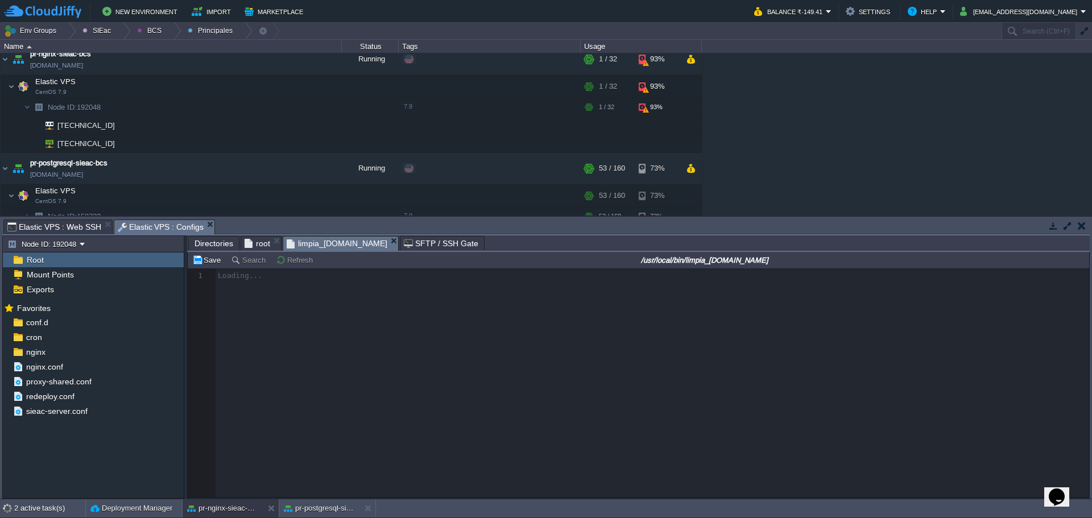
click at [254, 245] on span "root" at bounding box center [258, 244] width 26 height 14
click at [323, 246] on span "limpia_logs.sh" at bounding box center [337, 244] width 101 height 14
click at [332, 503] on button "pr-postgresql-sieac-bcs" at bounding box center [320, 508] width 72 height 11
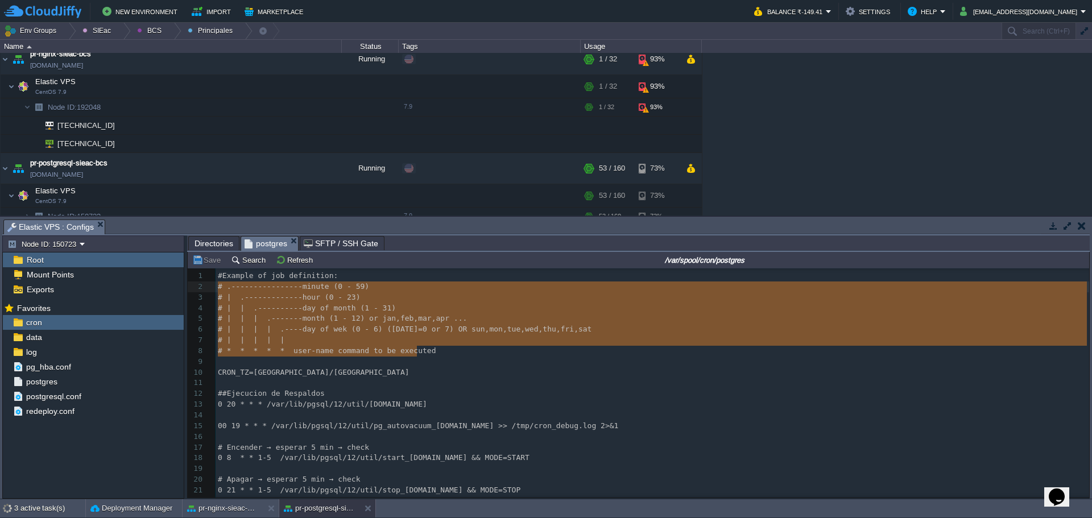
type textarea "#Example of job definition: # .----------------minute (0 - 59) # | .-----------…"
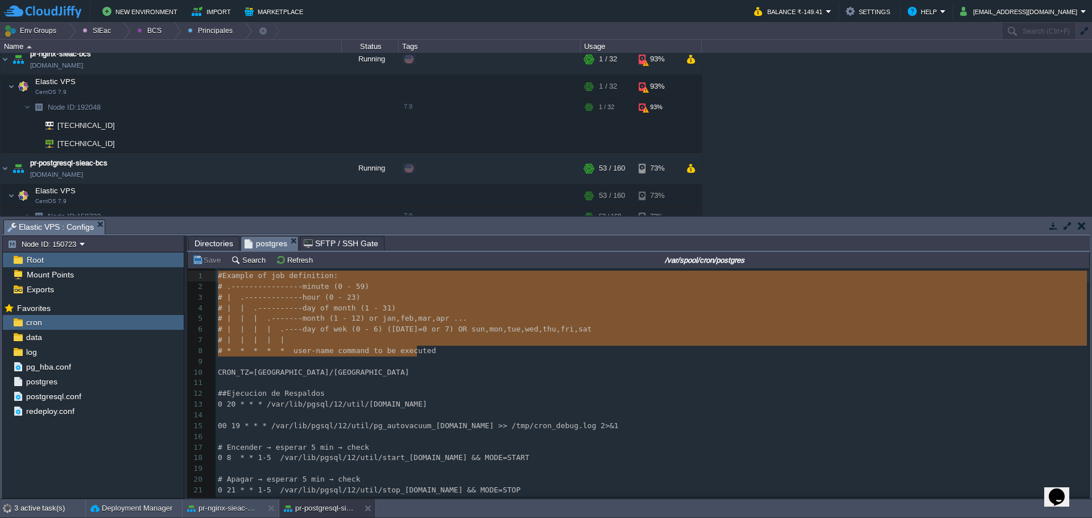
drag, startPoint x: 428, startPoint y: 349, endPoint x: 198, endPoint y: 268, distance: 244.1
click at [234, 506] on button "pr-nginx-sieac-bcs" at bounding box center [223, 508] width 72 height 11
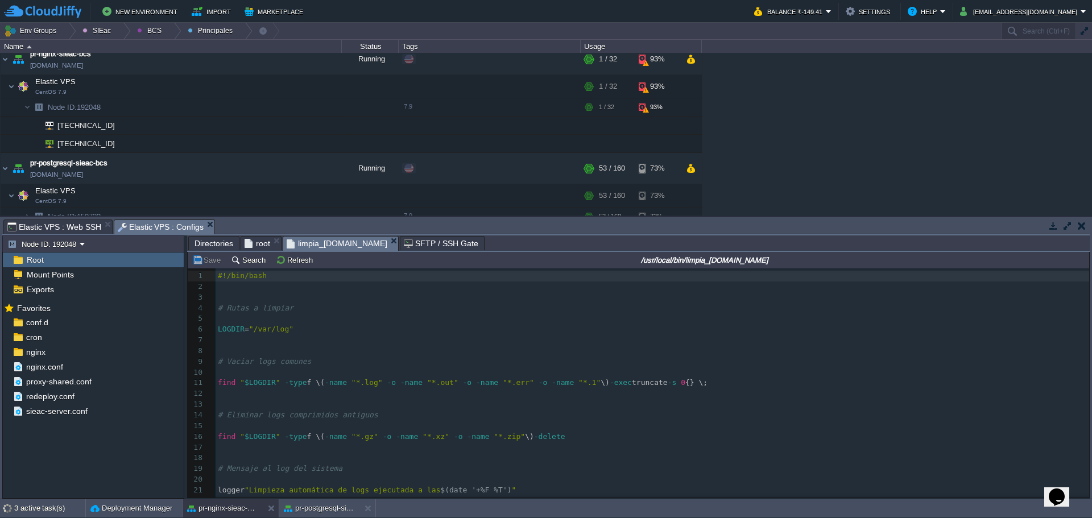
click at [253, 244] on span "root" at bounding box center [258, 244] width 26 height 14
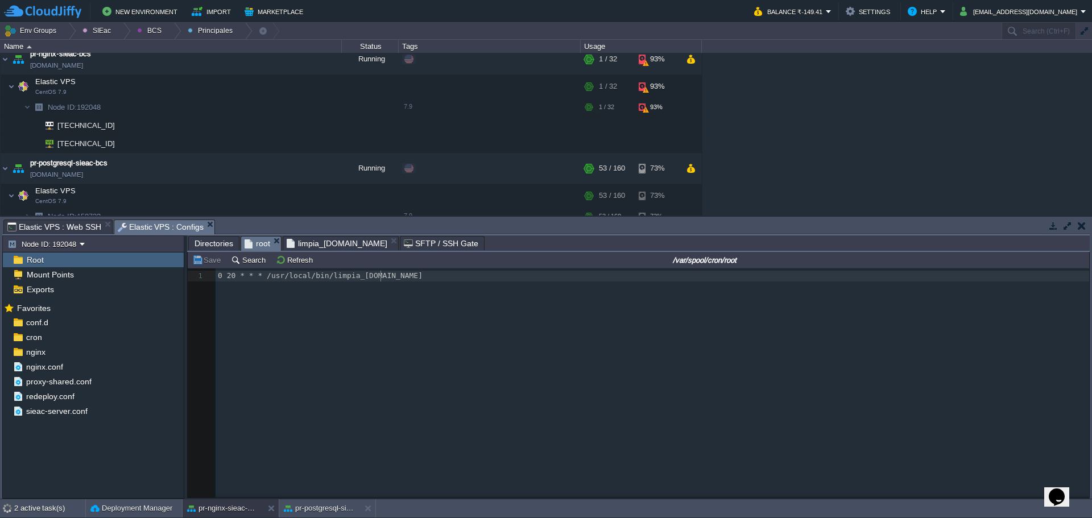
click at [493, 362] on div "x 1 0 20 * * * /usr/local/bin/limpia_logs.sh" at bounding box center [647, 391] width 919 height 246
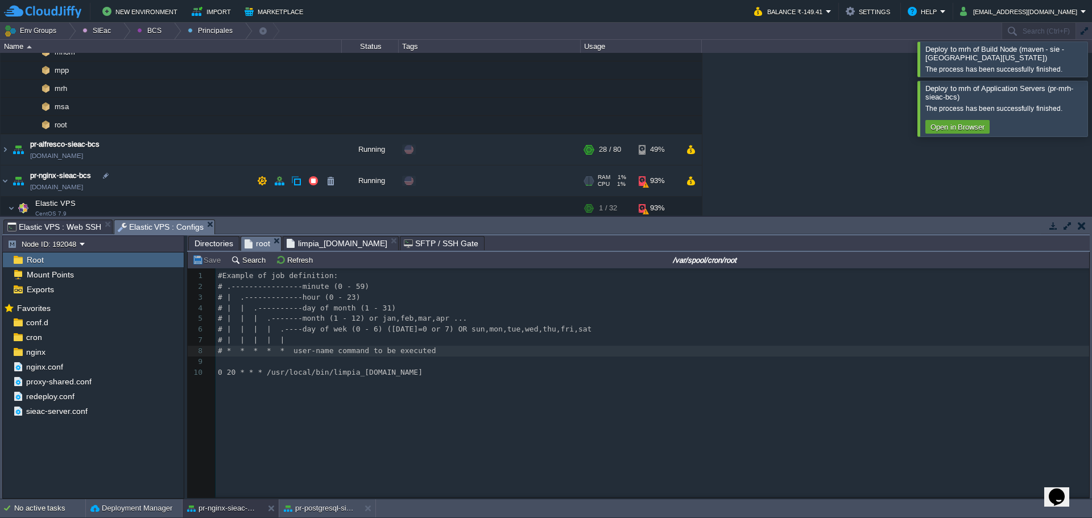
scroll to position [247, 0]
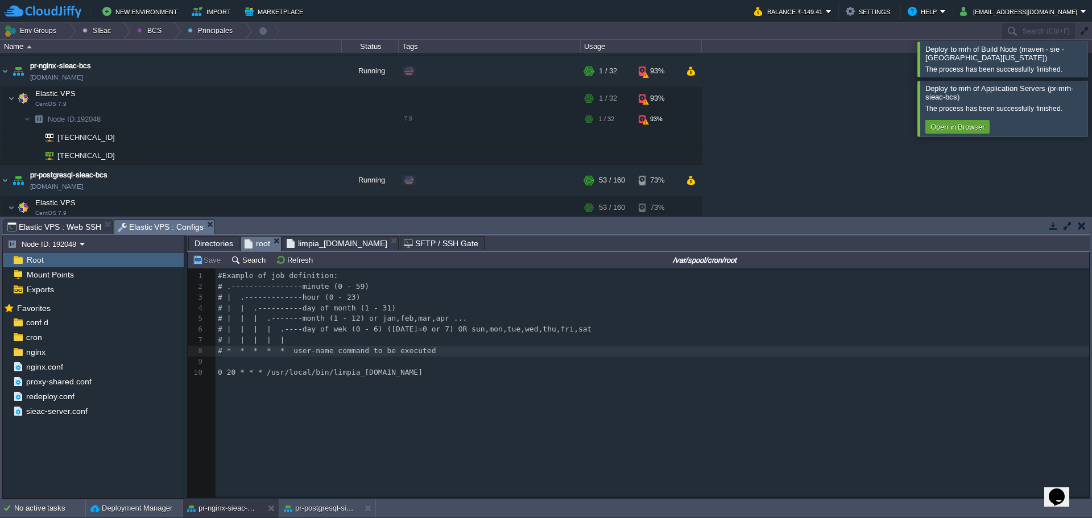
click at [387, 382] on div "xxxxxxxxxx 10 1 #Example of job definition: 2 # .----------------minute (0 - 59…" at bounding box center [647, 391] width 919 height 246
click at [288, 243] on span "limpia_logs.sh" at bounding box center [337, 244] width 101 height 14
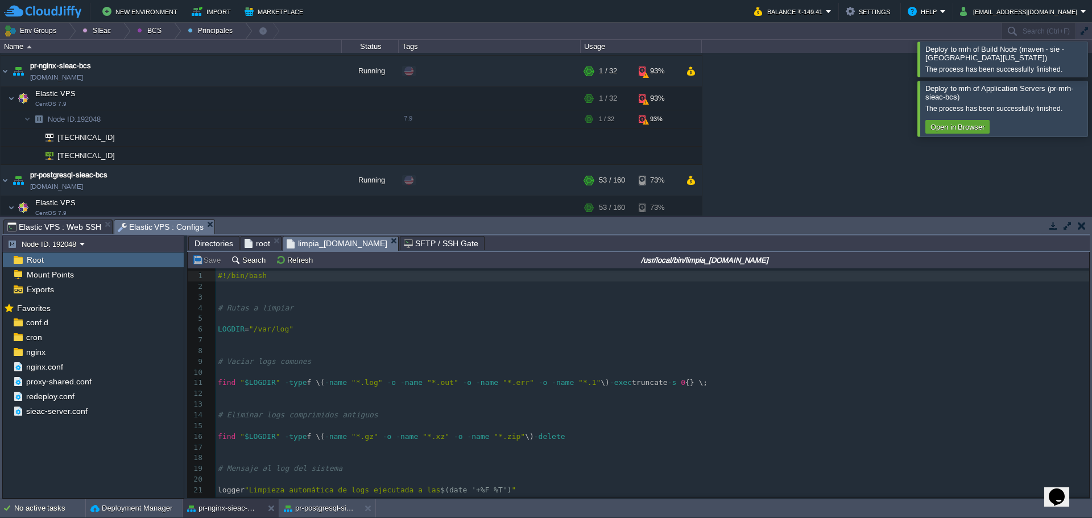
scroll to position [1, 0]
type textarea "/var/log"
drag, startPoint x: 284, startPoint y: 327, endPoint x: 256, endPoint y: 326, distance: 28.5
click at [214, 246] on span "Directories" at bounding box center [214, 244] width 39 height 14
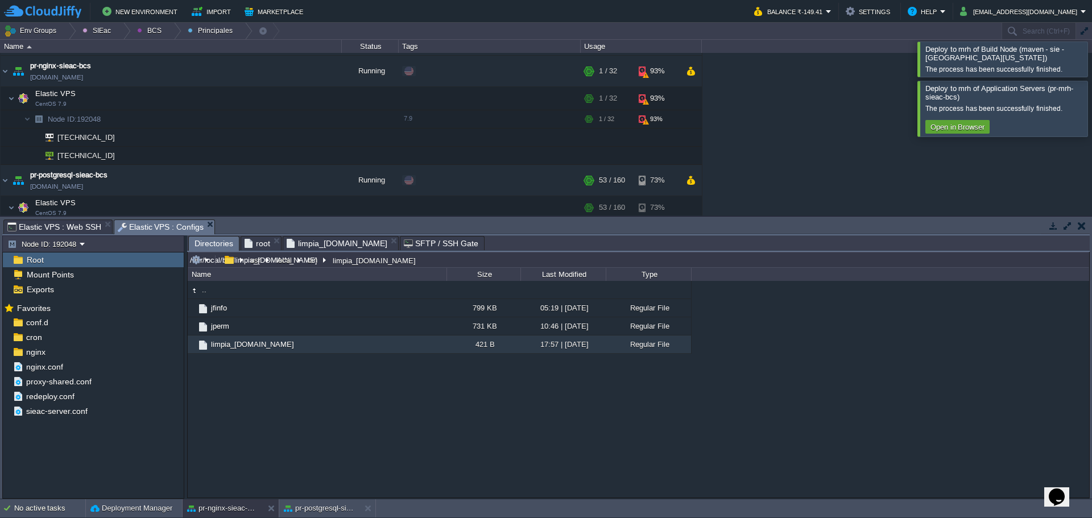
click at [421, 261] on input "/usr/local/bin/limpia_logs.sh" at bounding box center [639, 260] width 902 height 16
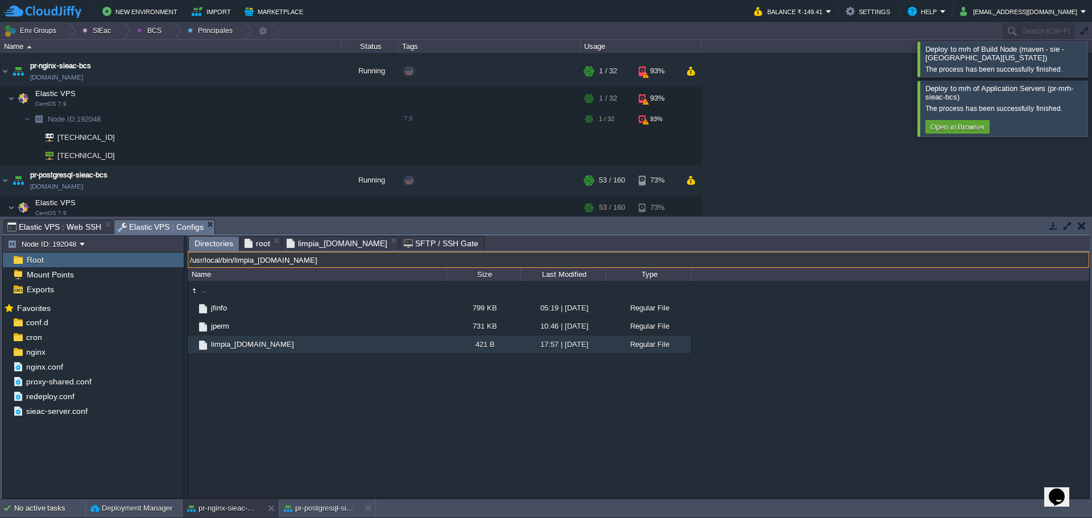
paste input "var/log"
type input "/var/log"
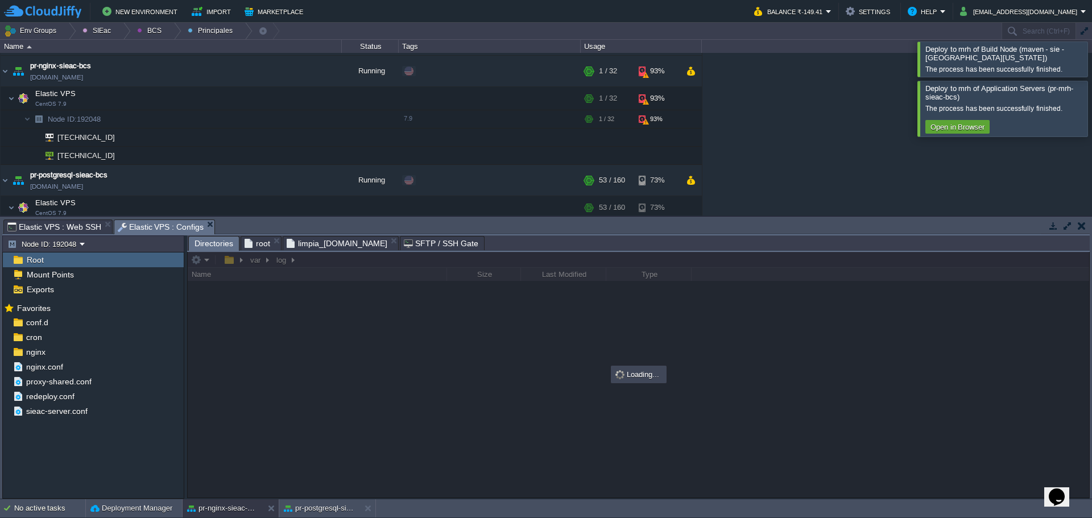
drag, startPoint x: 473, startPoint y: 238, endPoint x: 475, endPoint y: 253, distance: 15.6
click at [475, 253] on div "Directories root limpia_logs.sh SFTP / SSH Gate var log Name Size Last Modified…" at bounding box center [638, 366] width 903 height 263
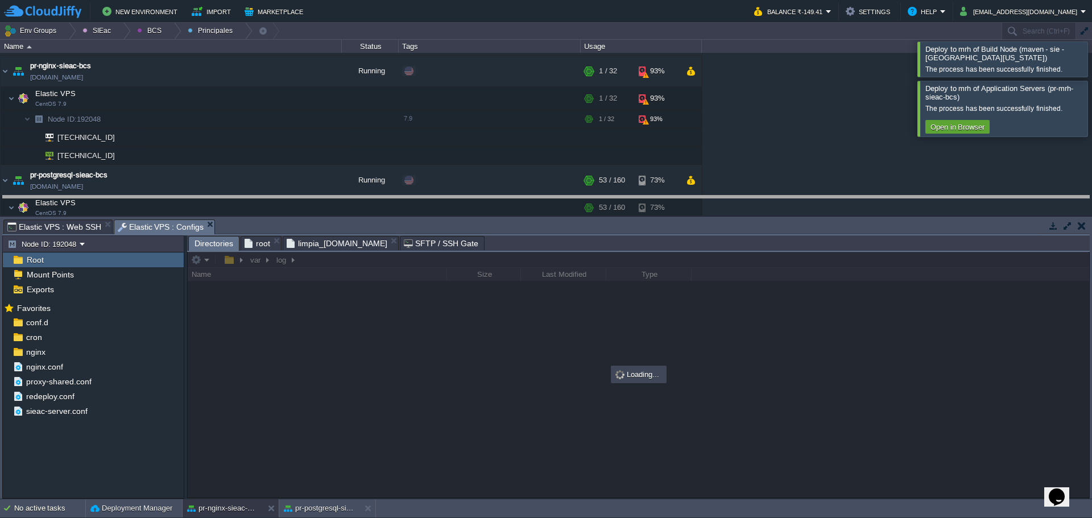
drag, startPoint x: 495, startPoint y: 229, endPoint x: 486, endPoint y: 203, distance: 27.5
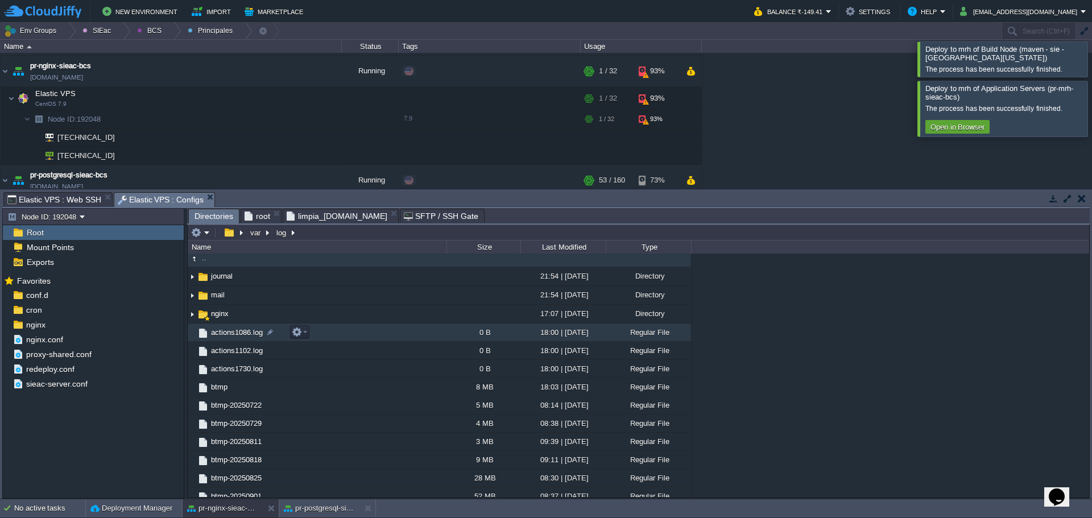
scroll to position [0, 0]
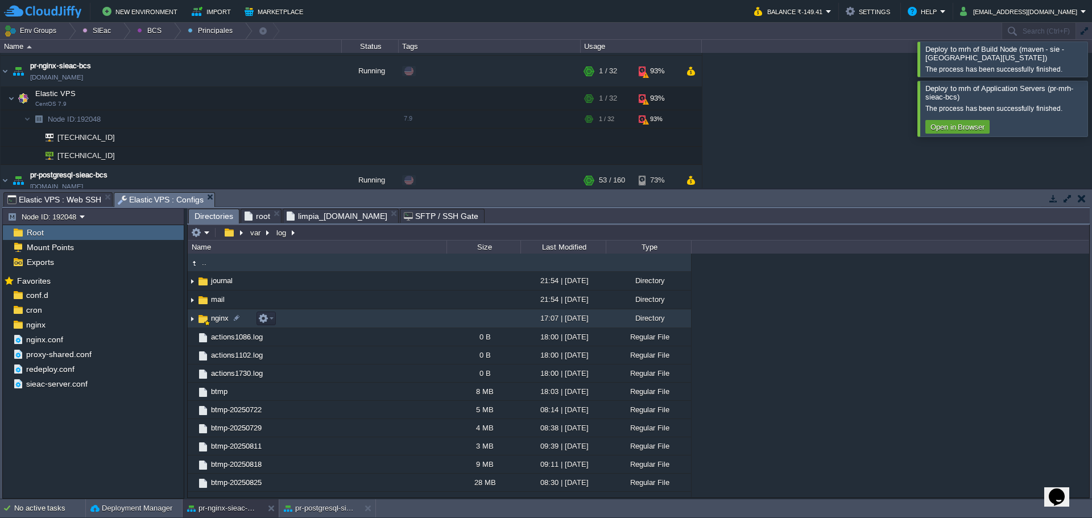
click at [216, 322] on span "nginx" at bounding box center [219, 318] width 21 height 10
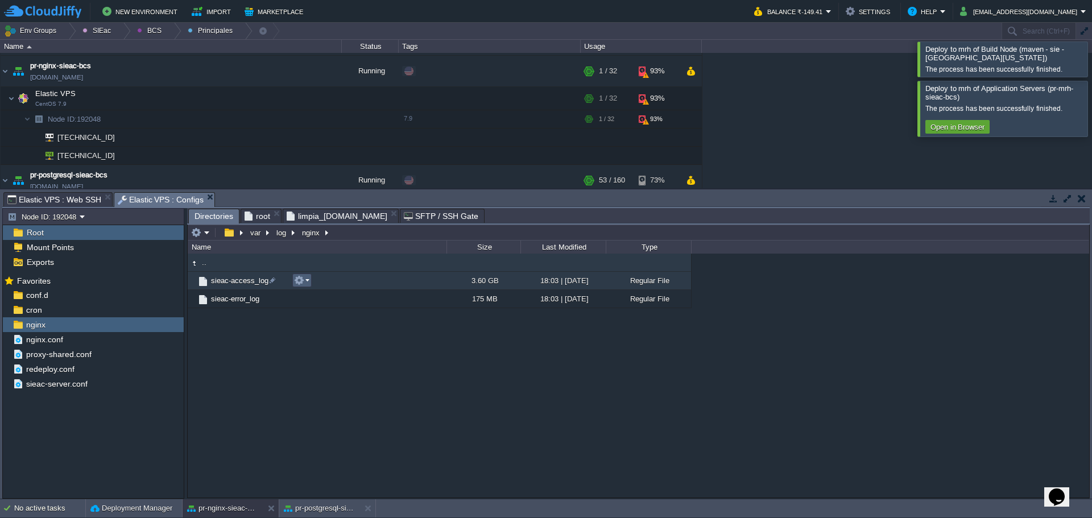
click at [308, 281] on em at bounding box center [301, 280] width 15 height 10
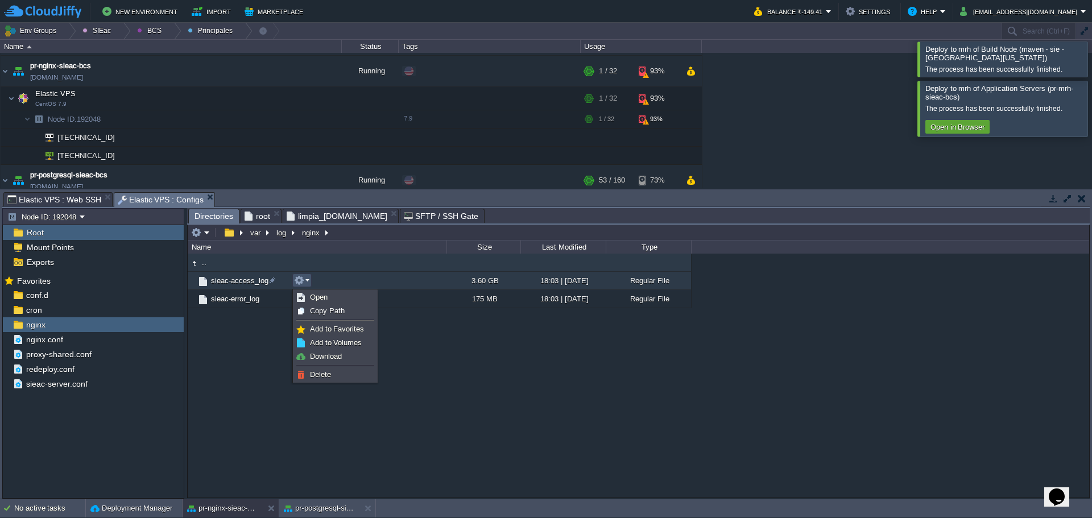
click at [448, 410] on div ".. sieac-access_log 3.60 GB 18:03 | 02 Sep 2025 Regular File sieac-error_log 17…" at bounding box center [639, 375] width 902 height 243
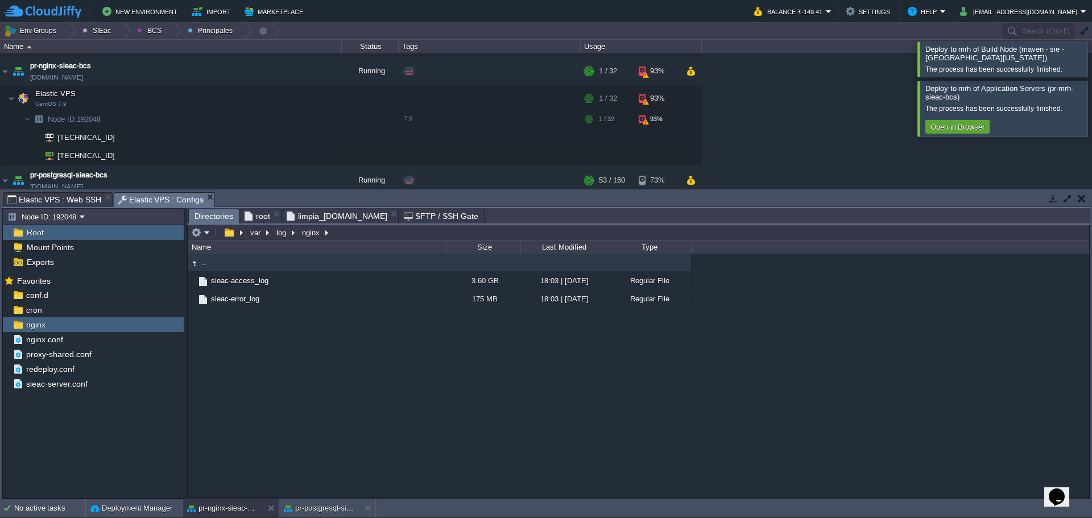
type input "/var/log/nginx"
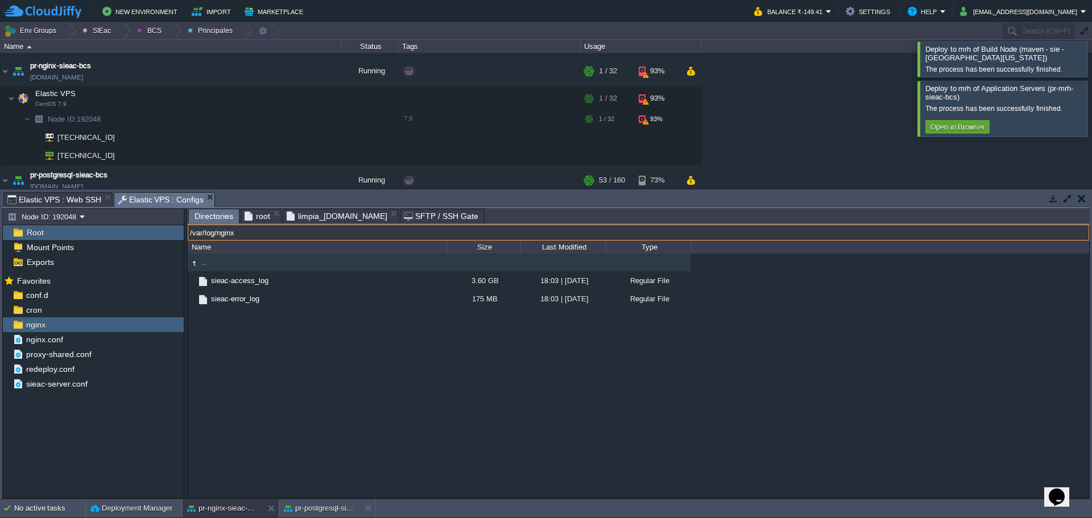
click at [354, 235] on input "/var/log/nginx" at bounding box center [639, 233] width 902 height 16
type input "/var/log/nginx"
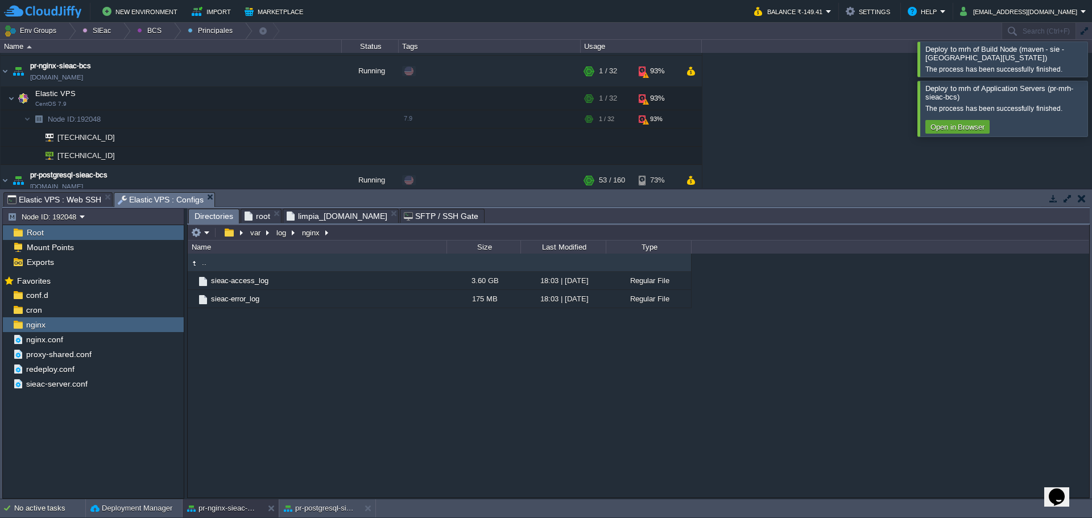
type input "/var/log/nginx"
click at [1091, 109] on div at bounding box center [1106, 108] width 0 height 55
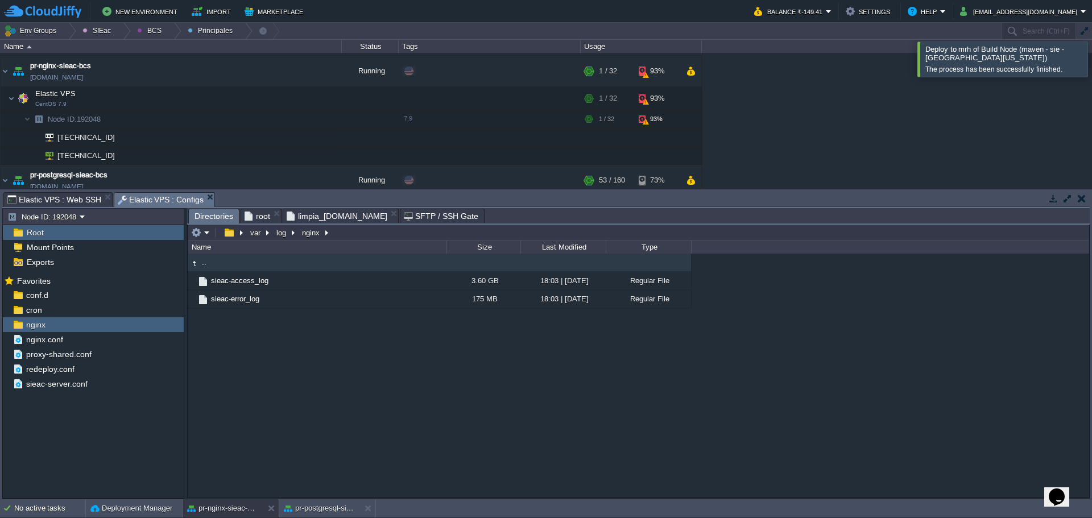
click at [1091, 61] on div at bounding box center [1106, 59] width 0 height 35
click at [326, 213] on span "limpia_logs.sh" at bounding box center [337, 216] width 101 height 14
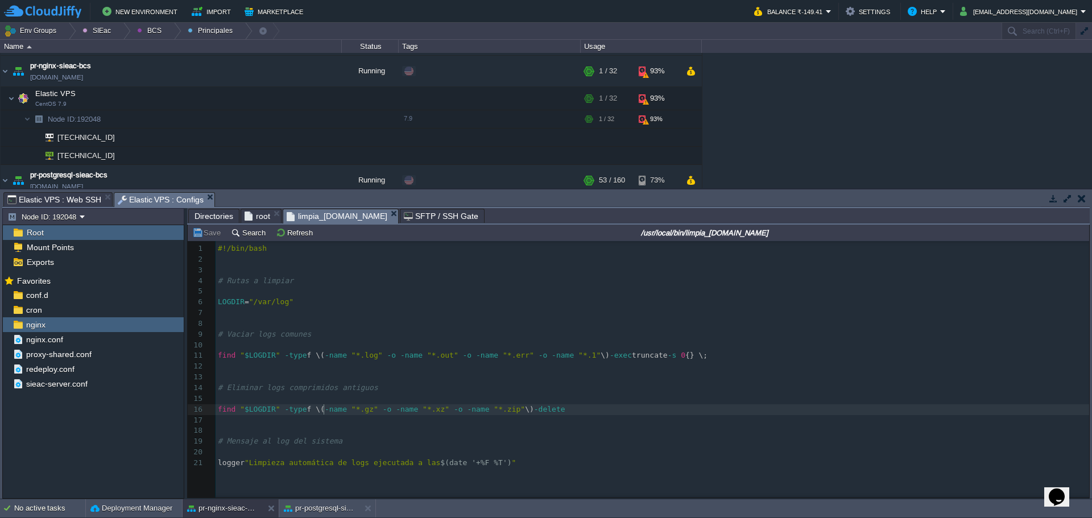
click at [323, 414] on div "x 1 #!/bin/bash 2 ​ 3 ​ 4 # Rutas a limpiar 5 ​ 6 LOGDIR = "/var/log" 7 ​ 8 ​ 9…" at bounding box center [655, 355] width 878 height 225
type textarea "#!/bin/bash # Rutas a limpiar LOGDIR="/var/log" # Vaciar logs comunes find "$LO…"
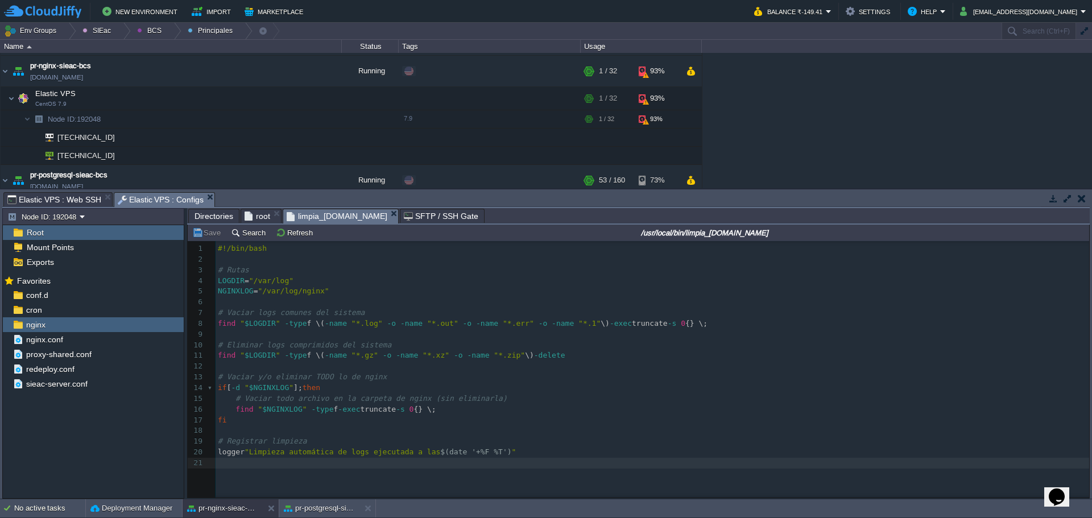
click at [212, 216] on span "Directories" at bounding box center [214, 216] width 39 height 14
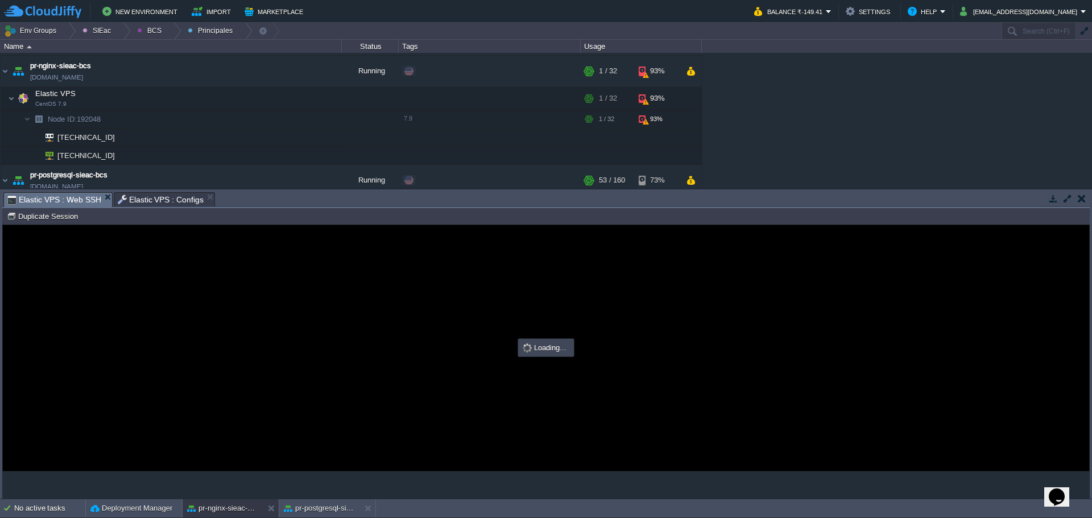
click at [34, 205] on span "Elastic VPS : Web SSH" at bounding box center [54, 200] width 94 height 14
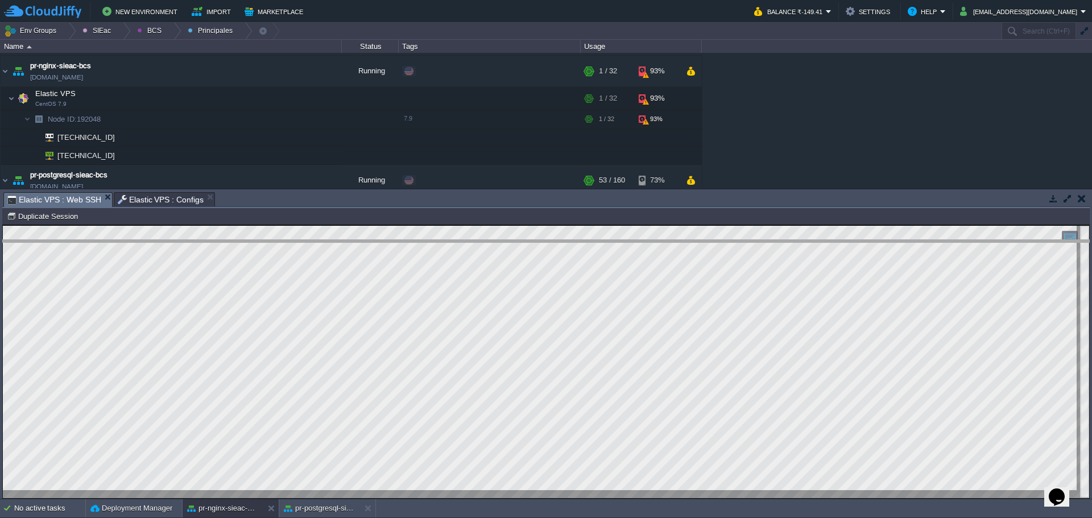
drag, startPoint x: 567, startPoint y: 203, endPoint x: 566, endPoint y: 212, distance: 9.2
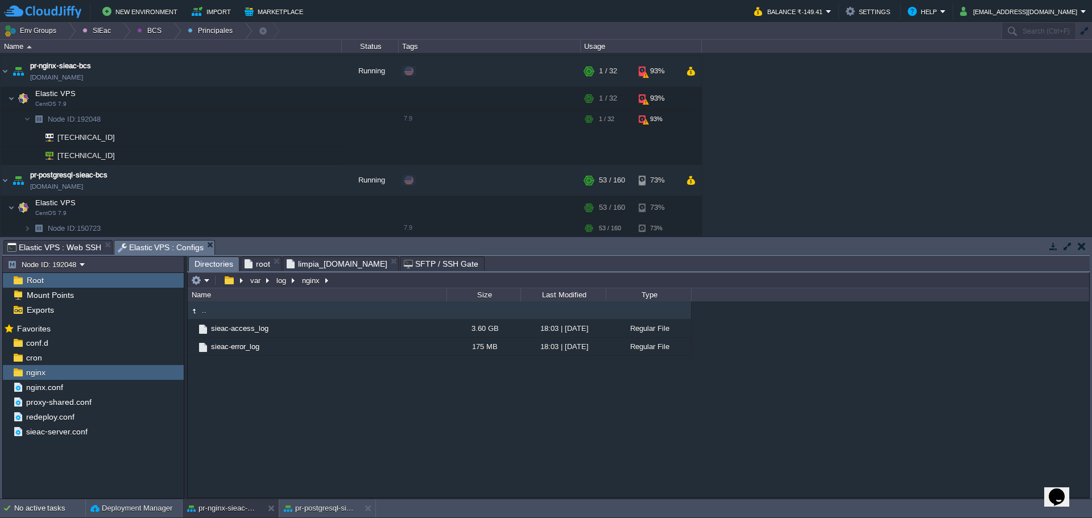
click at [152, 244] on span "Elastic VPS : Configs" at bounding box center [161, 248] width 86 height 14
click at [336, 450] on div ".. sieac-access_log 3.60 GB 18:03 | 02 Sep 2025 Regular File sieac-error_log 17…" at bounding box center [639, 399] width 902 height 196
click at [204, 287] on td at bounding box center [200, 281] width 22 height 14
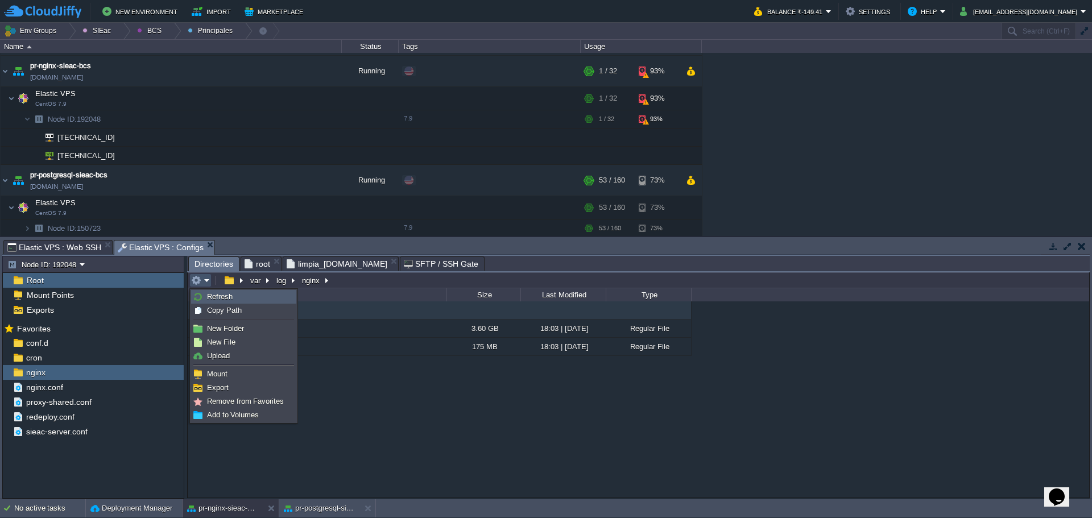
click at [225, 296] on span "Refresh" at bounding box center [220, 296] width 26 height 9
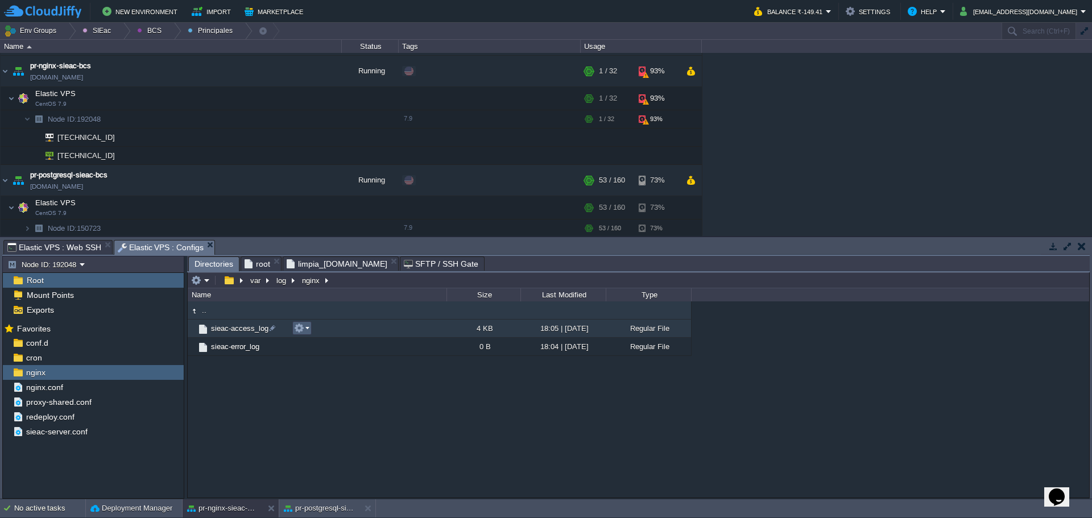
click at [311, 329] on td at bounding box center [301, 328] width 19 height 14
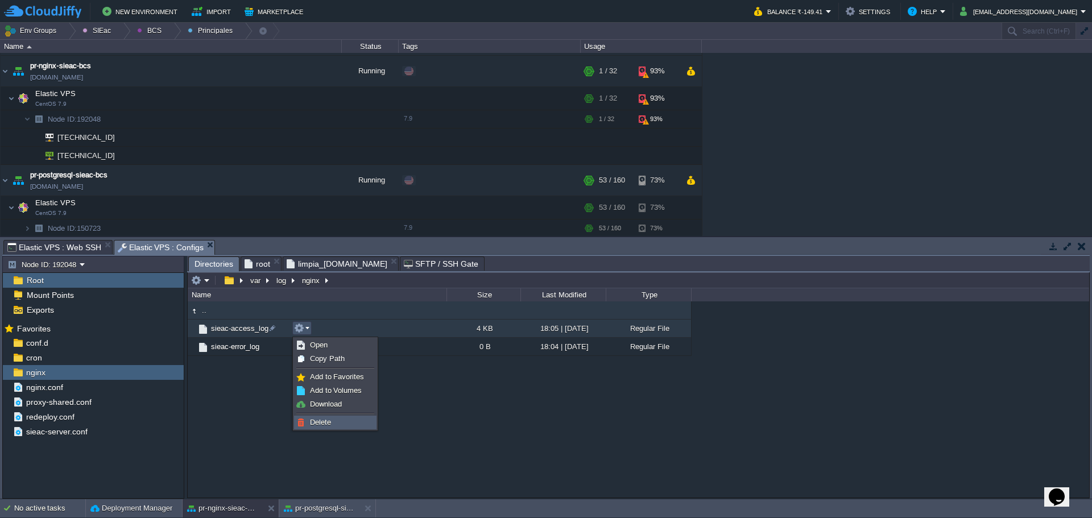
click at [313, 420] on span "Delete" at bounding box center [320, 422] width 21 height 9
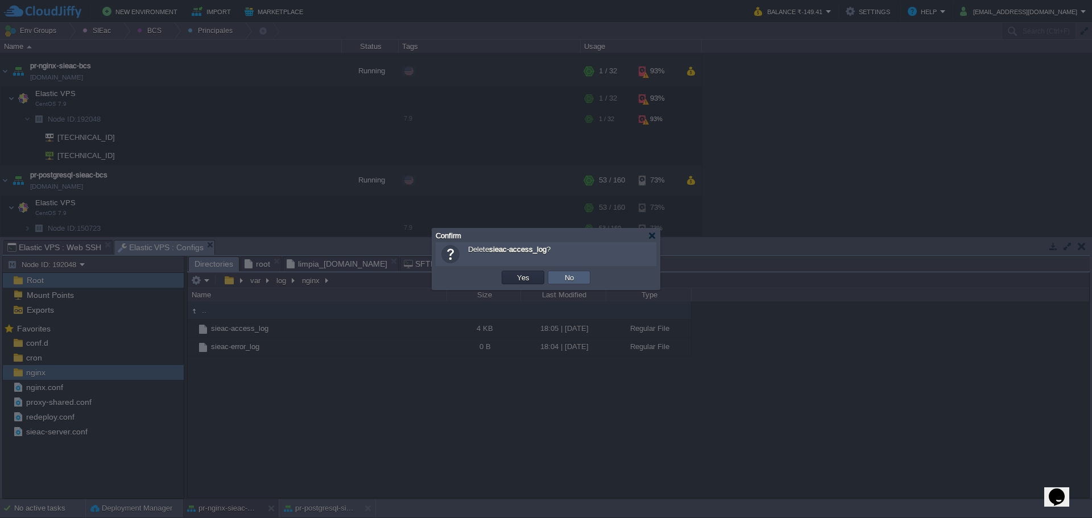
click at [574, 276] on button "No" at bounding box center [569, 277] width 16 height 10
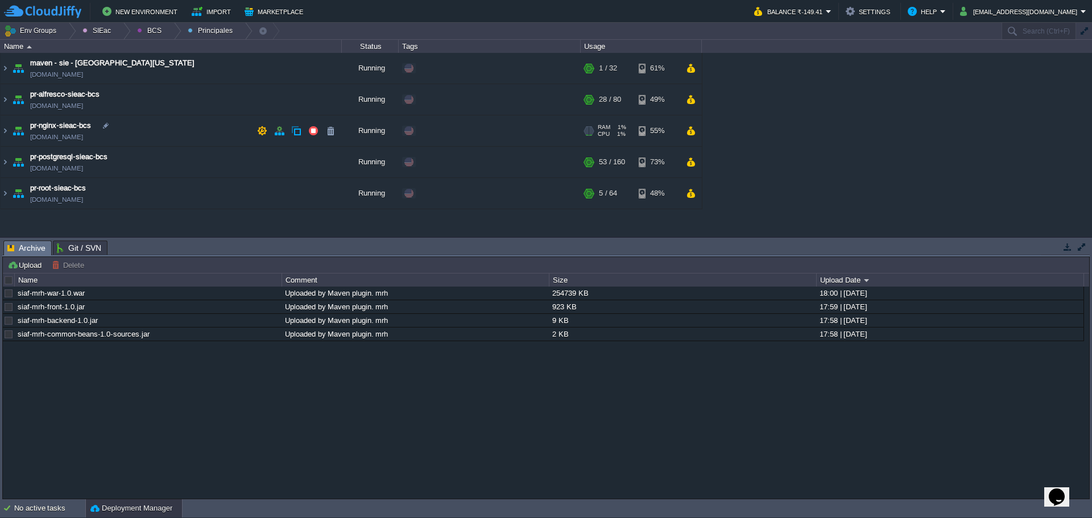
click at [185, 130] on td "pr-nginx-sieac-bcs [DOMAIN_NAME]" at bounding box center [171, 130] width 341 height 31
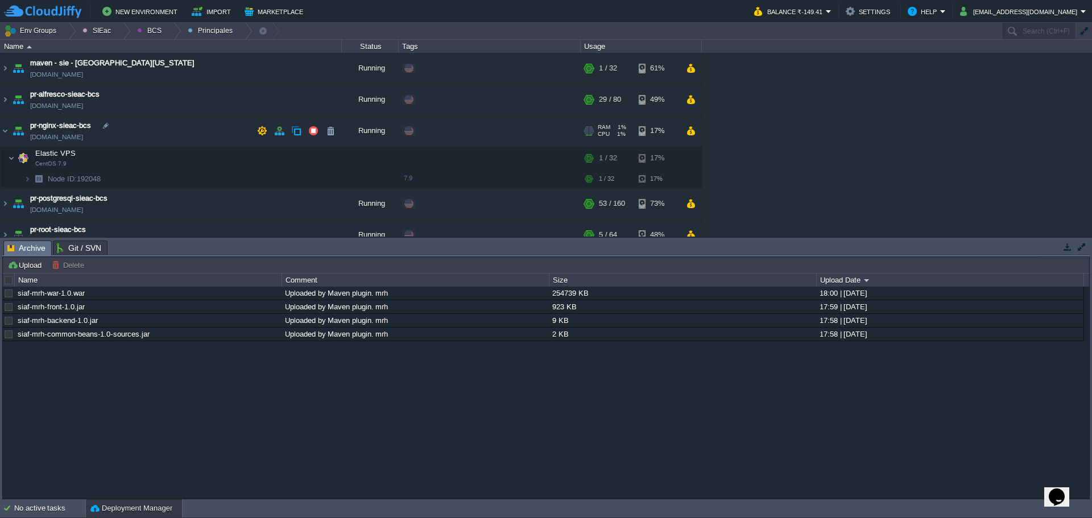
click at [12, 133] on img at bounding box center [18, 130] width 16 height 31
